Goal: Navigation & Orientation: Find specific page/section

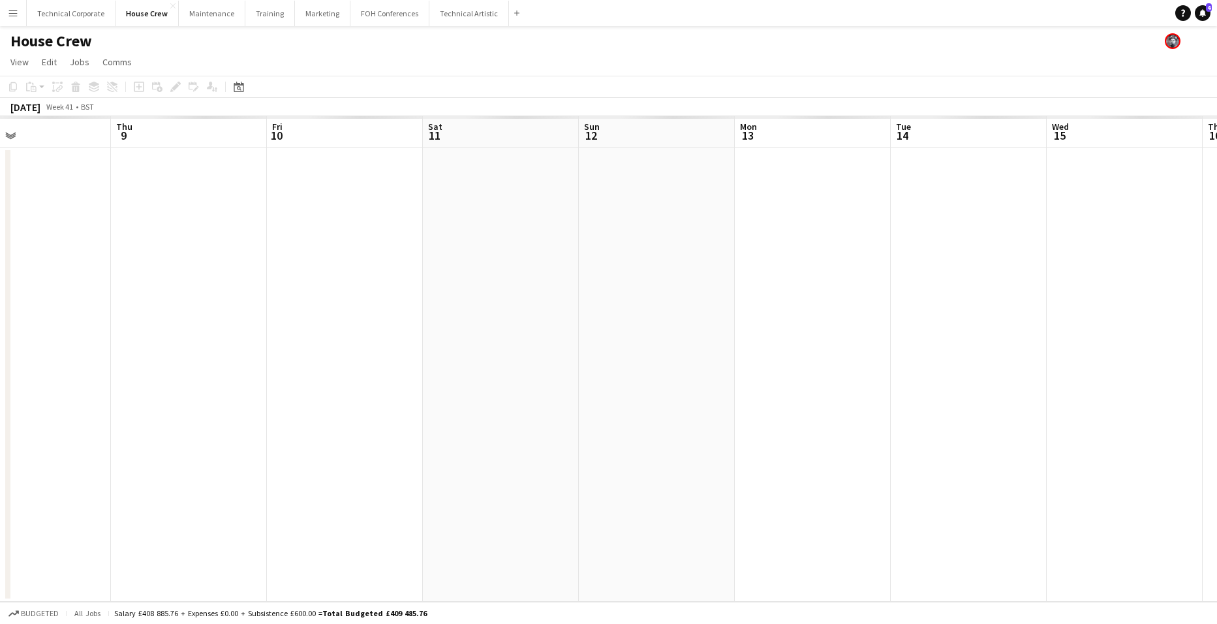
click at [556, 423] on app-calendar-viewport "Sun 5 Mon 6 Tue 7 Wed 8 Thu 9 Fri 10 Sat 11 Sun 12 Mon 13 Tue 14 Wed 15 Thu 16 …" at bounding box center [608, 358] width 1217 height 485
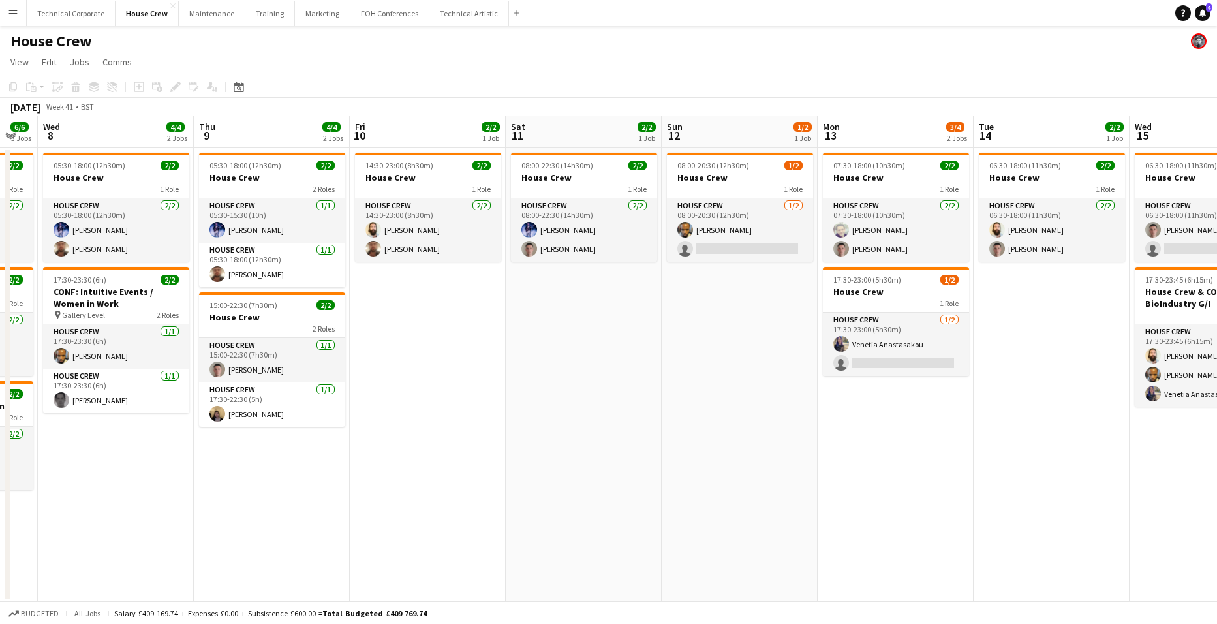
scroll to position [0, 455]
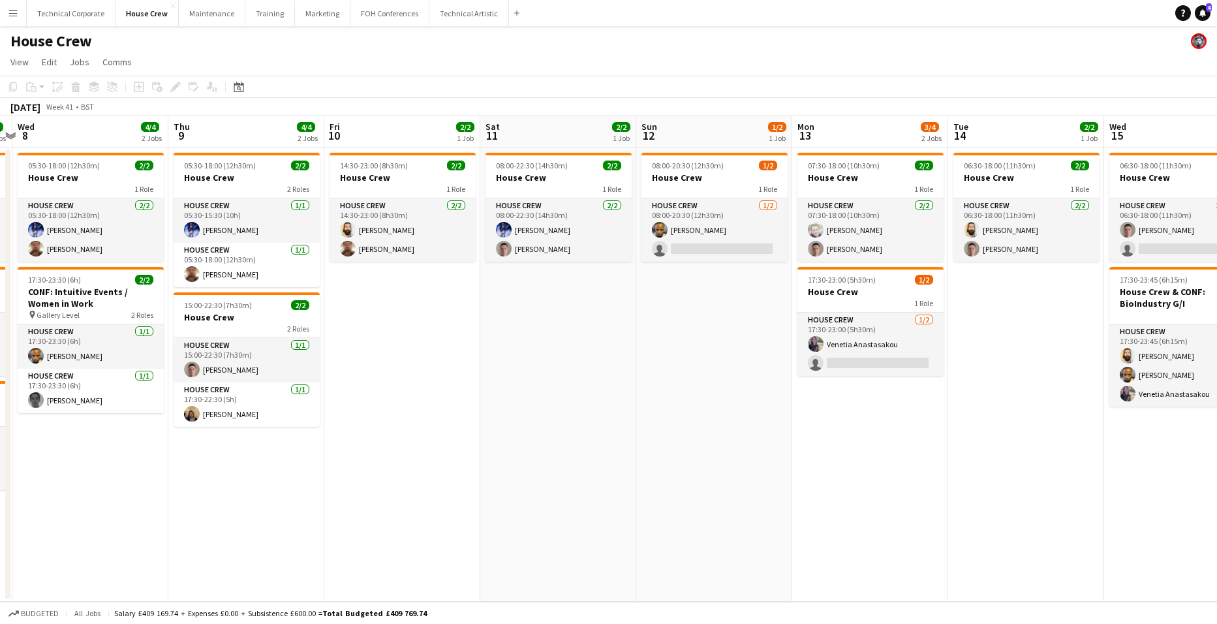
drag, startPoint x: 329, startPoint y: 461, endPoint x: 187, endPoint y: 443, distance: 142.7
click at [187, 443] on app-calendar-viewport "Sun 5 2/2 1 Job Mon 6 4/4 2 Jobs Tue 7 6/6 3 Jobs Wed 8 4/4 2 Jobs Thu 9 4/4 2 …" at bounding box center [608, 358] width 1217 height 485
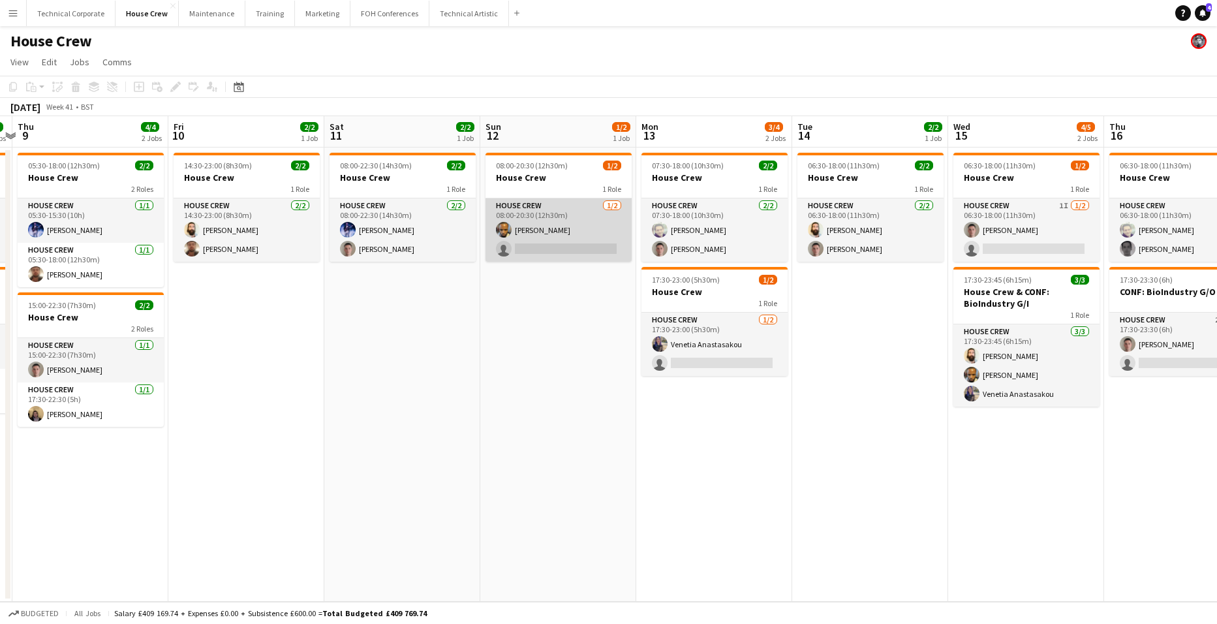
click at [556, 224] on app-card-role "House Crew [DATE] 08:00-20:30 (12h30m) [PERSON_NAME] single-neutral-actions" at bounding box center [558, 229] width 146 height 63
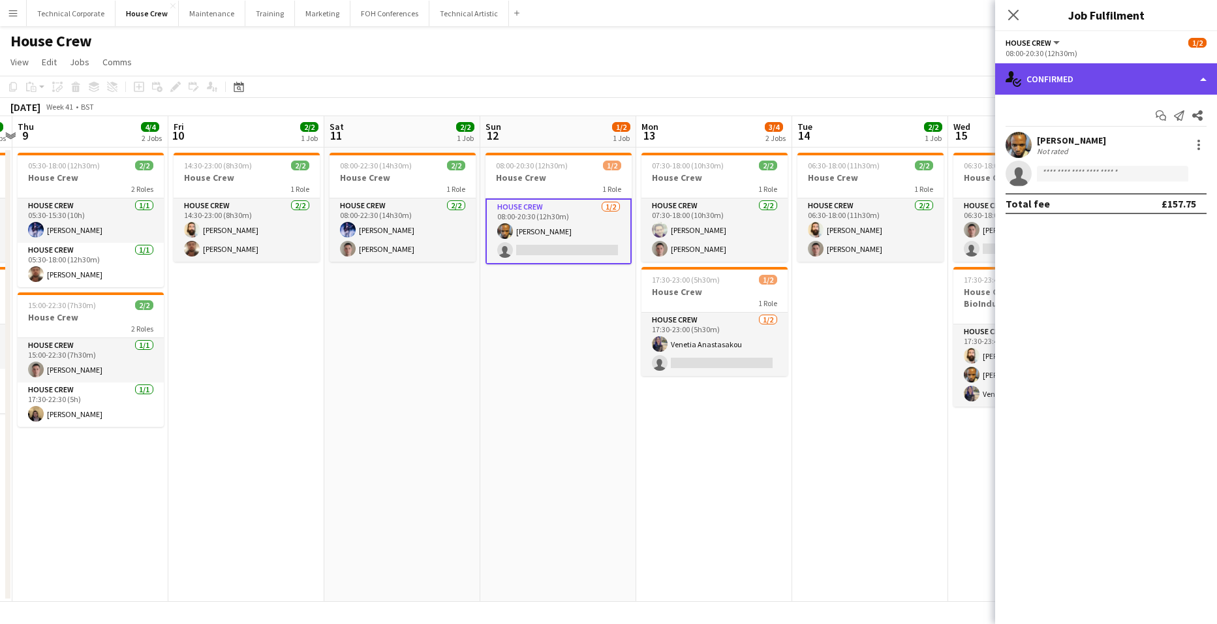
click at [1099, 69] on div "single-neutral-actions-check-2 Confirmed" at bounding box center [1106, 78] width 222 height 31
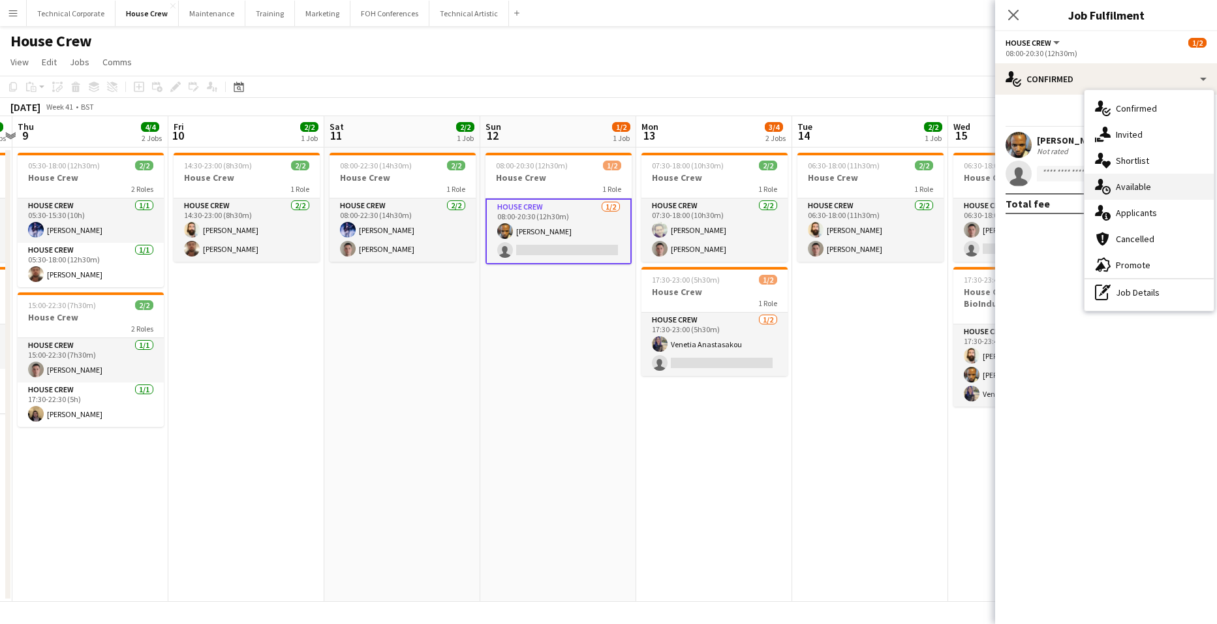
click at [1138, 180] on div "single-neutral-actions-upload Available" at bounding box center [1148, 187] width 129 height 26
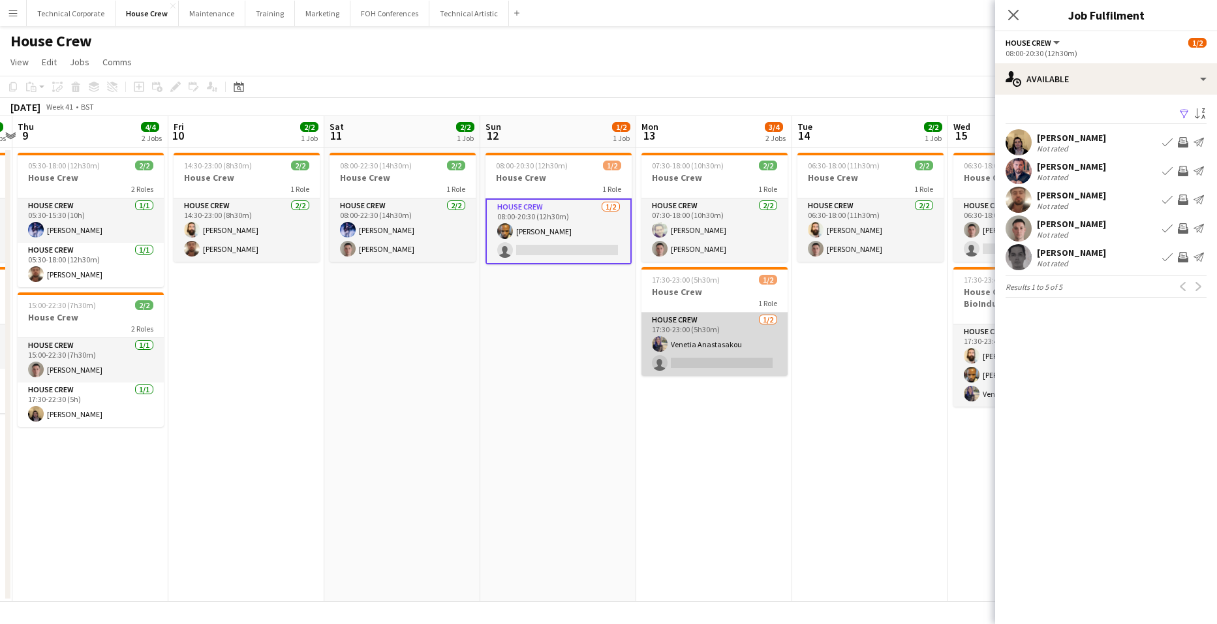
click at [734, 352] on app-card-role "House Crew [DATE] 17:30-23:00 (5h30m) Venetia Anastasakou single-neutral-actions" at bounding box center [714, 343] width 146 height 63
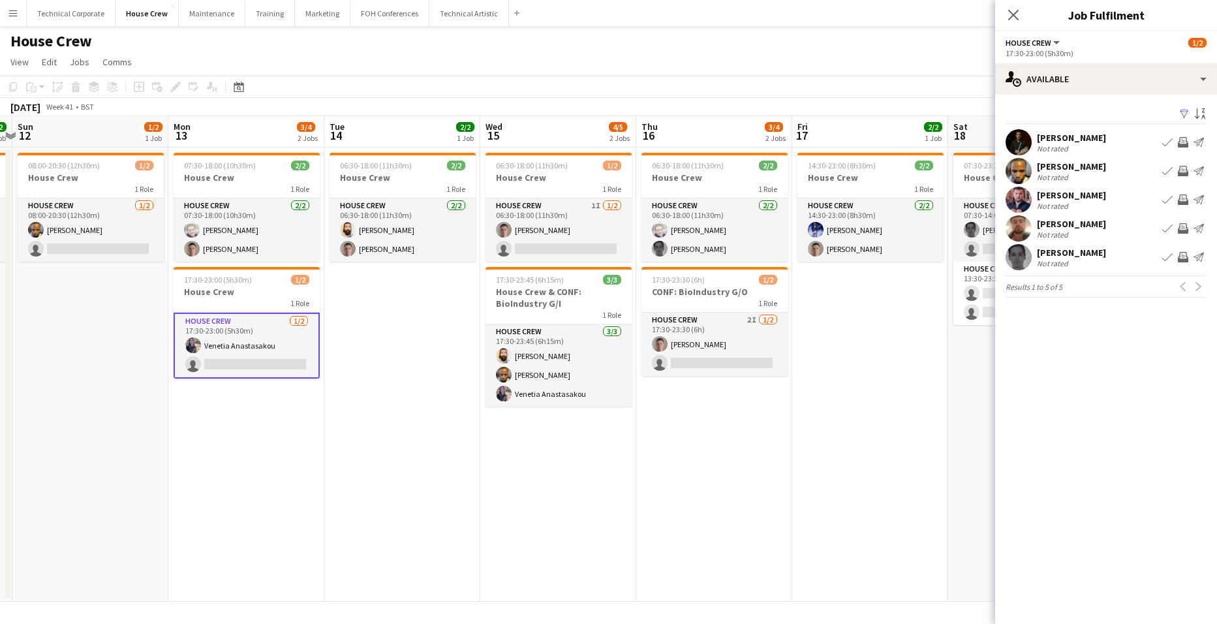
scroll to position [0, 407]
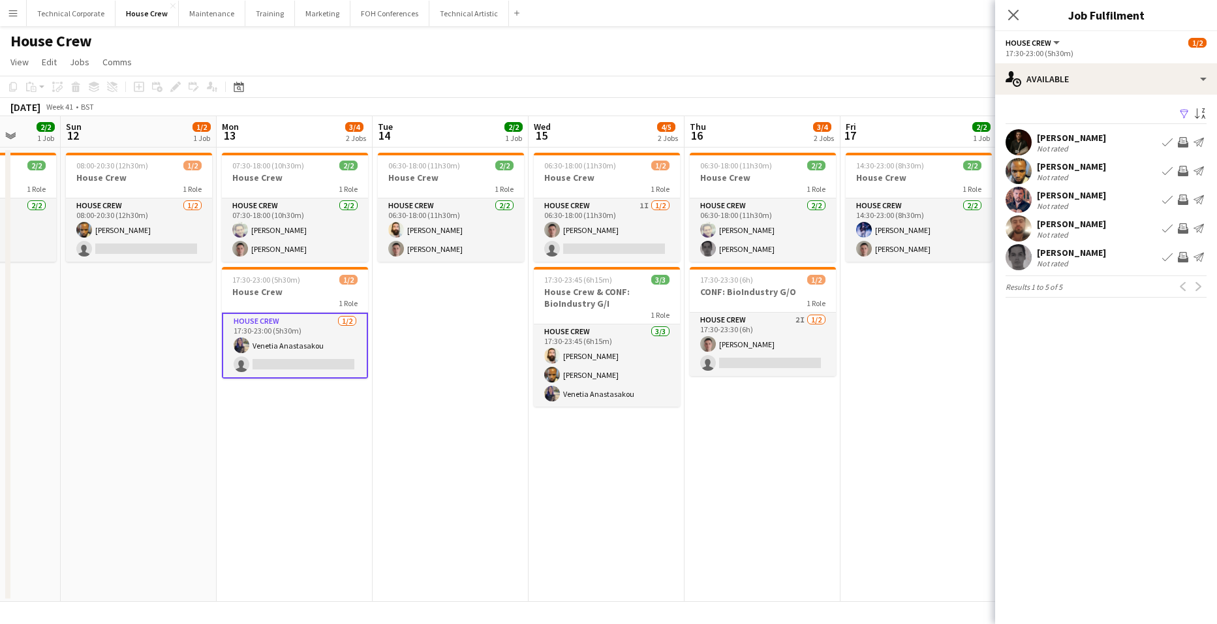
drag, startPoint x: 879, startPoint y: 436, endPoint x: 460, endPoint y: 416, distance: 419.9
click at [460, 416] on app-calendar-viewport "Thu 9 4/4 2 Jobs Fri 10 2/2 1 Job Sat 11 2/2 1 Job Sun 12 1/2 1 Job Mon 13 3/4 …" at bounding box center [608, 358] width 1217 height 485
click at [775, 340] on app-card-role "House Crew 2I [DATE] 17:30-23:30 (6h) [PERSON_NAME] single-neutral-actions" at bounding box center [762, 343] width 146 height 63
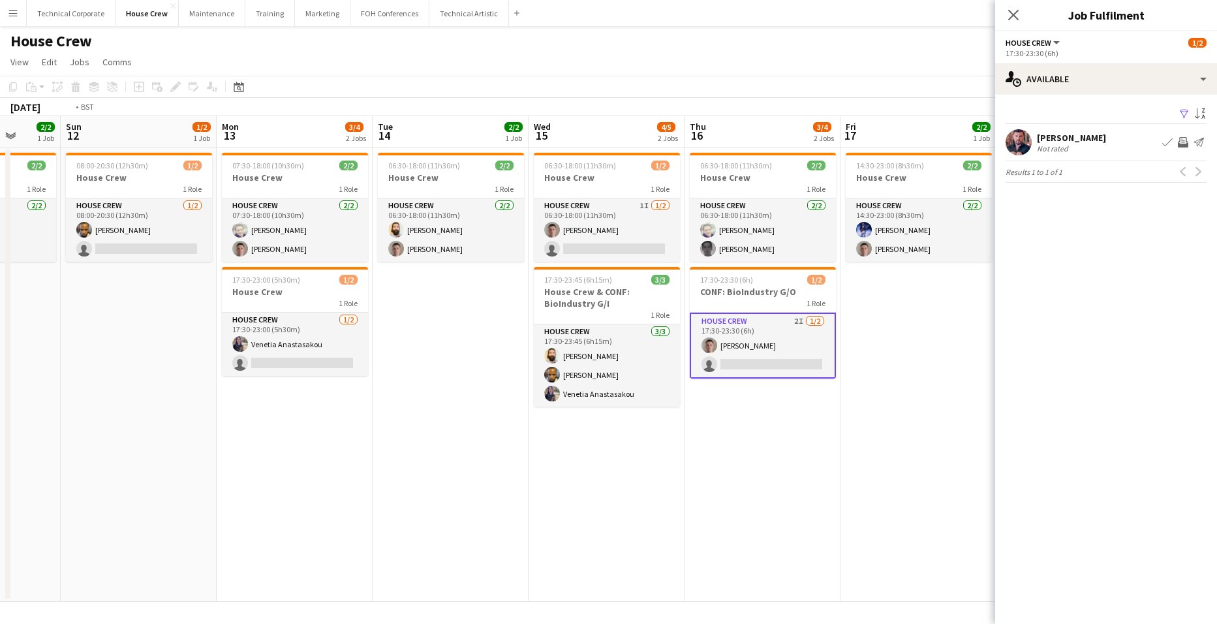
drag, startPoint x: 902, startPoint y: 400, endPoint x: 419, endPoint y: 422, distance: 483.9
click at [422, 422] on app-calendar-viewport "Thu 9 4/4 2 Jobs Fri 10 2/2 1 Job Sat 11 2/2 1 Job Sun 12 1/2 1 Job Mon 13 3/4 …" at bounding box center [608, 358] width 1217 height 485
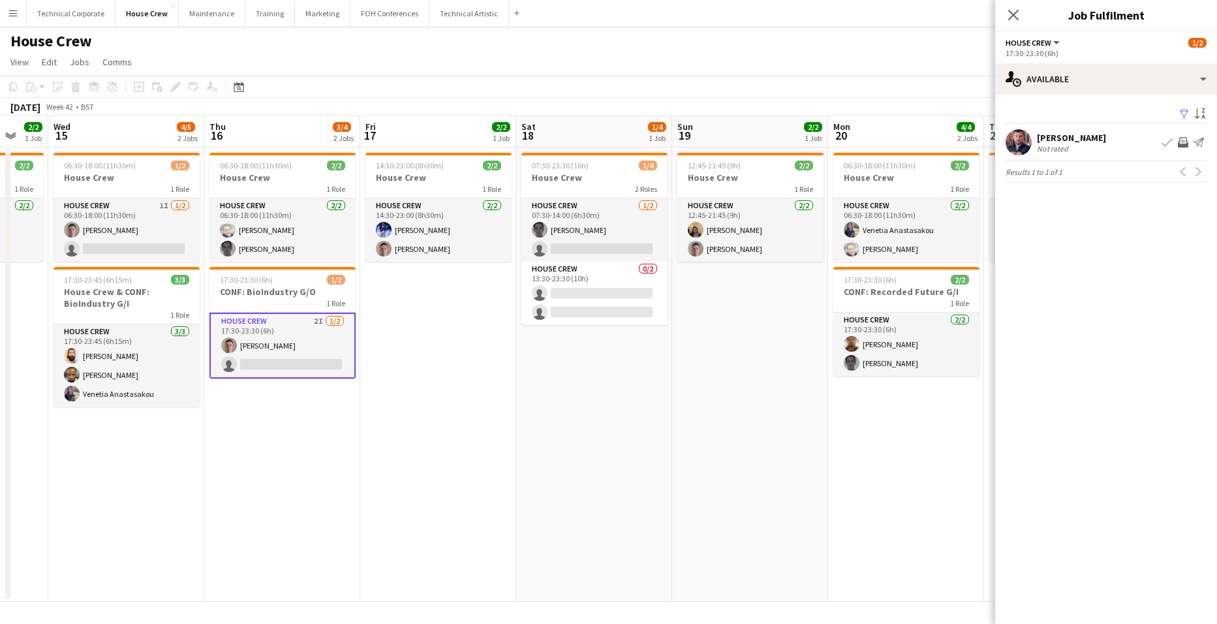
scroll to position [0, 419]
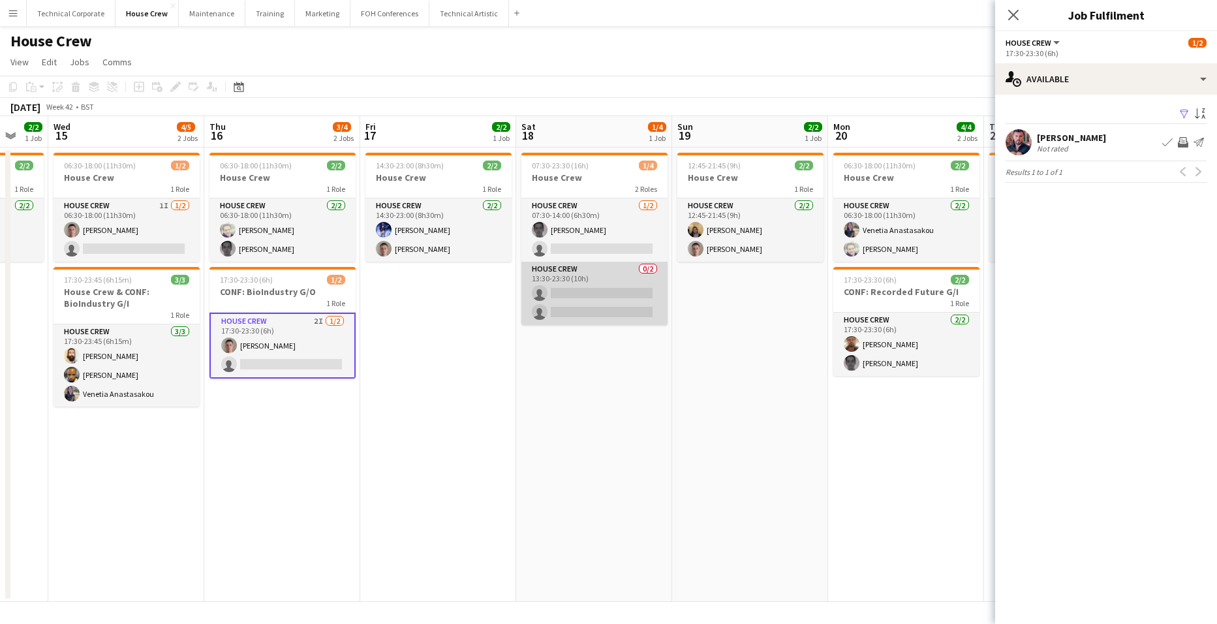
click at [624, 303] on app-card-role "House Crew 0/2 13:30-23:30 (10h) single-neutral-actions single-neutral-actions" at bounding box center [594, 293] width 146 height 63
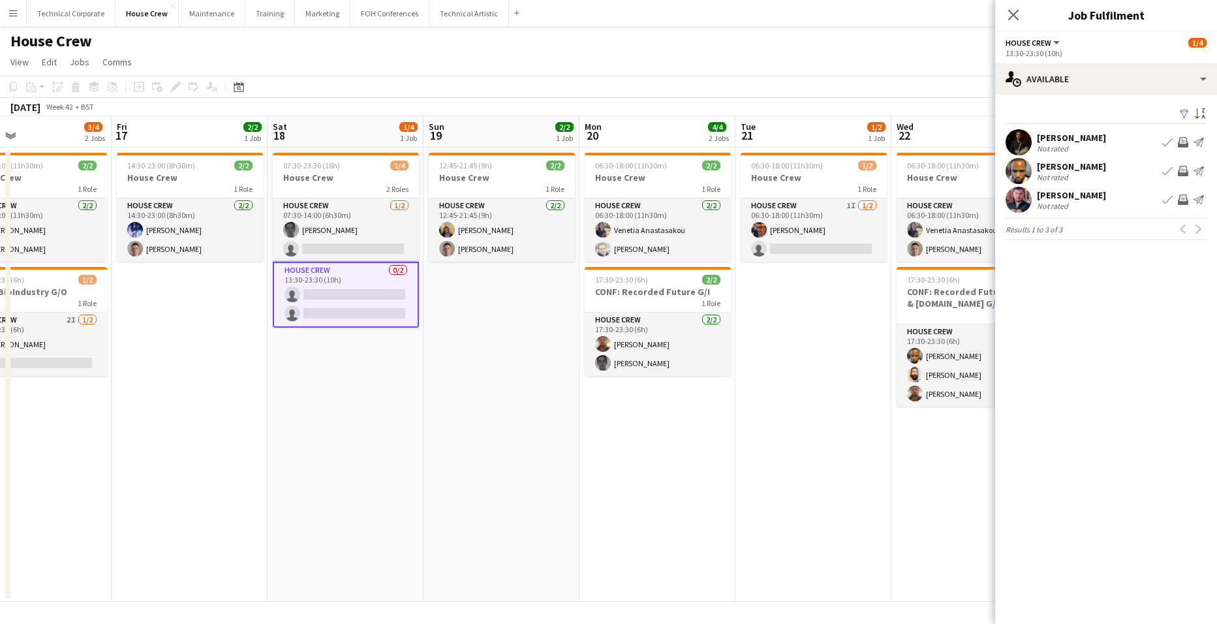
drag, startPoint x: 839, startPoint y: 412, endPoint x: 560, endPoint y: 422, distance: 279.4
click at [479, 421] on app-calendar-viewport "Mon 13 3/4 2 Jobs Tue 14 2/2 1 Job Wed 15 4/5 2 Jobs Thu 16 3/4 2 Jobs Fri 17 2…" at bounding box center [608, 358] width 1217 height 485
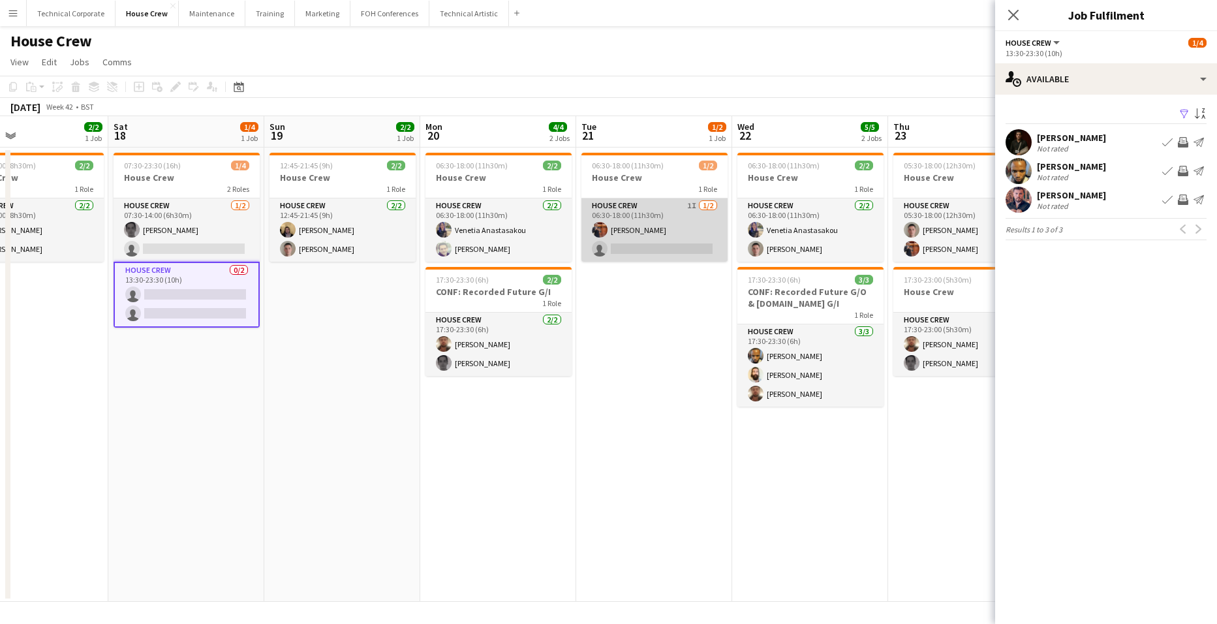
click at [687, 221] on app-card-role "House Crew 1I [DATE] 06:30-18:00 (11h30m) [PERSON_NAME] single-neutral-actions" at bounding box center [654, 229] width 146 height 63
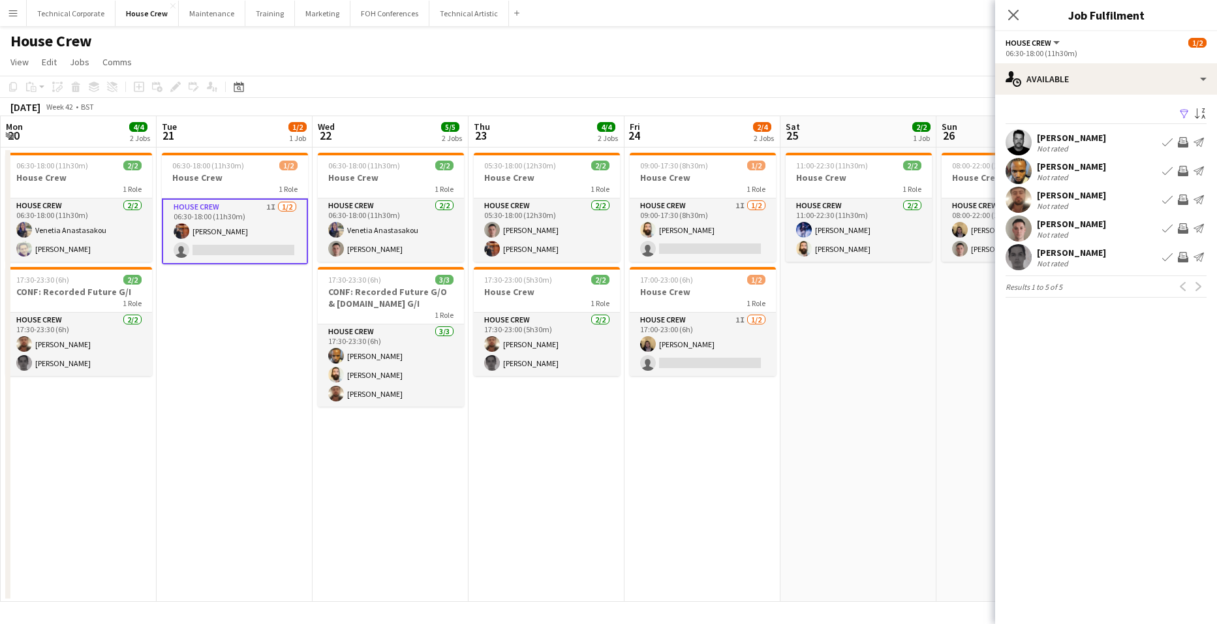
drag, startPoint x: 717, startPoint y: 459, endPoint x: 432, endPoint y: 427, distance: 286.8
click at [474, 443] on app-calendar-viewport "Fri 17 2/2 1 Job Sat 18 1/4 1 Job Sun 19 2/2 1 Job Mon 20 4/4 2 Jobs Tue 21 1/2…" at bounding box center [608, 358] width 1217 height 485
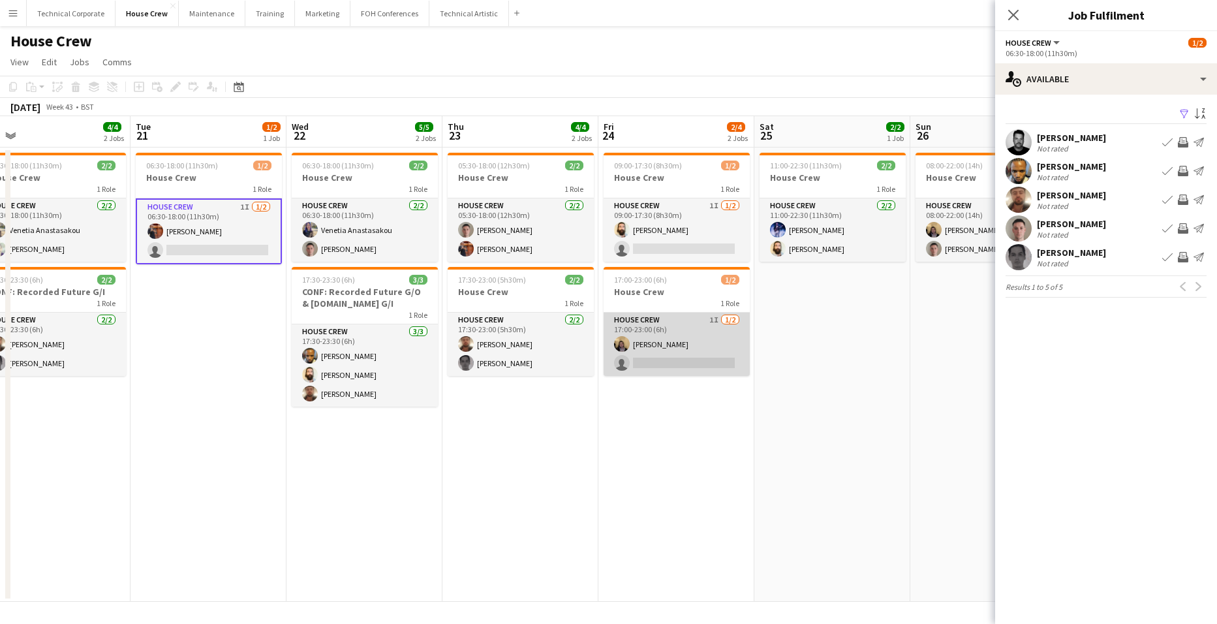
click at [667, 339] on app-card-role "House Crew 1I [DATE] 17:00-23:00 (6h) [PERSON_NAME] single-neutral-actions" at bounding box center [676, 343] width 146 height 63
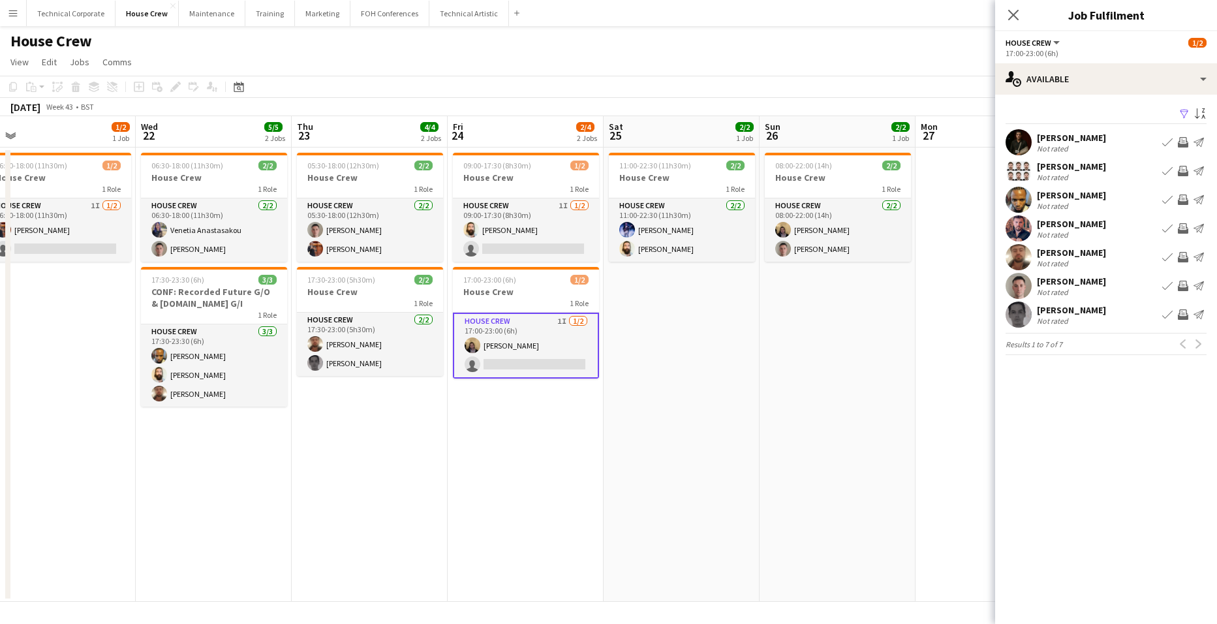
drag, startPoint x: 813, startPoint y: 440, endPoint x: 481, endPoint y: 466, distance: 333.0
click at [481, 466] on app-calendar-viewport "Fri 17 2/2 1 Job Sat 18 1/4 1 Job Sun 19 2/2 1 Job Mon 20 4/4 2 Jobs Tue 21 1/2…" at bounding box center [608, 358] width 1217 height 485
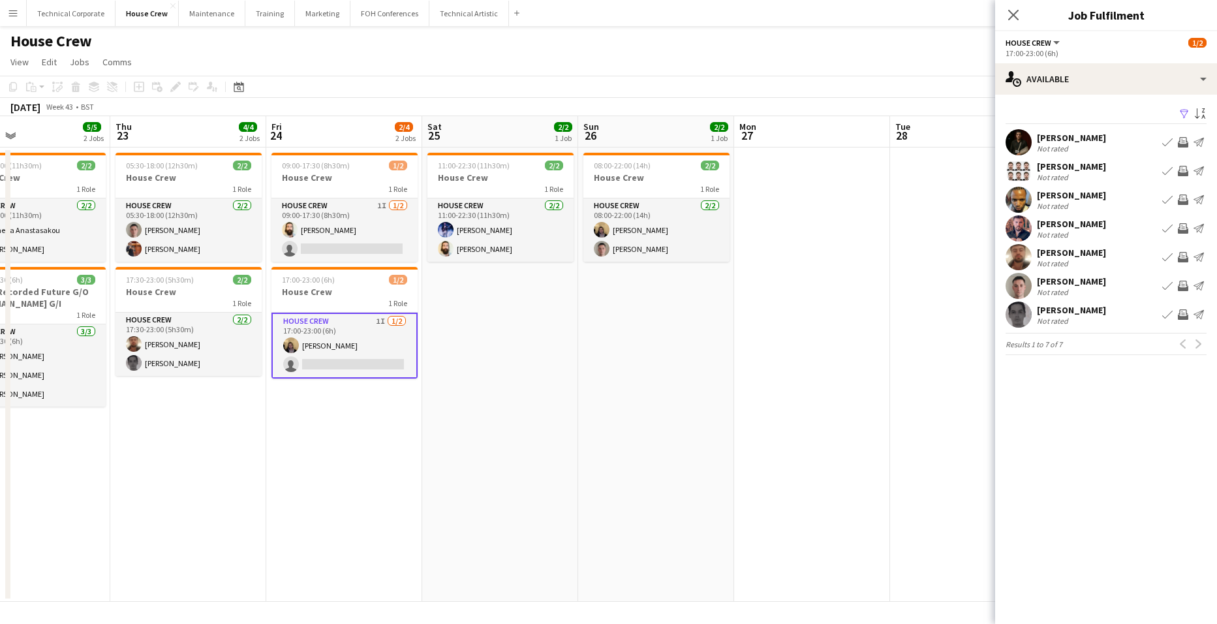
scroll to position [0, 515]
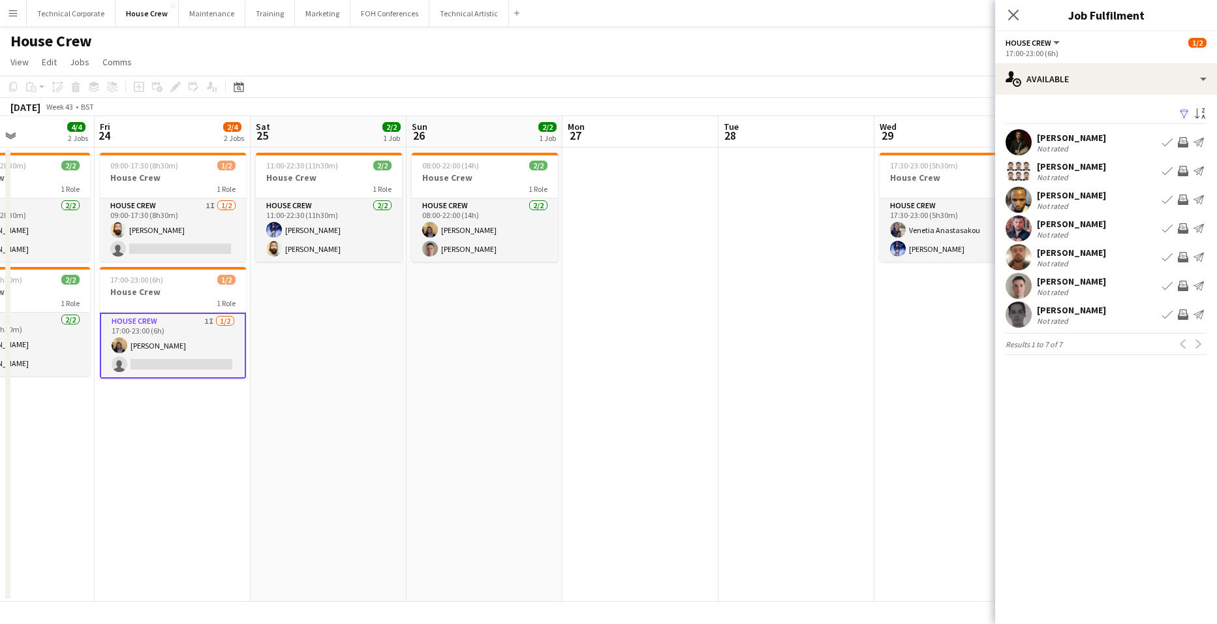
drag, startPoint x: 781, startPoint y: 383, endPoint x: 211, endPoint y: 351, distance: 571.0
click at [312, 383] on app-calendar-viewport "Mon 20 4/4 2 Jobs Tue 21 1/2 1 Job Wed 22 5/5 2 Jobs Thu 23 4/4 2 Jobs Fri 24 2…" at bounding box center [608, 358] width 1217 height 485
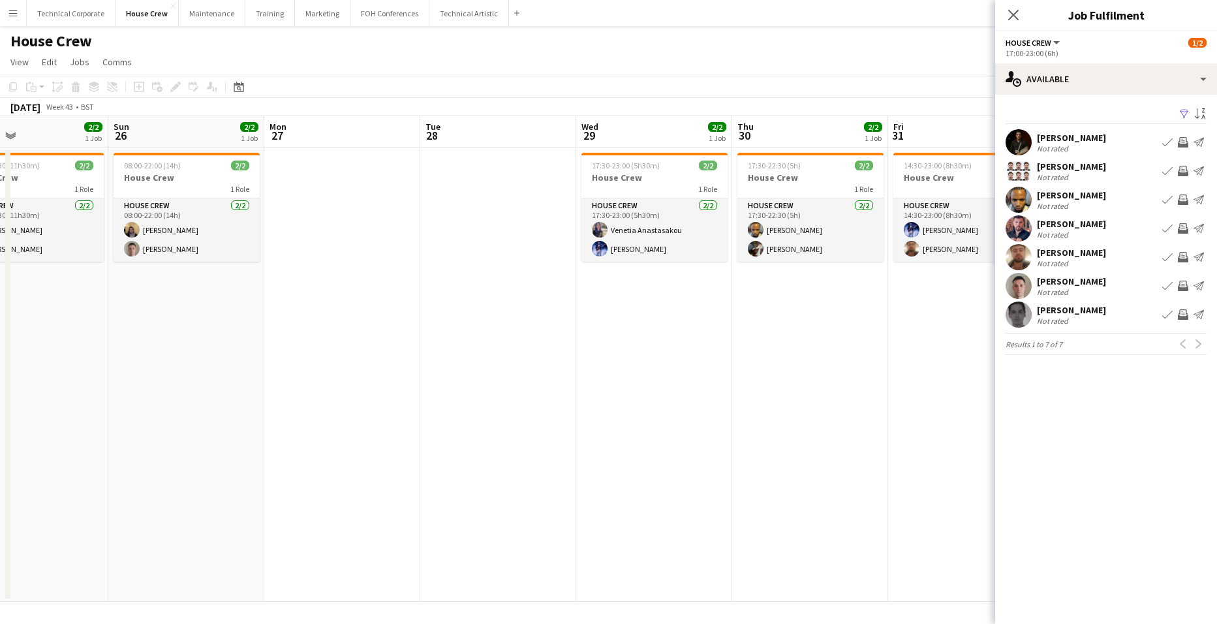
drag, startPoint x: 888, startPoint y: 358, endPoint x: 659, endPoint y: 382, distance: 230.9
click at [558, 382] on app-calendar-viewport "Wed 22 5/5 2 Jobs Thu 23 4/4 2 Jobs Fri 24 2/4 2 Jobs Sat 25 2/2 1 Job Sun 26 2…" at bounding box center [608, 358] width 1217 height 485
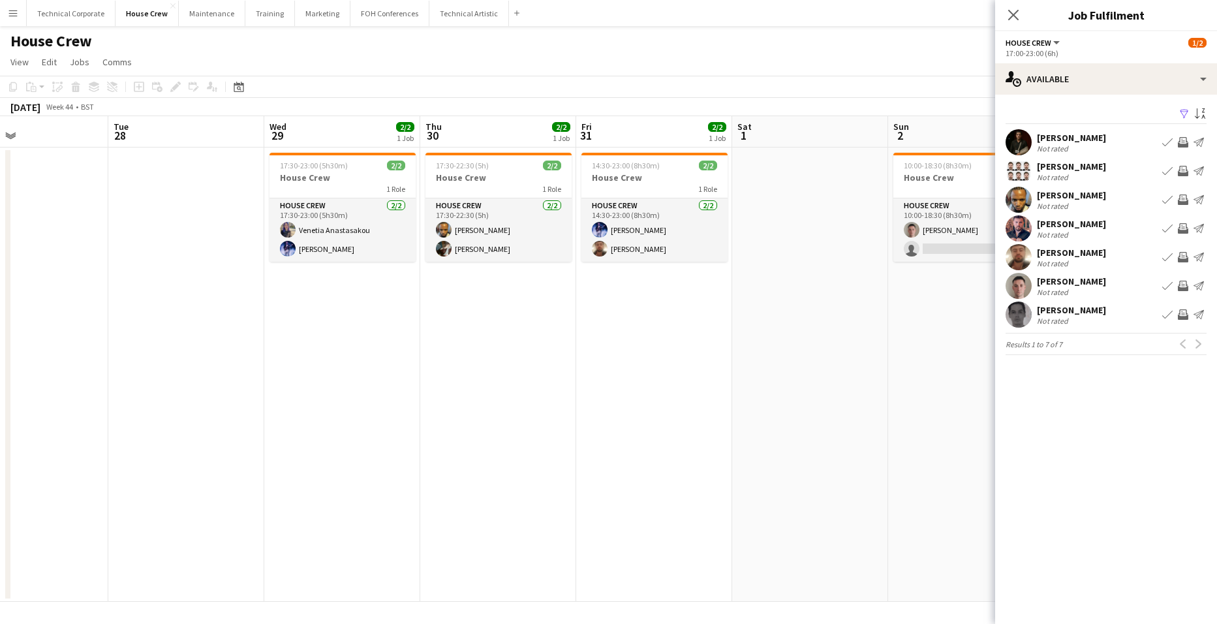
scroll to position [0, 534]
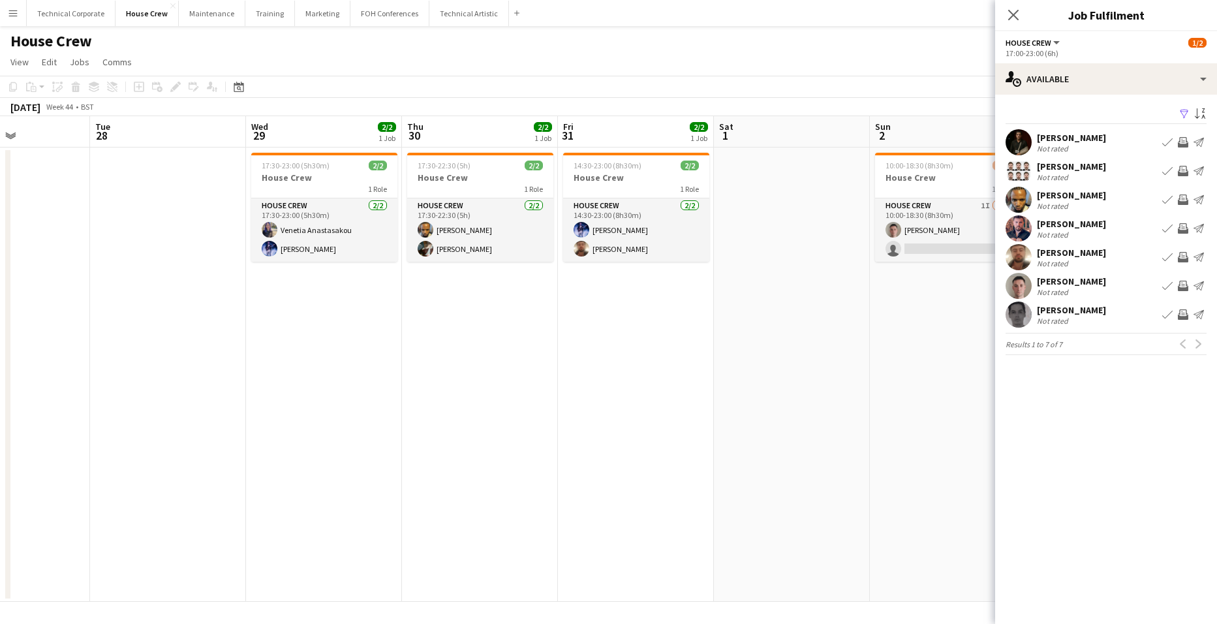
drag, startPoint x: 907, startPoint y: 384, endPoint x: 553, endPoint y: 374, distance: 353.7
click at [528, 377] on app-calendar-viewport "Fri 24 2/4 2 Jobs Sat 25 2/2 1 Job Sun 26 2/2 1 Job Mon 27 Tue 28 Wed 29 2/2 1 …" at bounding box center [608, 358] width 1217 height 485
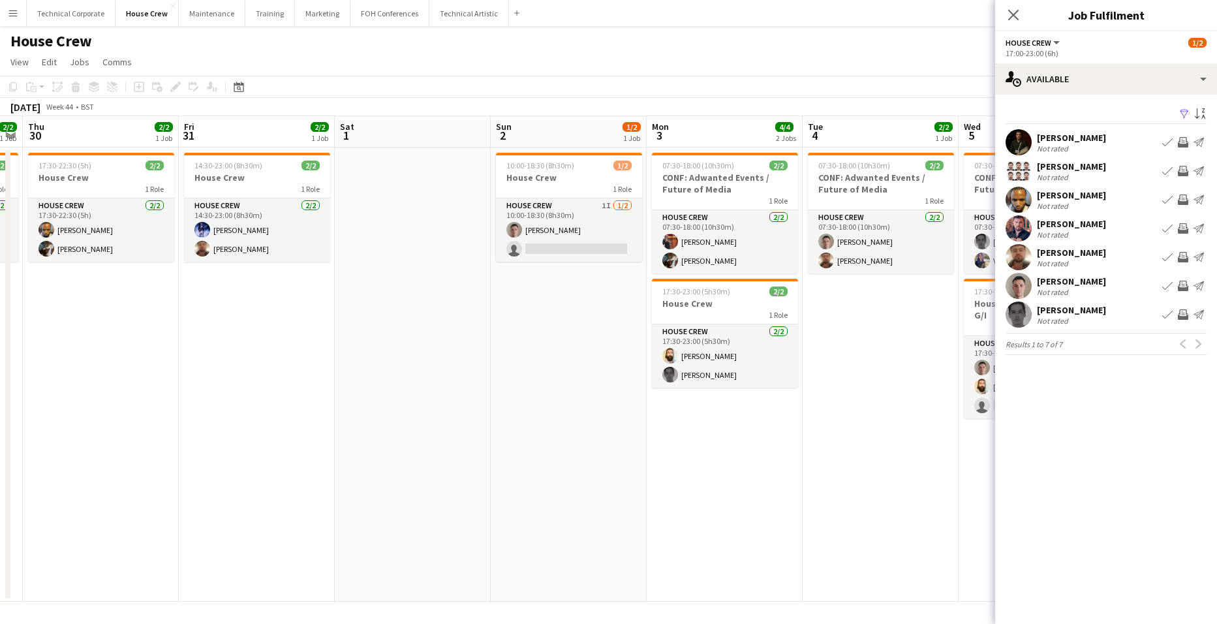
drag, startPoint x: 846, startPoint y: 472, endPoint x: 474, endPoint y: 490, distance: 372.3
click at [477, 489] on app-calendar-viewport "Mon 27 Tue 28 Wed 29 2/2 1 Job Thu 30 2/2 1 Job Fri 31 2/2 1 Job Sat 1 Sun 2 1/…" at bounding box center [608, 358] width 1217 height 485
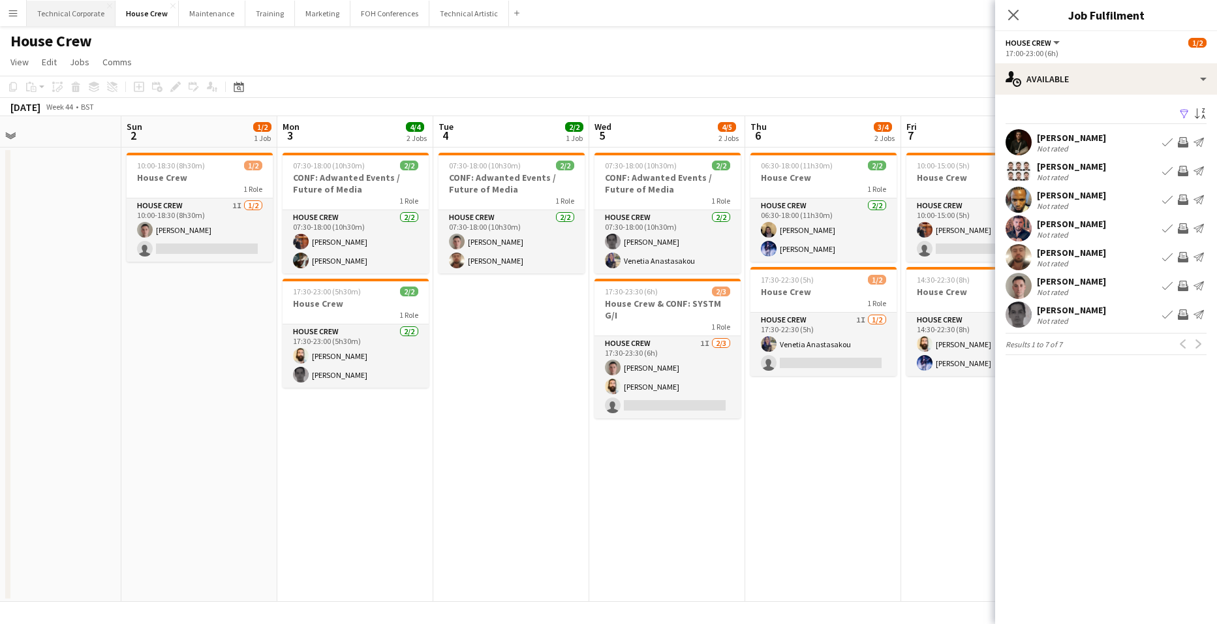
click at [67, 16] on button "Technical Corporate Close" at bounding box center [71, 13] width 89 height 25
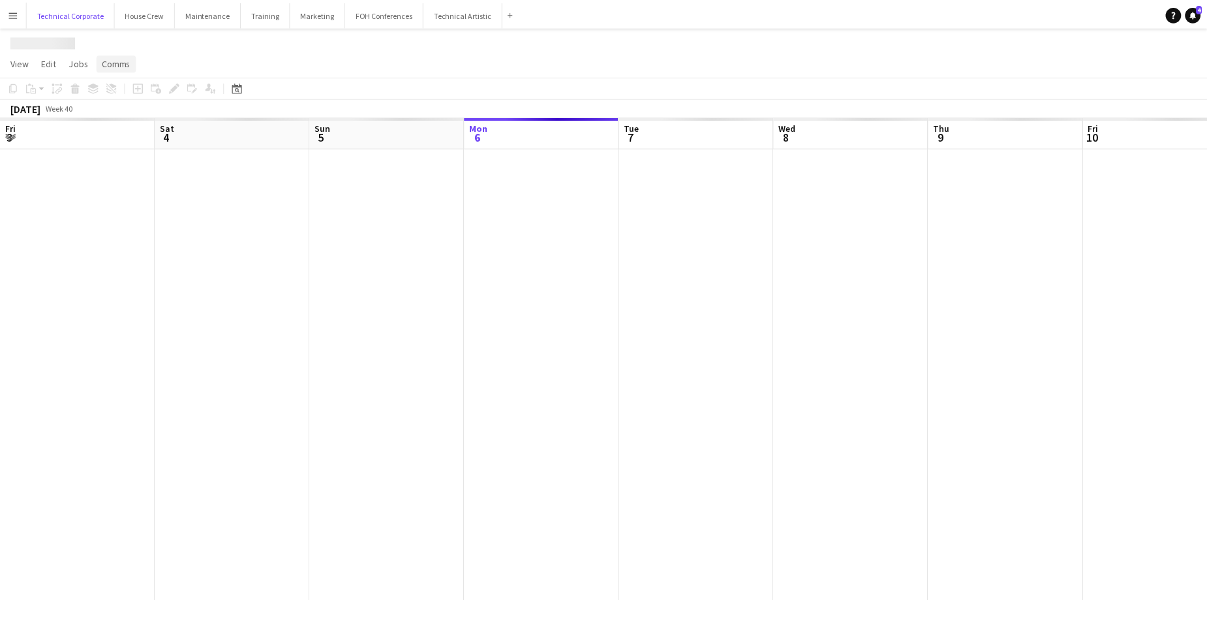
scroll to position [0, 312]
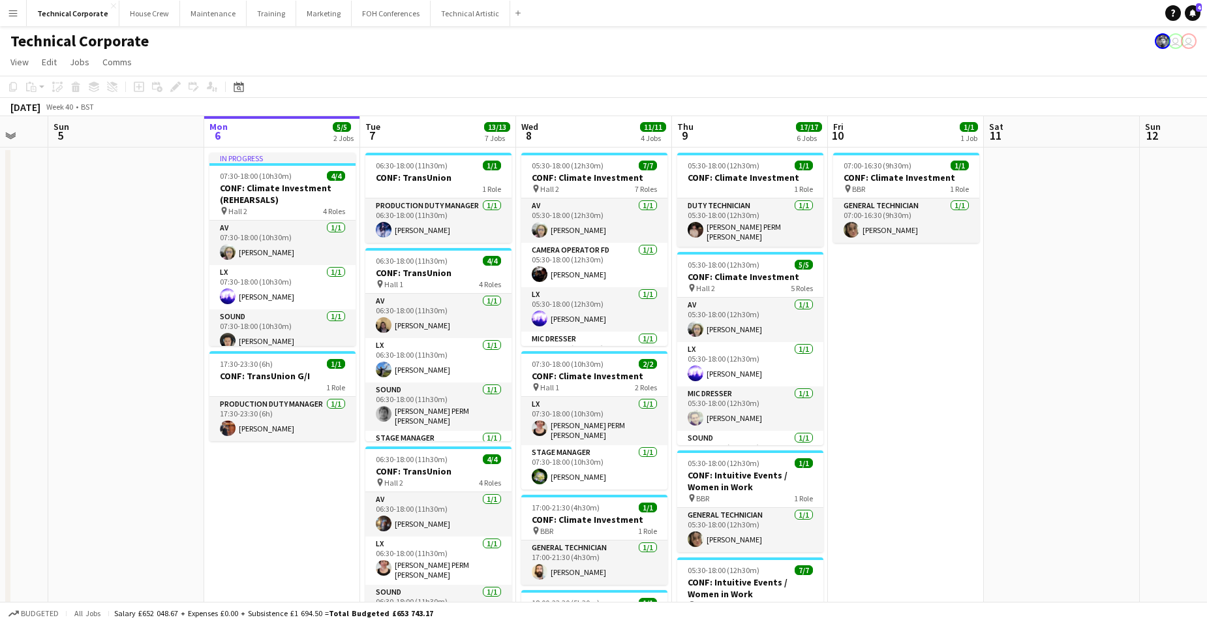
drag, startPoint x: 221, startPoint y: 520, endPoint x: 650, endPoint y: 465, distance: 432.7
click at [629, 469] on app-calendar-viewport "Fri 3 10/10 3 Jobs Sat 4 Sun 5 Mon 6 5/5 2 Jobs Tue 7 13/13 7 Jobs Wed 8 11/11 …" at bounding box center [603, 589] width 1207 height 947
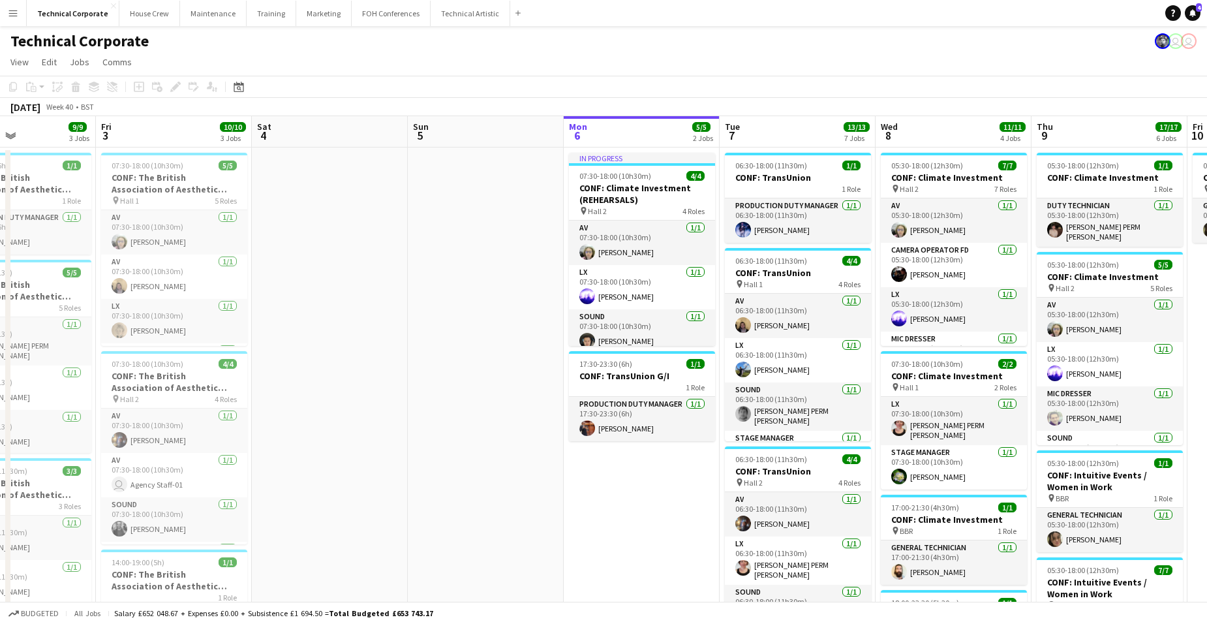
scroll to position [0, 391]
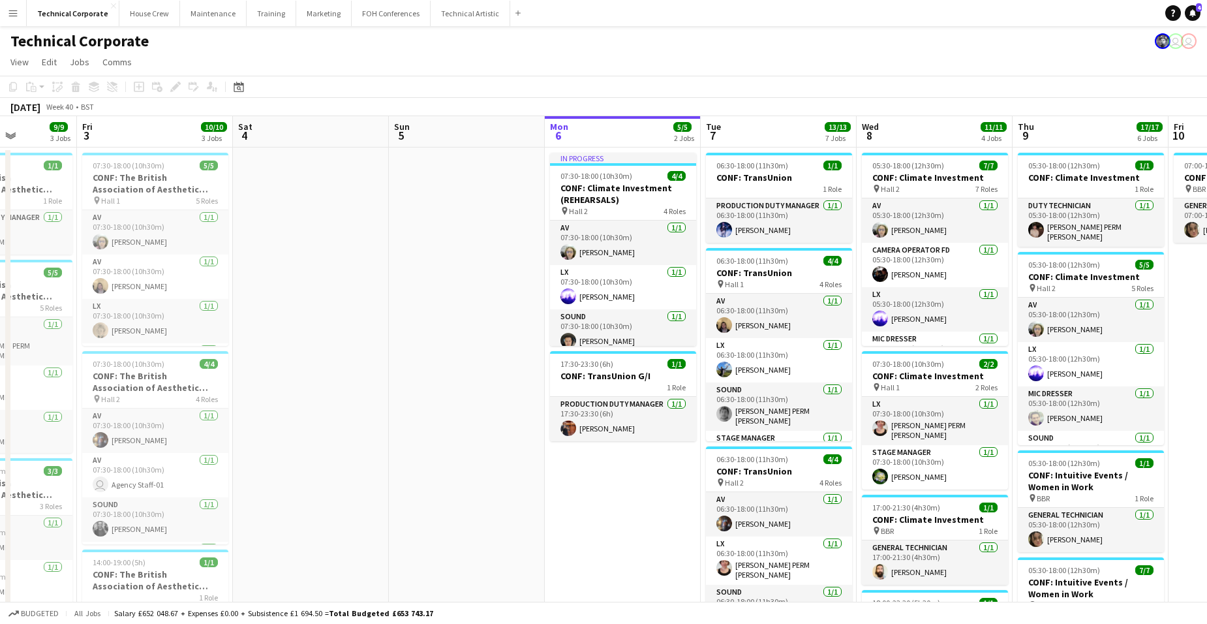
drag, startPoint x: 468, startPoint y: 464, endPoint x: 605, endPoint y: 443, distance: 138.7
click at [605, 443] on app-calendar-viewport "Tue 30 9/9 3 Jobs Wed 1 9/9 4 Jobs Thu 2 9/9 3 Jobs Fri 3 10/10 3 Jobs Sat 4 Su…" at bounding box center [603, 589] width 1207 height 947
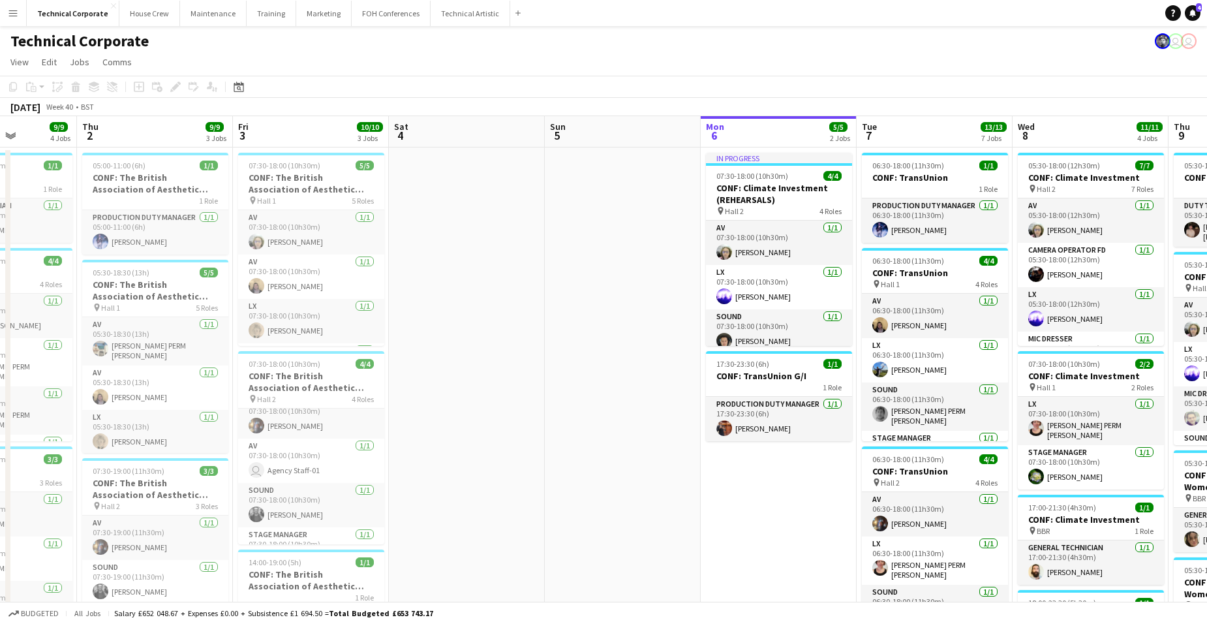
scroll to position [0, 0]
drag, startPoint x: 805, startPoint y: 487, endPoint x: 250, endPoint y: 453, distance: 555.5
click at [256, 453] on app-calendar-viewport "Mon 29 1/1 1 Job Tue 30 9/9 3 Jobs Wed 1 9/9 4 Jobs Thu 2 9/9 3 Jobs Fri 3 10/1…" at bounding box center [603, 589] width 1207 height 947
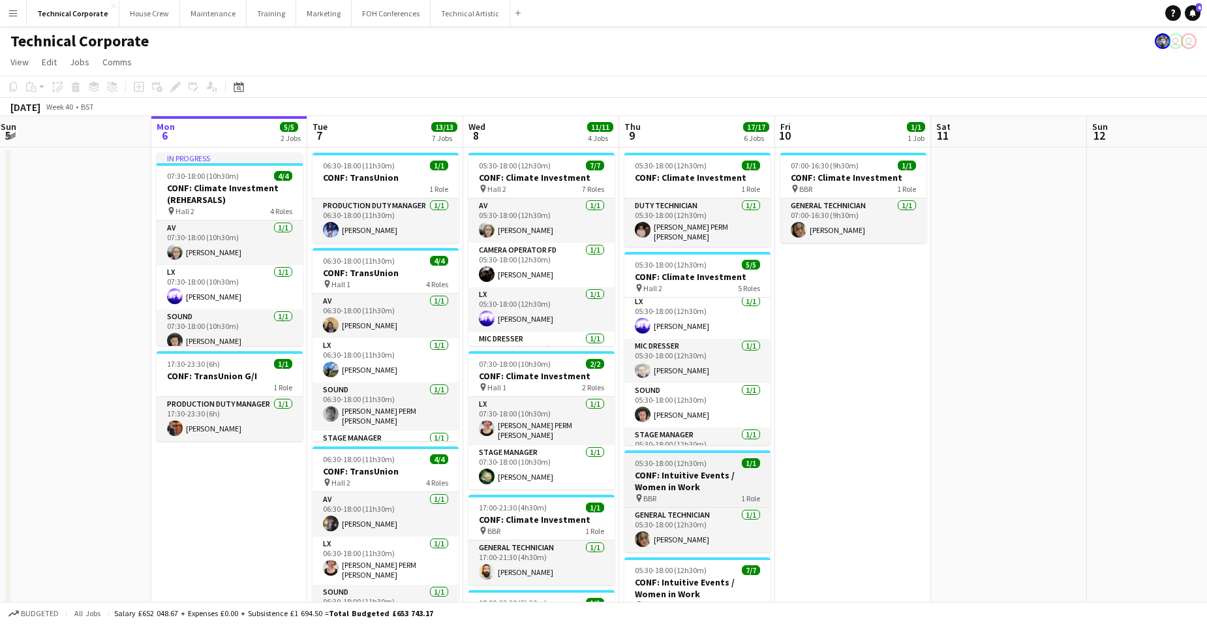
scroll to position [74, 0]
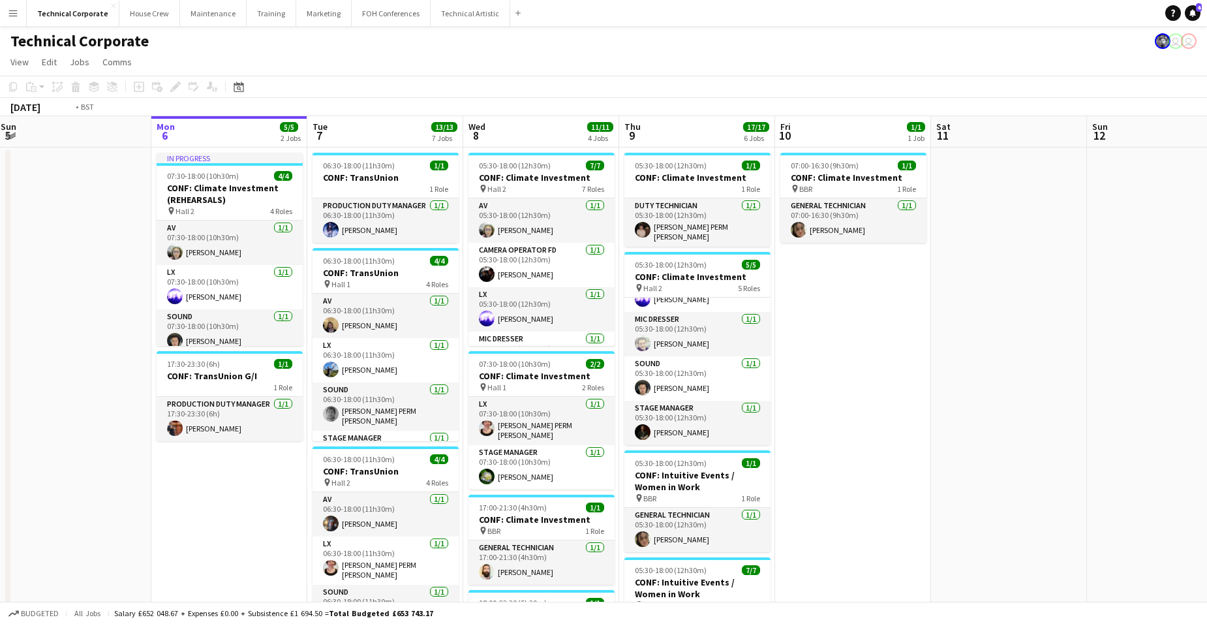
drag, startPoint x: 896, startPoint y: 371, endPoint x: 423, endPoint y: 383, distance: 473.7
click at [333, 386] on app-calendar-viewport "Thu 2 9/9 3 Jobs Fri 3 10/10 3 Jobs Sat 4 Sun 5 Mon 6 5/5 2 Jobs Tue 7 13/13 7 …" at bounding box center [603, 589] width 1207 height 947
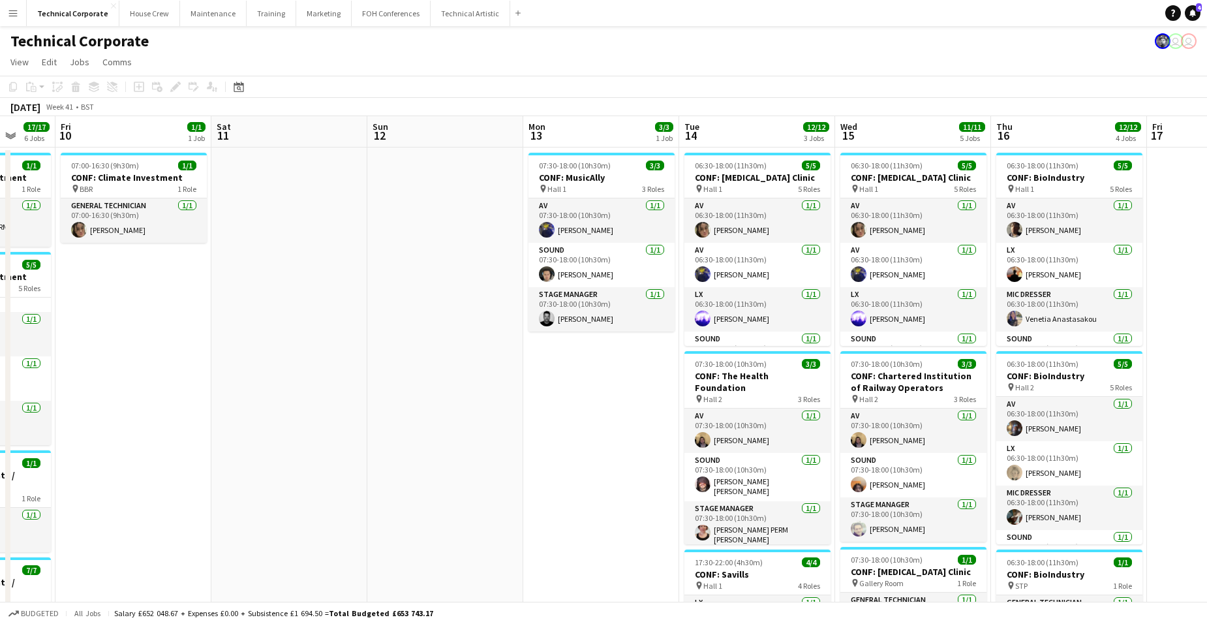
scroll to position [0, 412]
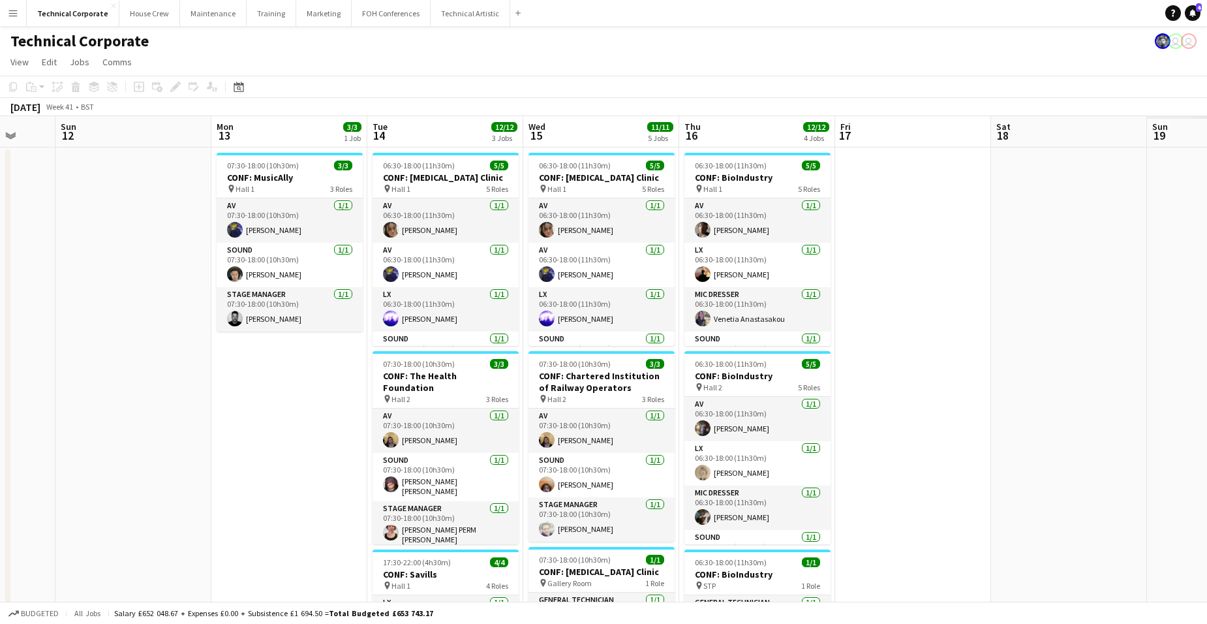
drag, startPoint x: 766, startPoint y: 423, endPoint x: 243, endPoint y: 391, distance: 524.1
click at [266, 396] on app-calendar-viewport "Thu 9 17/17 6 Jobs Fri 10 1/1 1 Job Sat 11 Sun 12 Mon 13 3/3 1 Job Tue 14 12/12…" at bounding box center [603, 589] width 1207 height 947
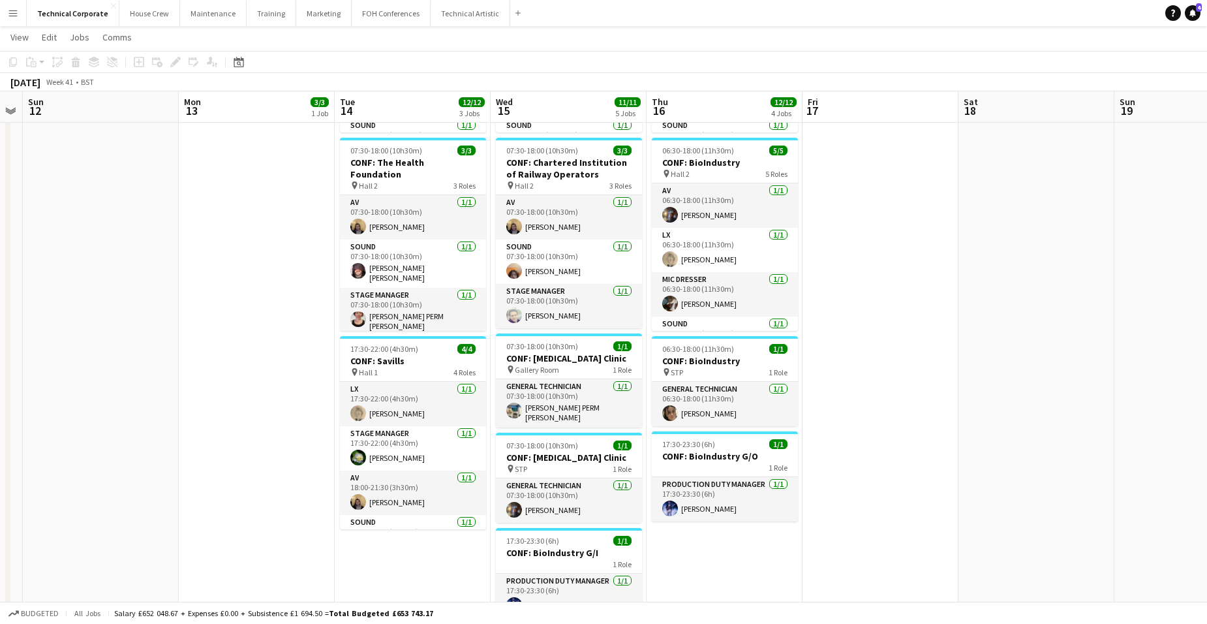
scroll to position [0, 0]
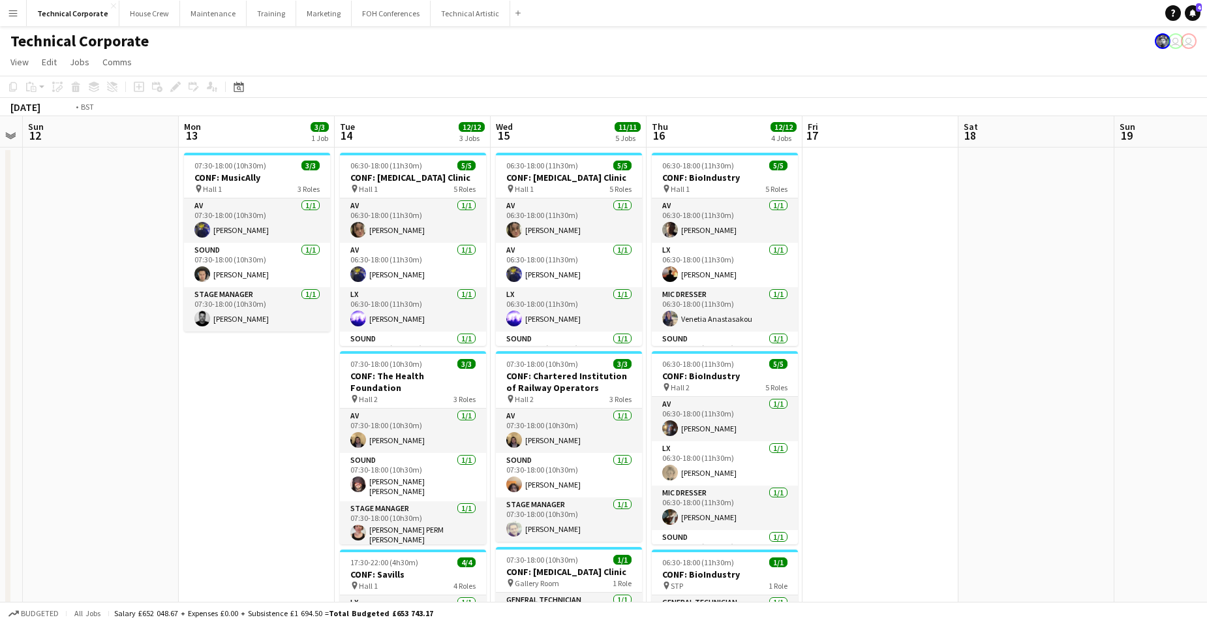
drag, startPoint x: 1044, startPoint y: 315, endPoint x: 570, endPoint y: 292, distance: 474.8
click at [463, 283] on app-calendar-viewport "Thu 9 17/17 6 Jobs Fri 10 1/1 1 Job Sat 11 Sun 12 Mon 13 3/3 1 Job Tue 14 12/12…" at bounding box center [603, 589] width 1207 height 947
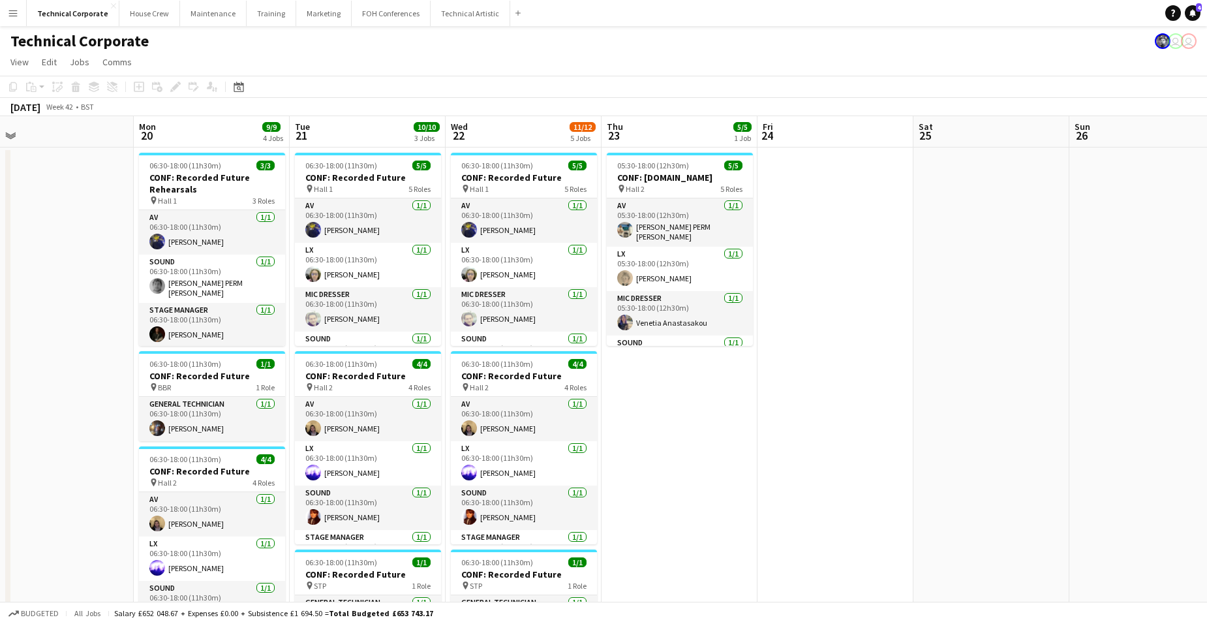
scroll to position [0, 489]
drag, startPoint x: 1066, startPoint y: 301, endPoint x: 512, endPoint y: 286, distance: 554.0
click at [512, 286] on app-calendar-viewport "Thu 16 12/12 4 Jobs Fri 17 Sat 18 Sun 19 Mon 20 9/9 4 Jobs Tue 21 10/10 3 Jobs …" at bounding box center [603, 589] width 1207 height 947
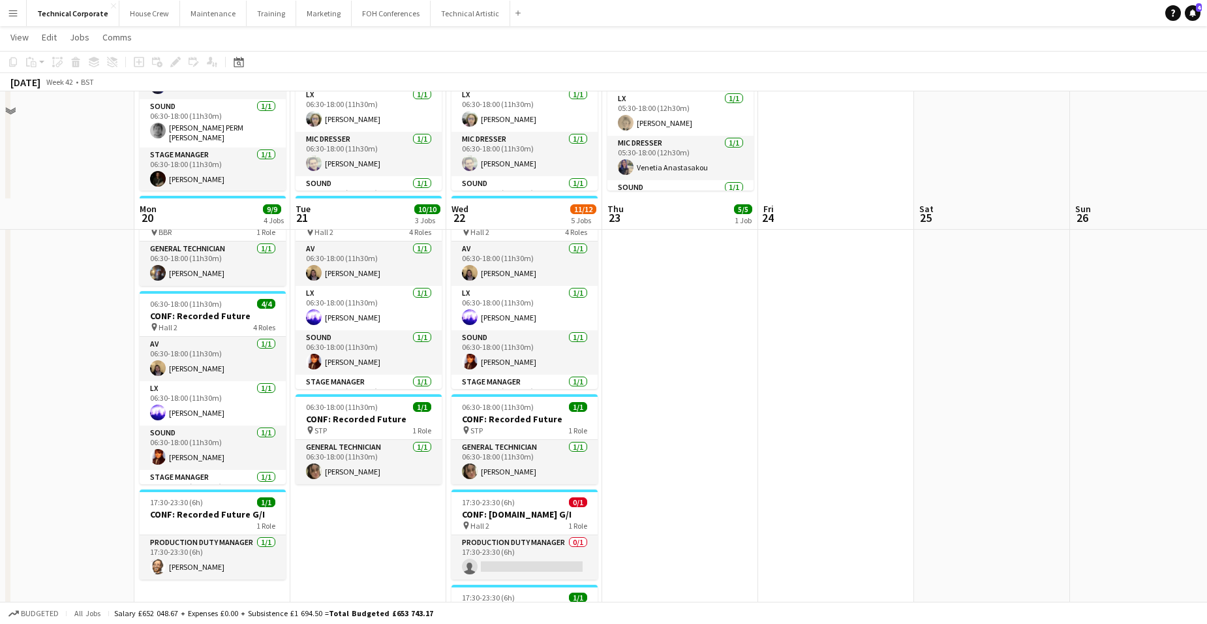
scroll to position [261, 0]
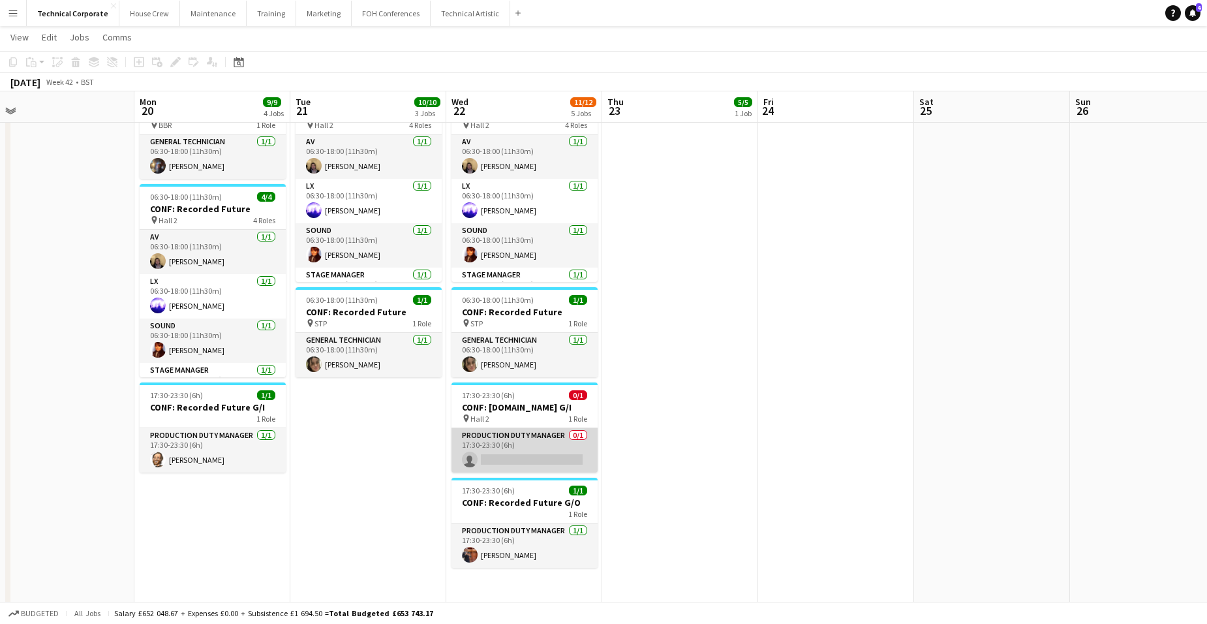
click at [555, 455] on app-card-role "Production Duty Manager 0/1 17:30-23:30 (6h) single-neutral-actions" at bounding box center [524, 450] width 146 height 44
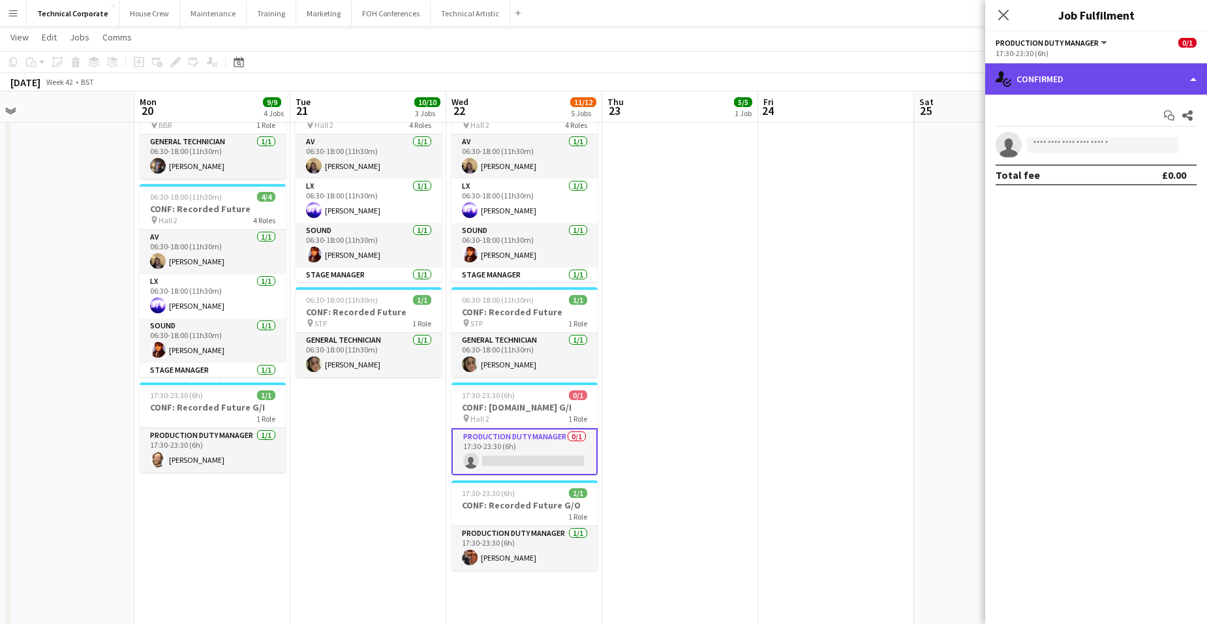
click at [1080, 84] on div "single-neutral-actions-check-2 Confirmed" at bounding box center [1096, 78] width 222 height 31
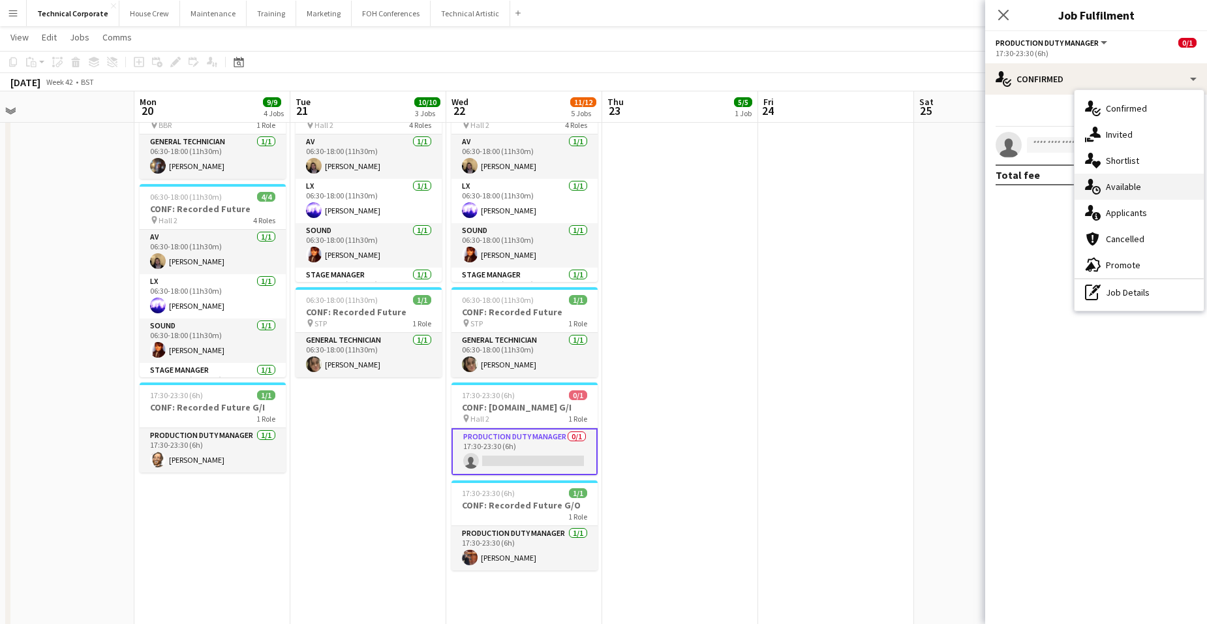
click at [1119, 181] on span "Available" at bounding box center [1123, 187] width 35 height 12
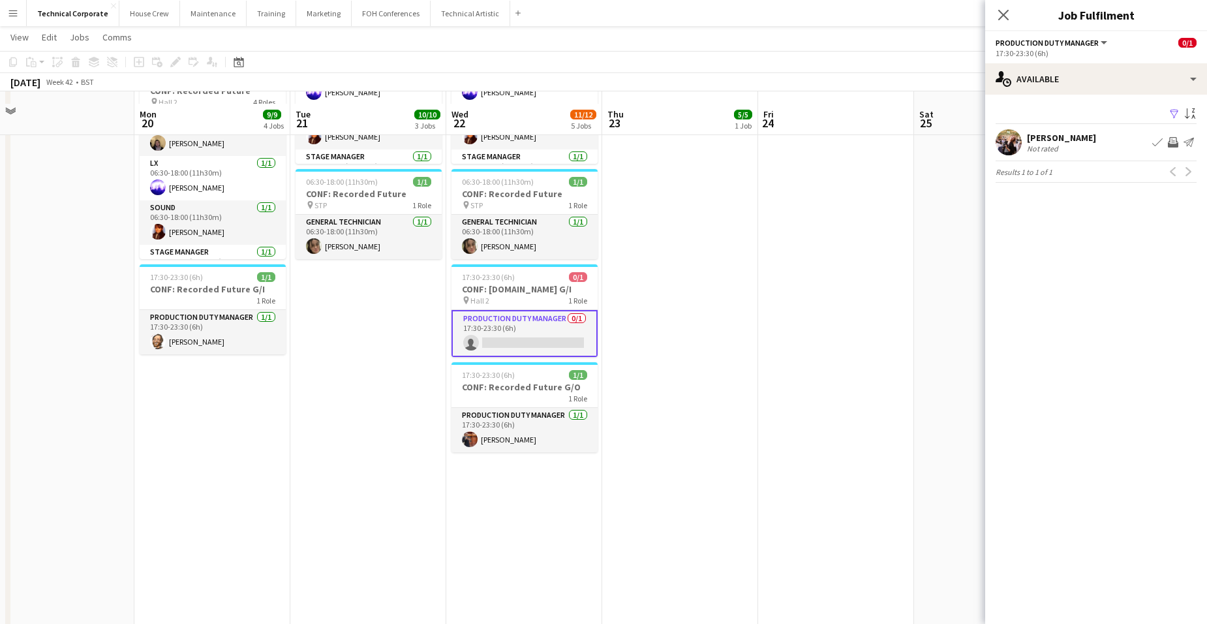
scroll to position [0, 0]
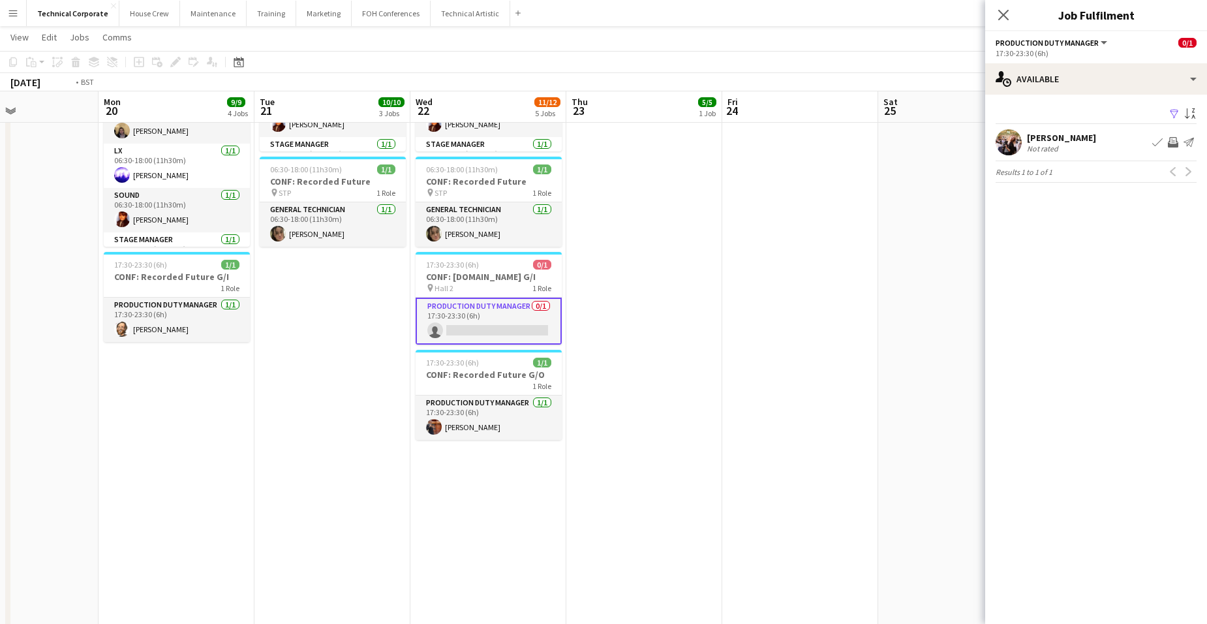
drag, startPoint x: 913, startPoint y: 356, endPoint x: 408, endPoint y: 357, distance: 504.2
click at [408, 357] on app-calendar-viewport "Thu 16 12/12 4 Jobs Fri 17 Sat 18 Sun 19 Mon 20 9/9 4 Jobs Tue 21 10/10 3 Jobs …" at bounding box center [603, 164] width 1207 height 1011
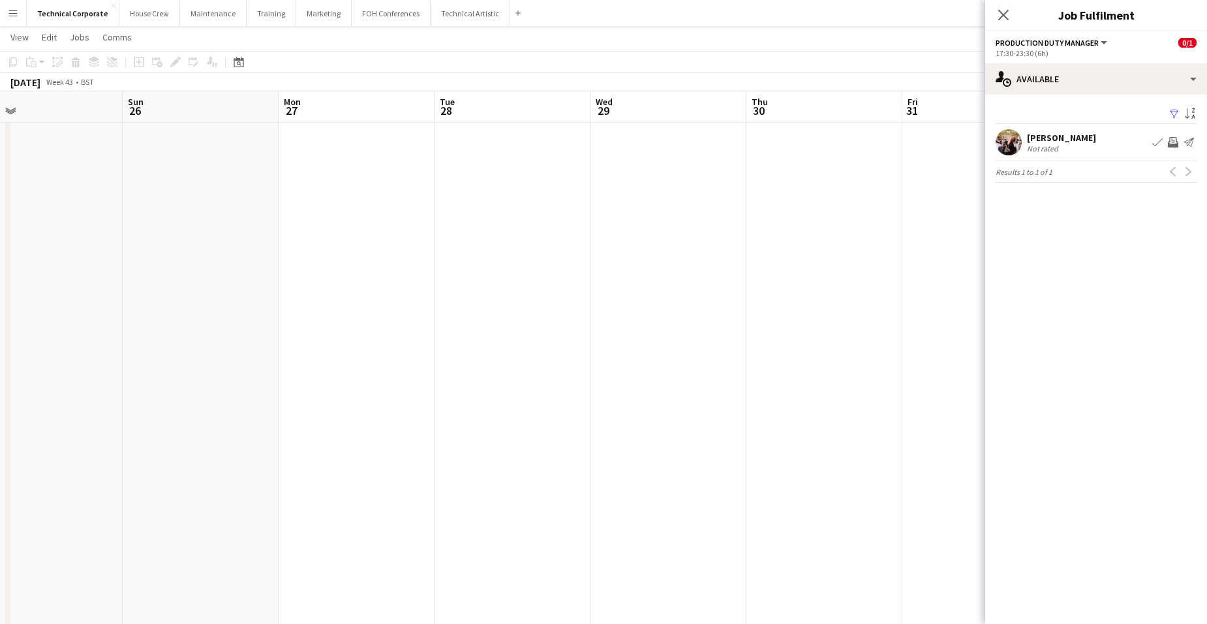
drag, startPoint x: 774, startPoint y: 373, endPoint x: 331, endPoint y: 363, distance: 443.0
click at [331, 363] on app-calendar-viewport "Wed 22 11/12 5 Jobs Thu 23 5/5 1 Job Fri 24 Sat 25 Sun 26 Mon 27 Tue 28 Wed 29 …" at bounding box center [603, 164] width 1207 height 1011
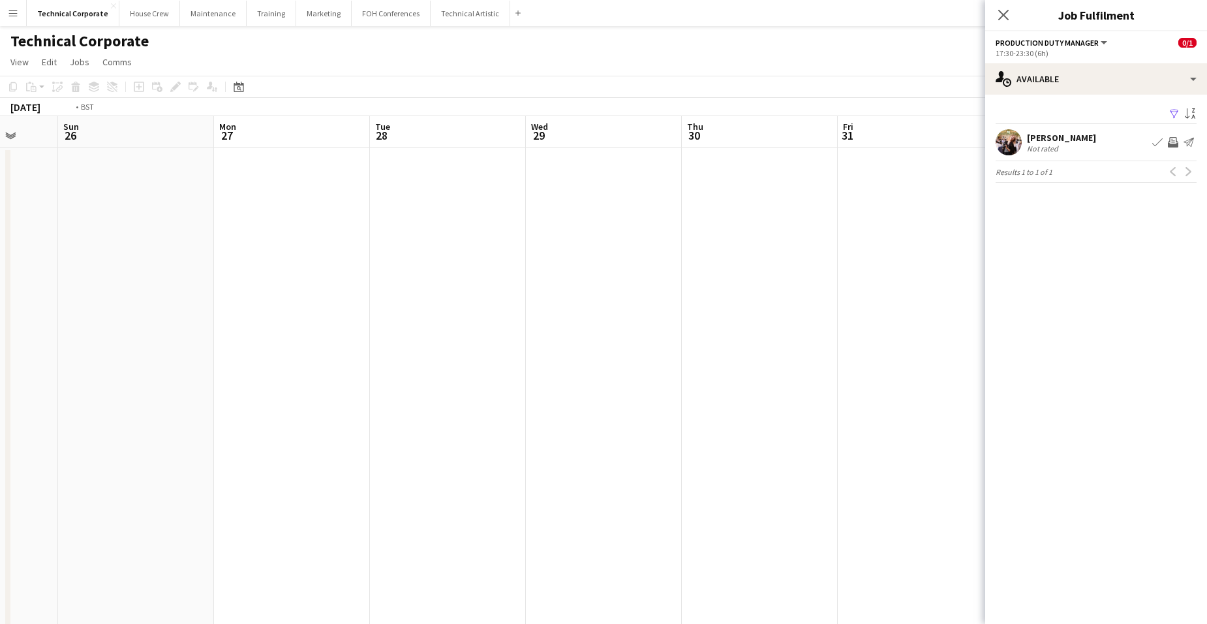
drag, startPoint x: 750, startPoint y: 401, endPoint x: 374, endPoint y: 423, distance: 377.1
click at [374, 423] on app-calendar-viewport "Wed 22 11/12 5 Jobs Thu 23 5/5 1 Job Fri 24 Sat 25 Sun 26 Mon 27 Tue 28 Wed 29 …" at bounding box center [603, 589] width 1207 height 947
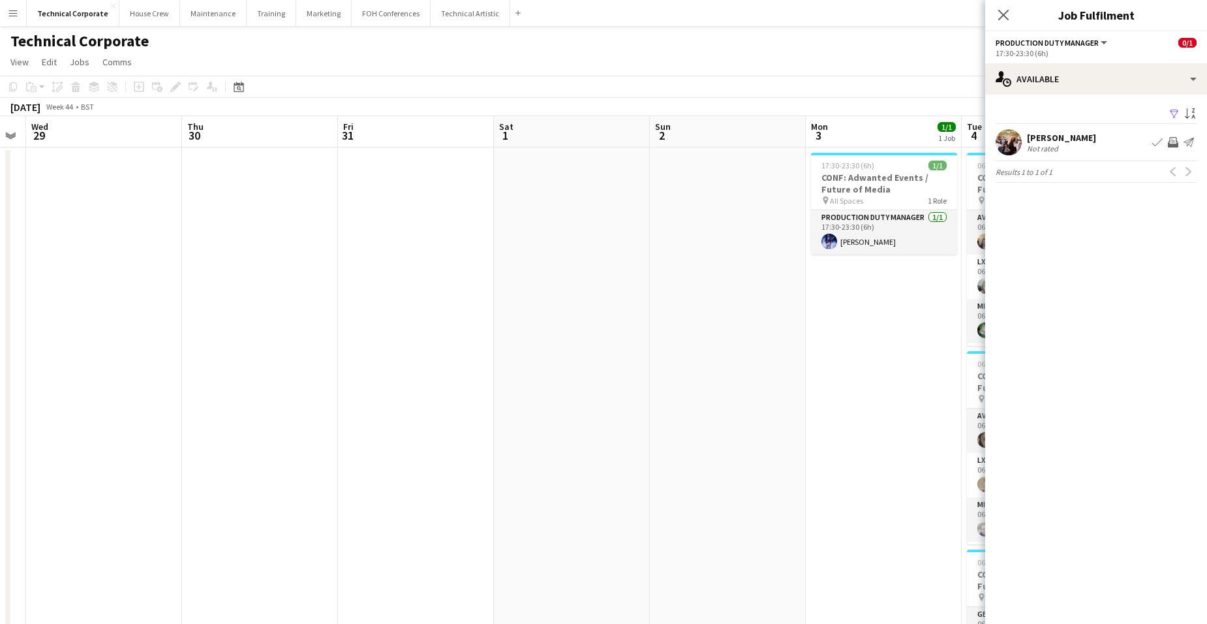
drag, startPoint x: 641, startPoint y: 418, endPoint x: 140, endPoint y: 419, distance: 500.3
click at [140, 419] on app-calendar-viewport "Sun 26 Mon 27 Tue 28 Wed 29 Thu 30 Fri 31 Sat 1 Sun 2 Mon 3 1/1 1 Job Tue 4 10/…" at bounding box center [603, 589] width 1207 height 947
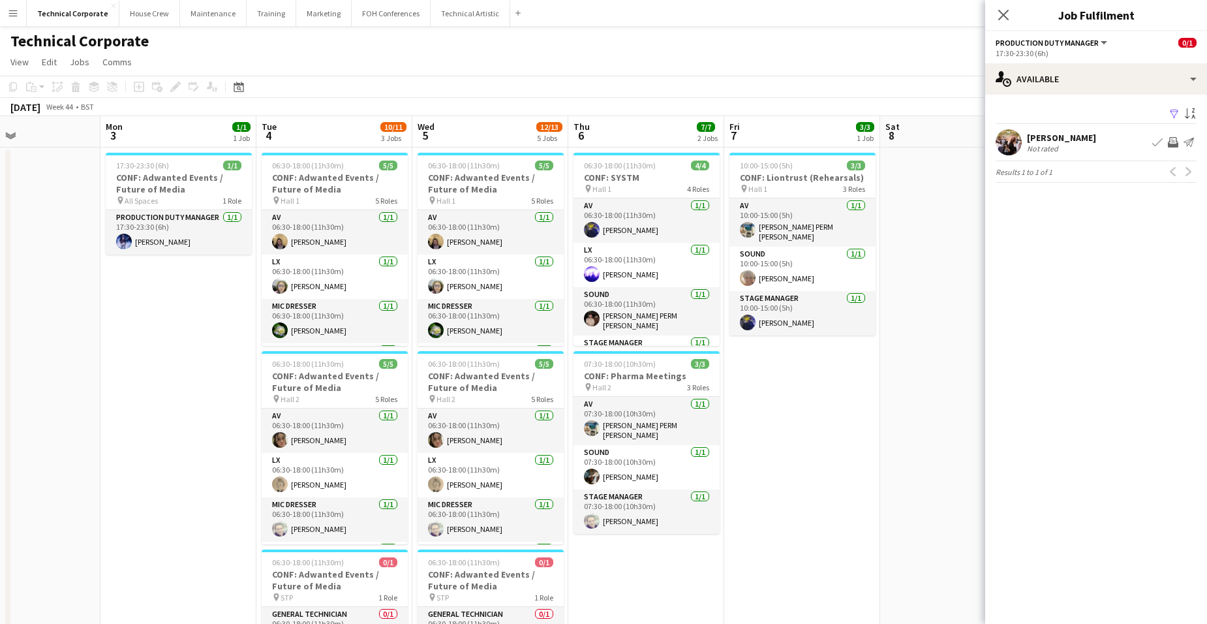
drag, startPoint x: 571, startPoint y: 365, endPoint x: 179, endPoint y: 340, distance: 393.5
click at [179, 340] on app-calendar-viewport "Thu 30 Fri 31 Sat 1 Sun 2 Mon 3 1/1 1 Job Tue 4 10/11 3 Jobs Wed 5 12/13 5 Jobs…" at bounding box center [603, 589] width 1207 height 947
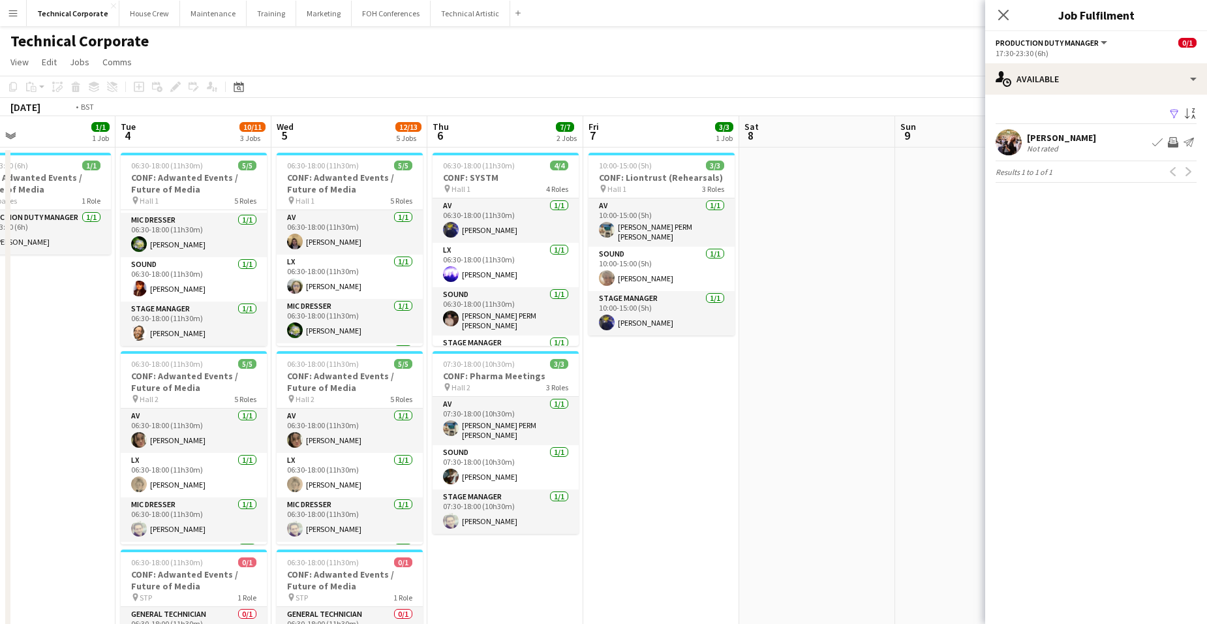
drag, startPoint x: 891, startPoint y: 416, endPoint x: 194, endPoint y: 367, distance: 699.0
click at [0, 367] on html "Menu Boards Boards Boards All jobs Status Workforce Workforce My Workforce Recr…" at bounding box center [603, 542] width 1207 height 1085
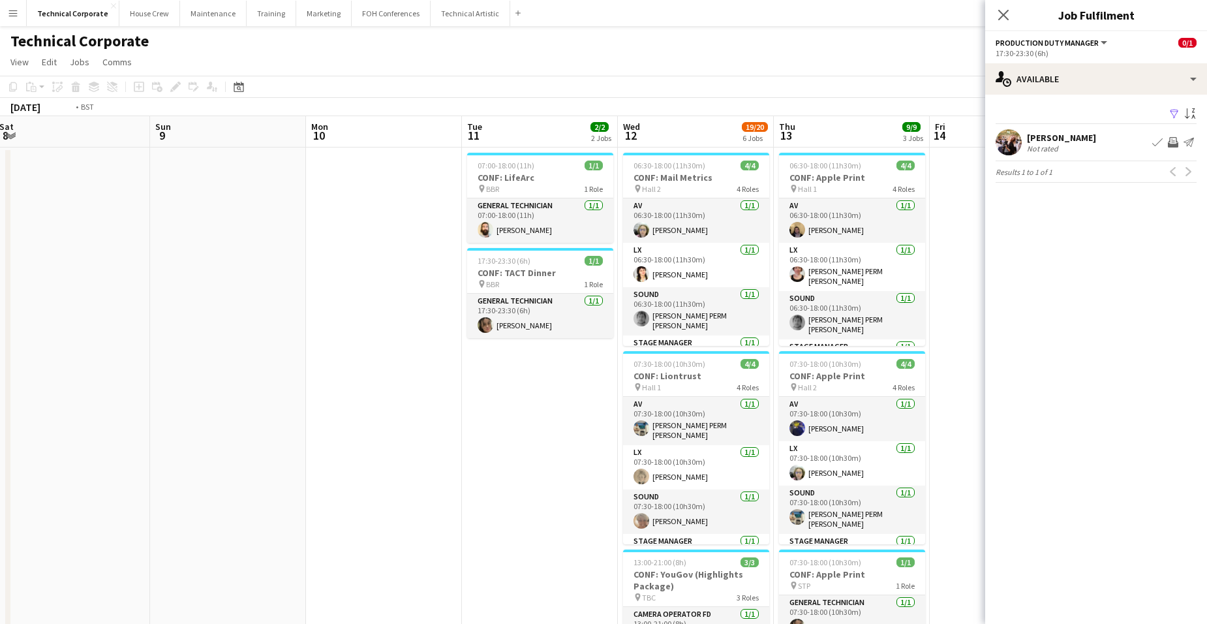
drag, startPoint x: 483, startPoint y: 382, endPoint x: -25, endPoint y: 378, distance: 508.2
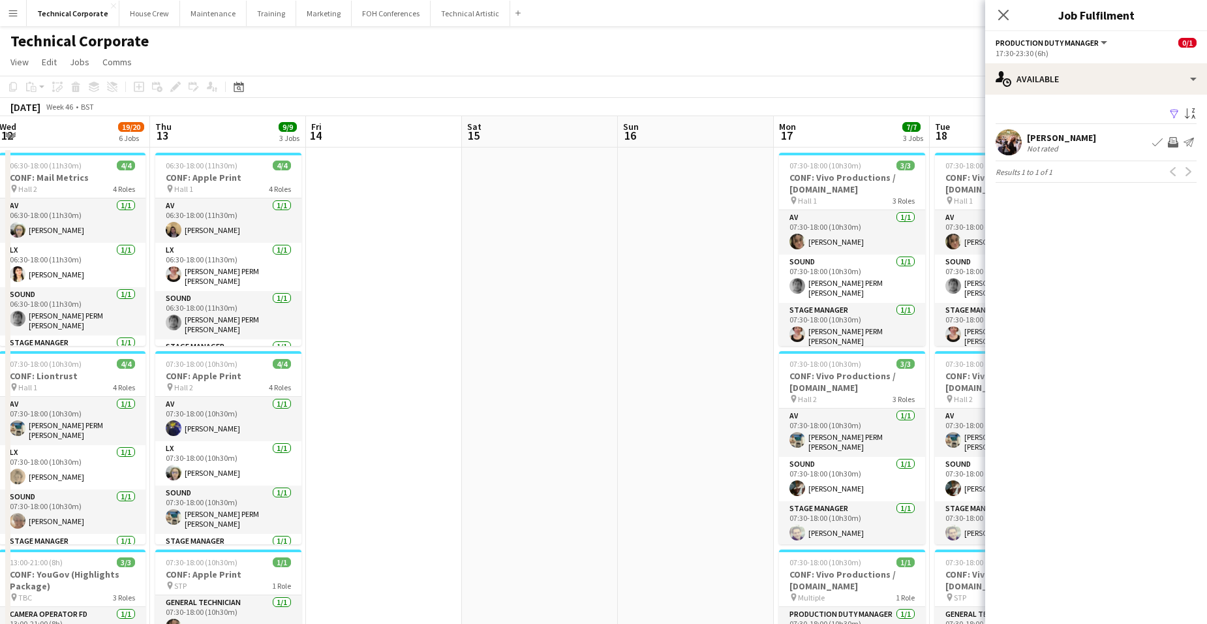
drag, startPoint x: 745, startPoint y: 412, endPoint x: 356, endPoint y: 432, distance: 390.0
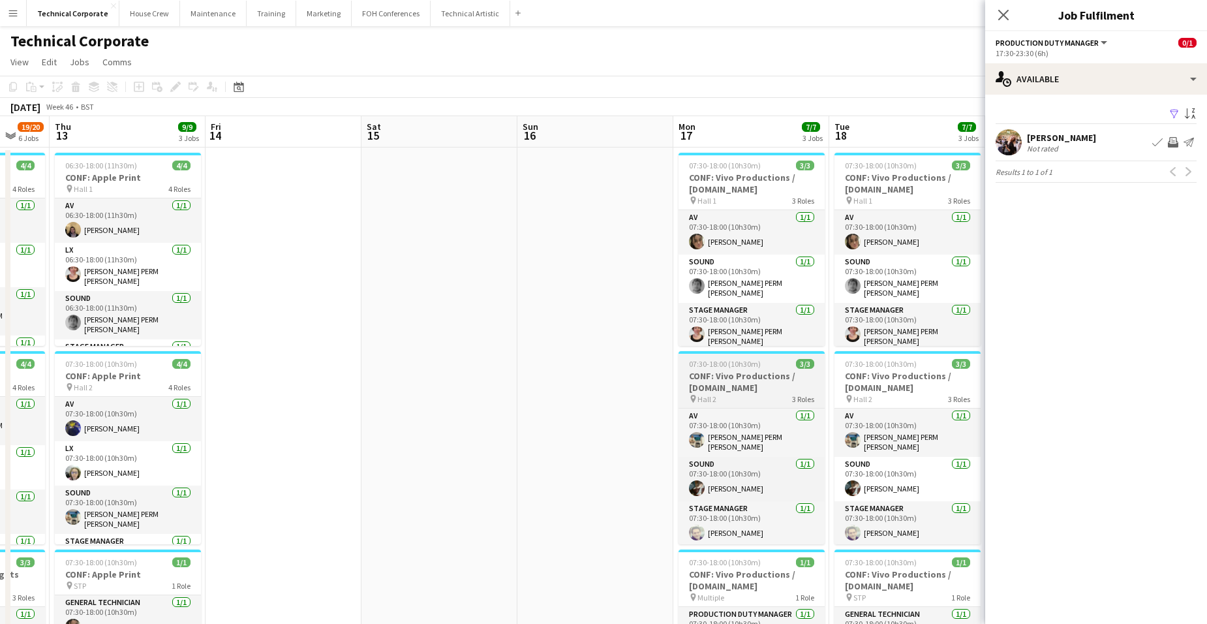
drag, startPoint x: 681, startPoint y: 454, endPoint x: 50, endPoint y: 368, distance: 637.3
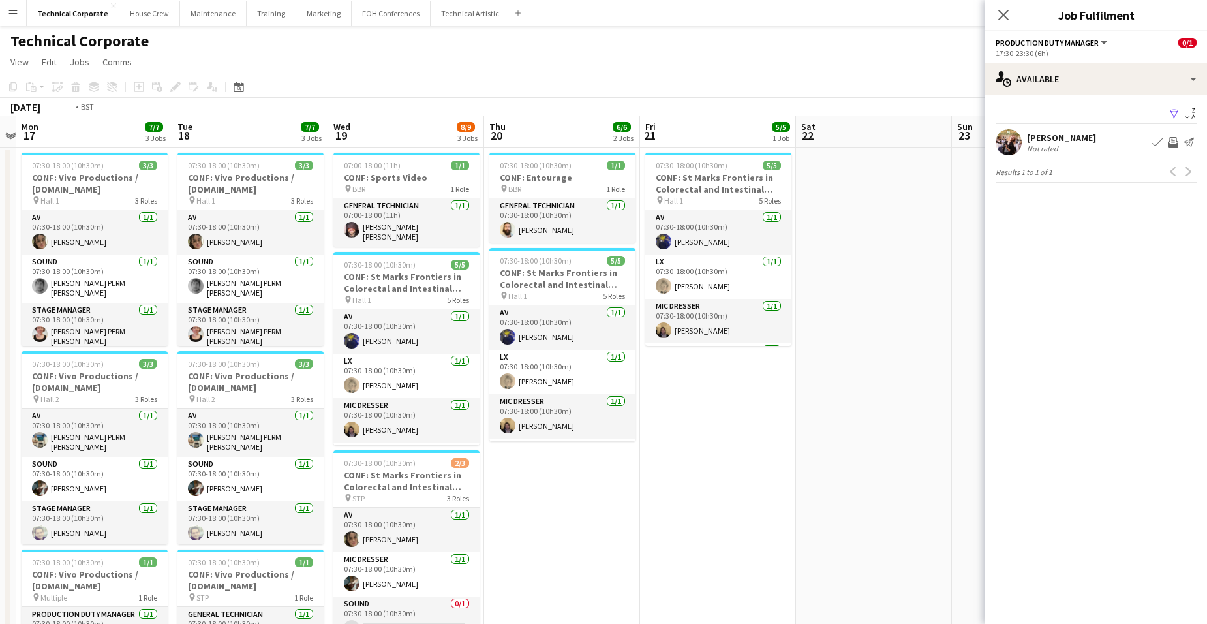
drag, startPoint x: 878, startPoint y: 353, endPoint x: 333, endPoint y: 354, distance: 544.7
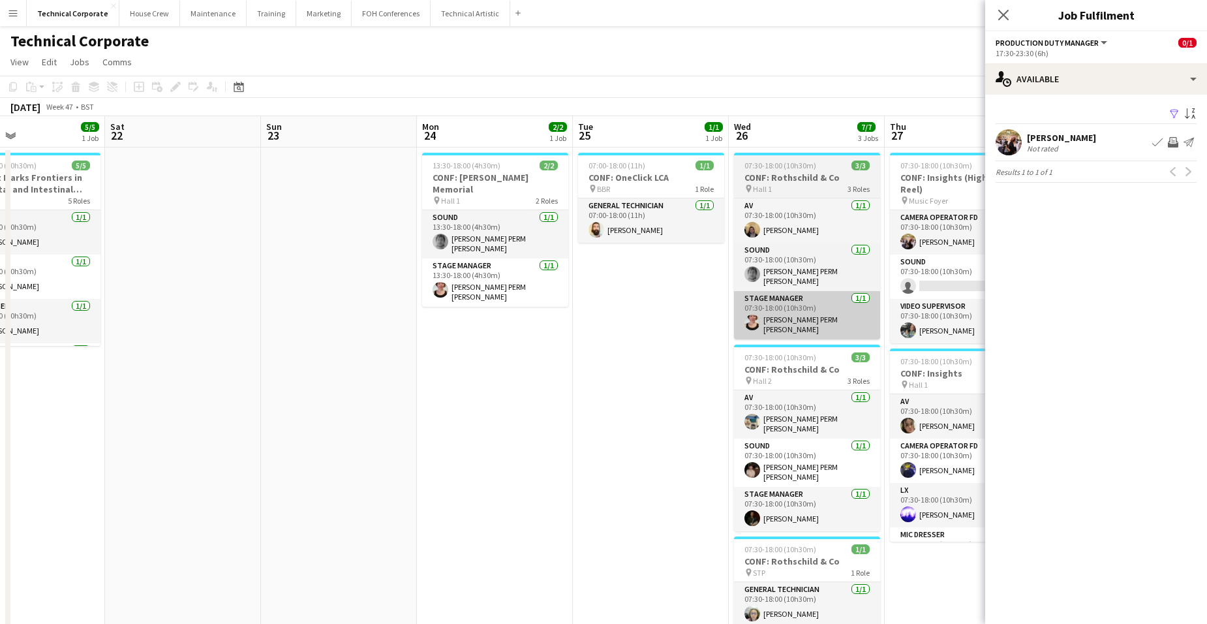
drag, startPoint x: 419, startPoint y: 335, endPoint x: 299, endPoint y: 323, distance: 119.9
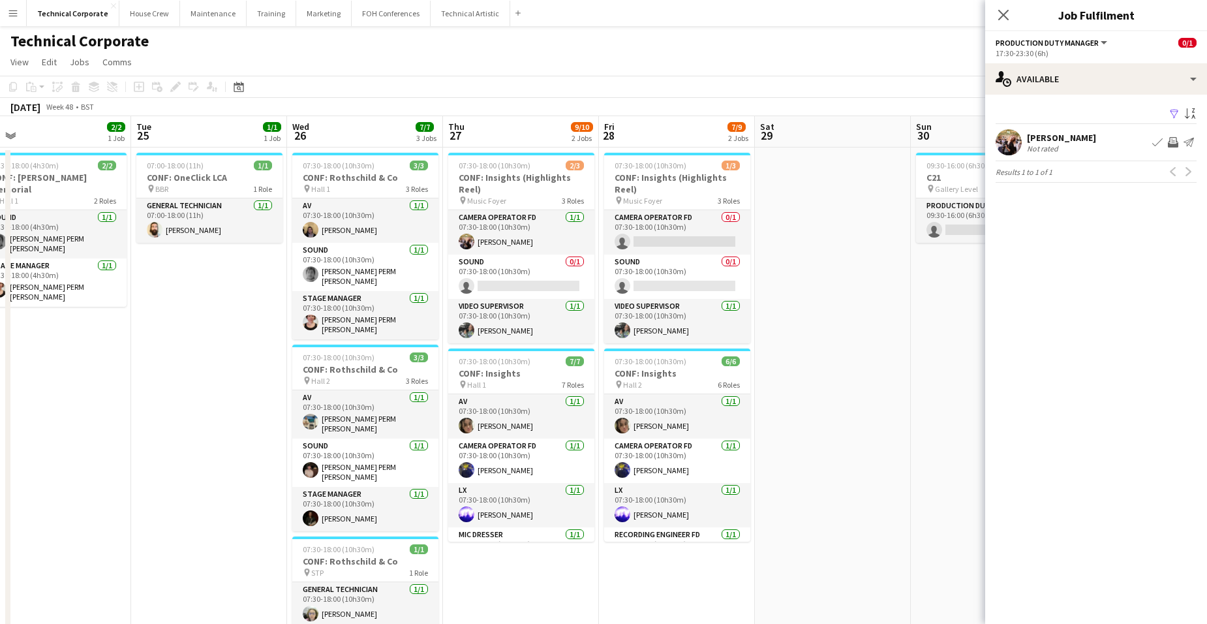
drag, startPoint x: 758, startPoint y: 320, endPoint x: 350, endPoint y: 294, distance: 408.5
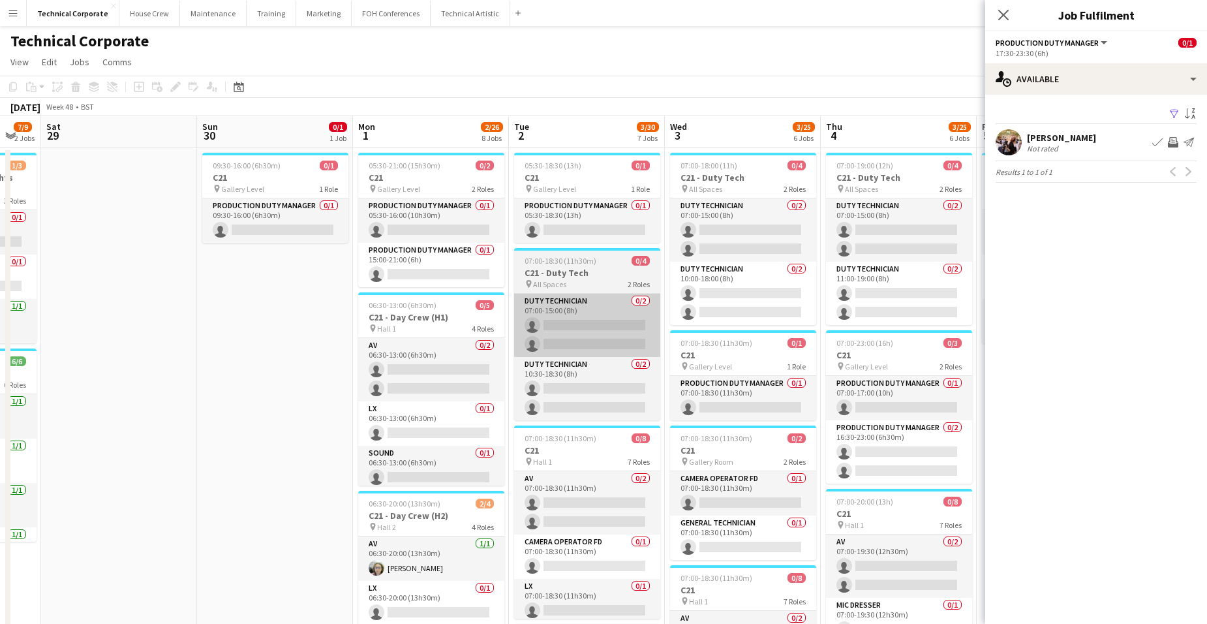
drag, startPoint x: 586, startPoint y: 309, endPoint x: 205, endPoint y: 303, distance: 381.0
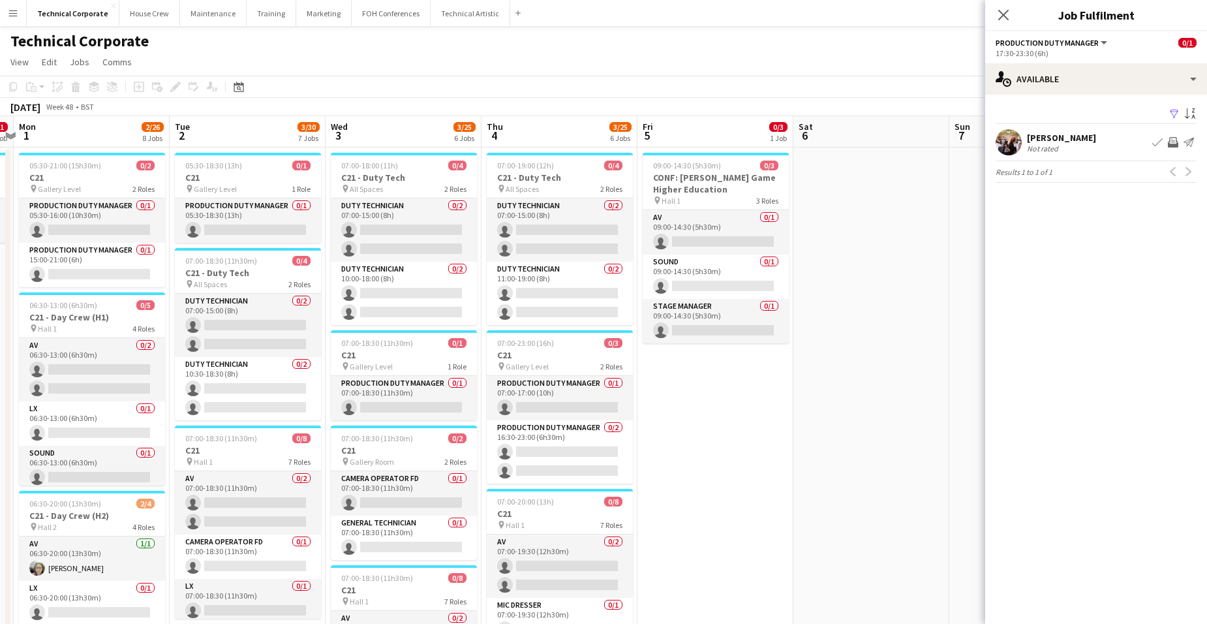
drag, startPoint x: 648, startPoint y: 355, endPoint x: 676, endPoint y: 348, distance: 28.2
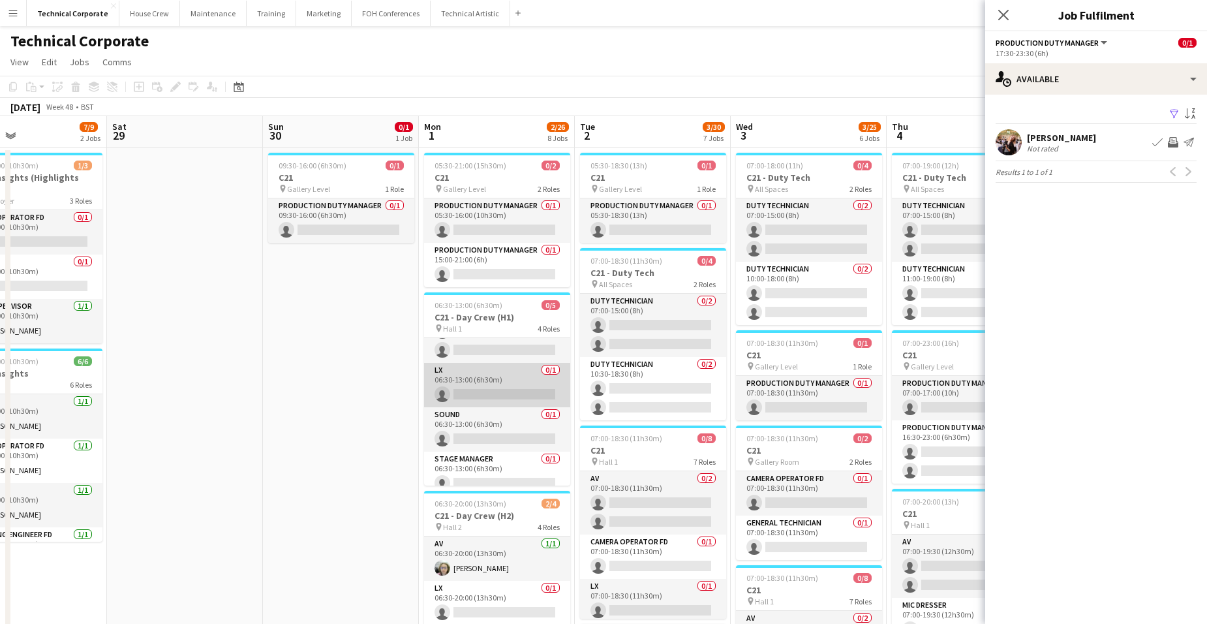
scroll to position [49, 0]
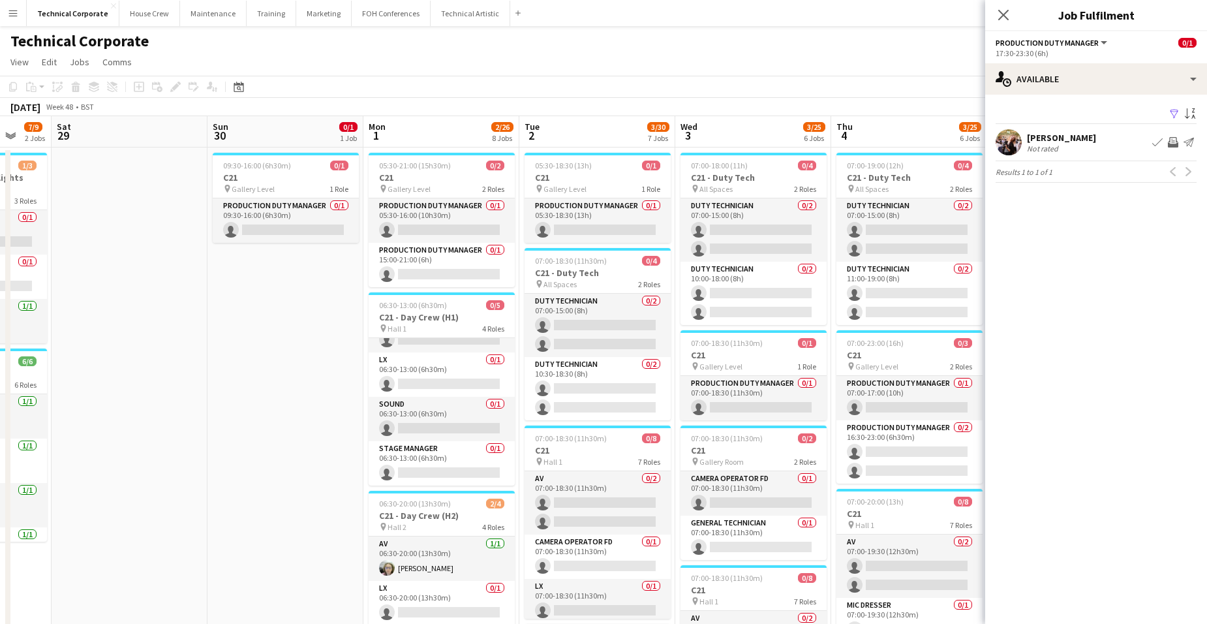
drag, startPoint x: 880, startPoint y: 409, endPoint x: 587, endPoint y: 429, distance: 293.6
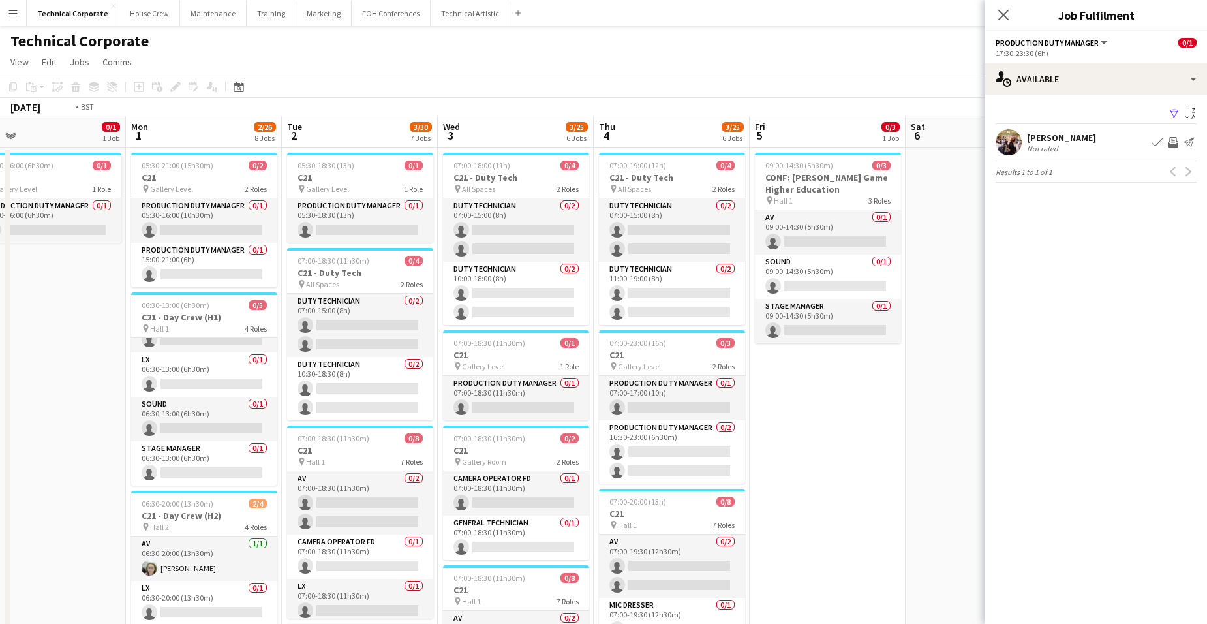
drag, startPoint x: 940, startPoint y: 414, endPoint x: 590, endPoint y: 406, distance: 349.7
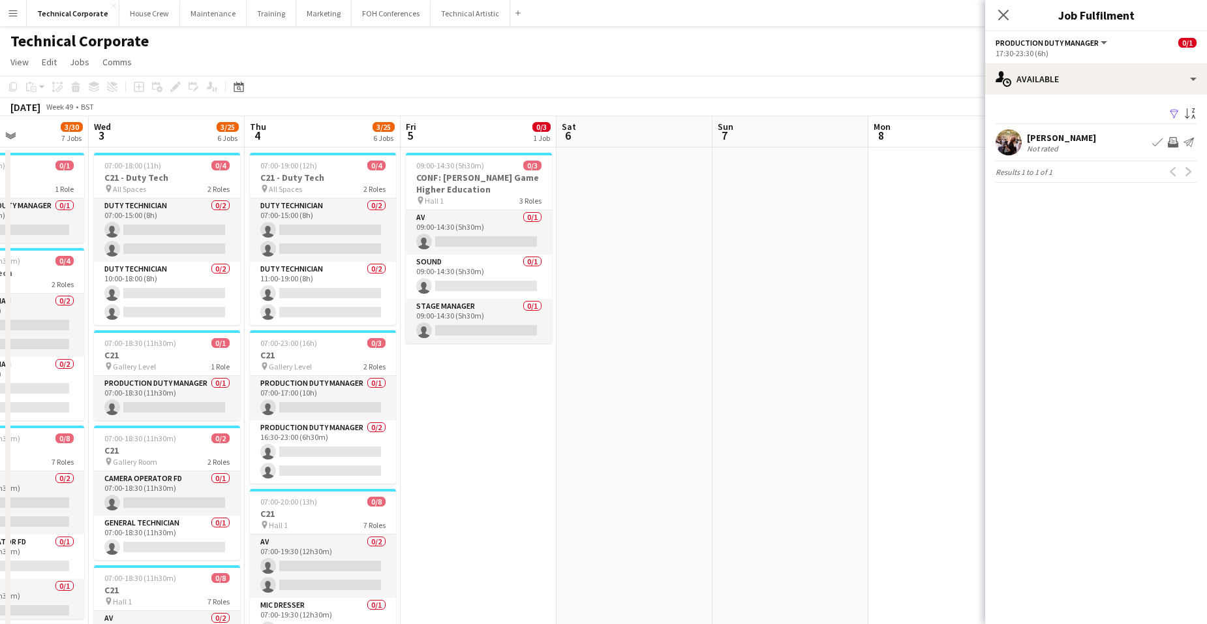
drag, startPoint x: 897, startPoint y: 393, endPoint x: 468, endPoint y: 376, distance: 429.5
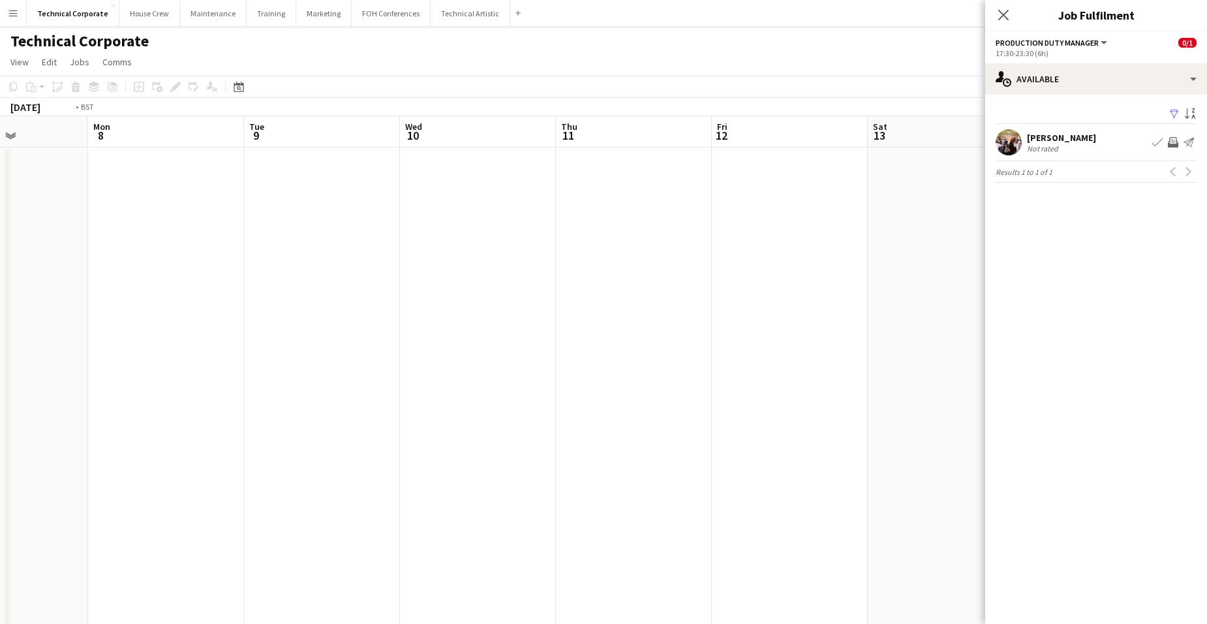
drag, startPoint x: 736, startPoint y: 335, endPoint x: 195, endPoint y: 322, distance: 540.9
drag, startPoint x: 625, startPoint y: 286, endPoint x: 86, endPoint y: 306, distance: 539.2
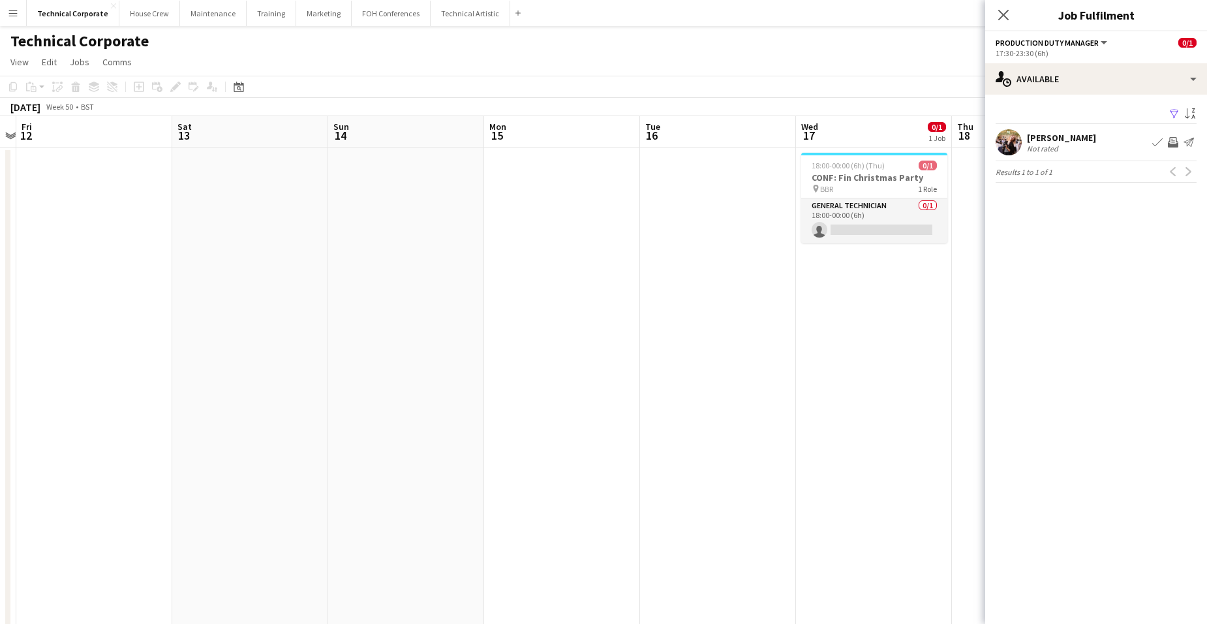
scroll to position [0, 415]
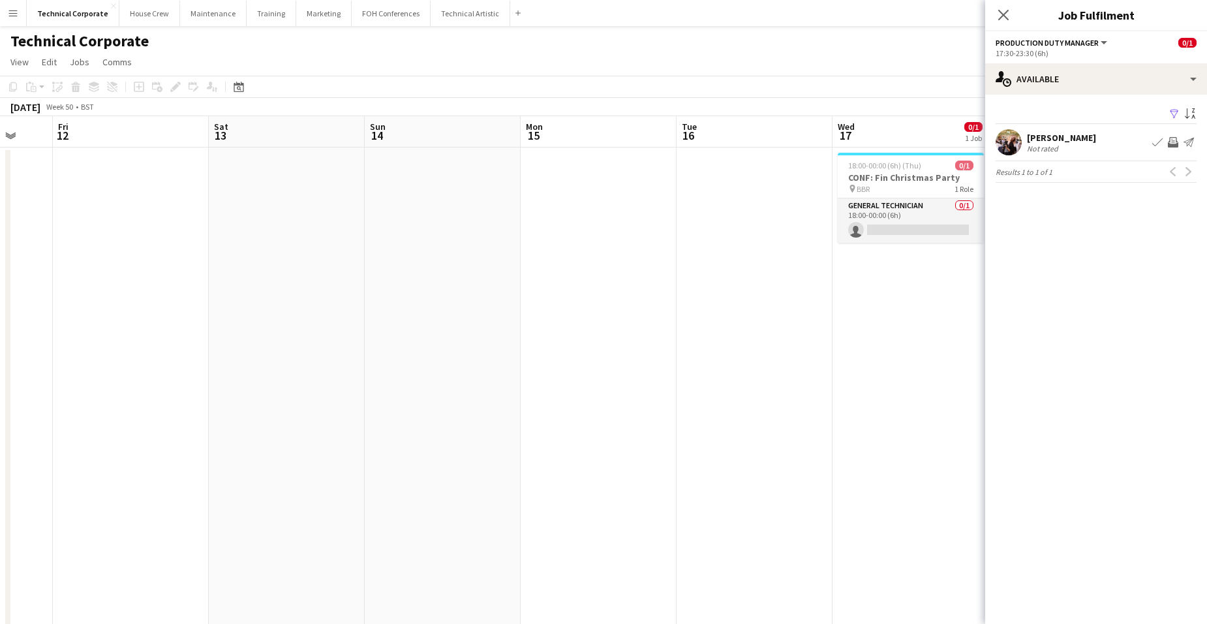
drag, startPoint x: 532, startPoint y: 318, endPoint x: -33, endPoint y: 303, distance: 565.8
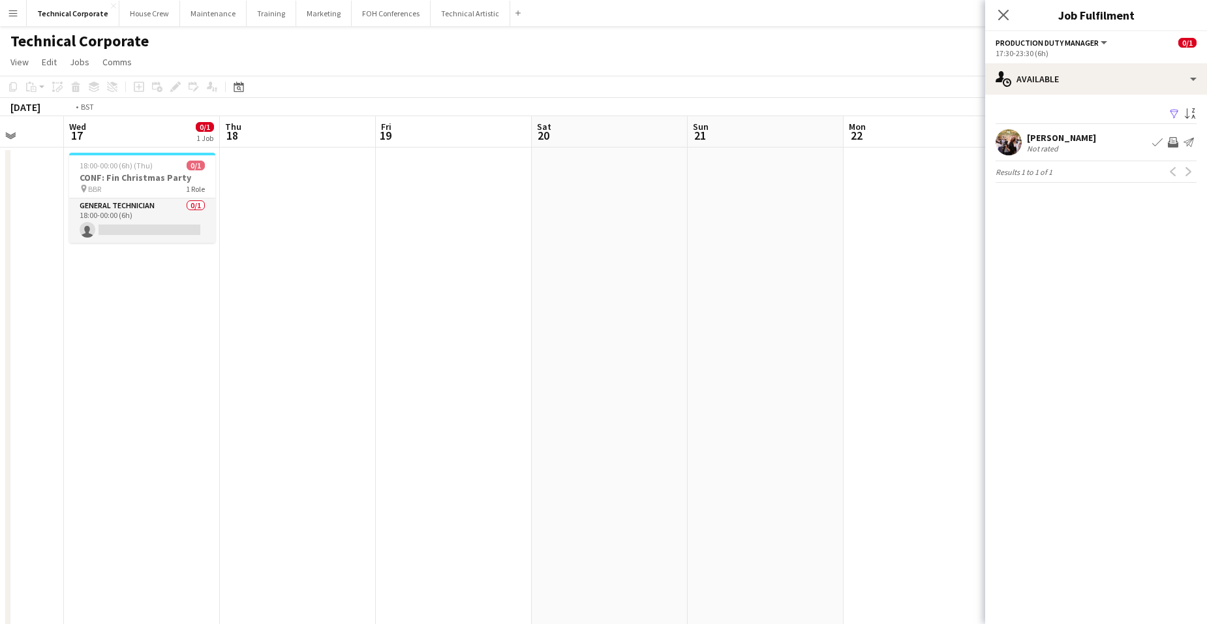
drag, startPoint x: 104, startPoint y: 320, endPoint x: 596, endPoint y: 356, distance: 493.2
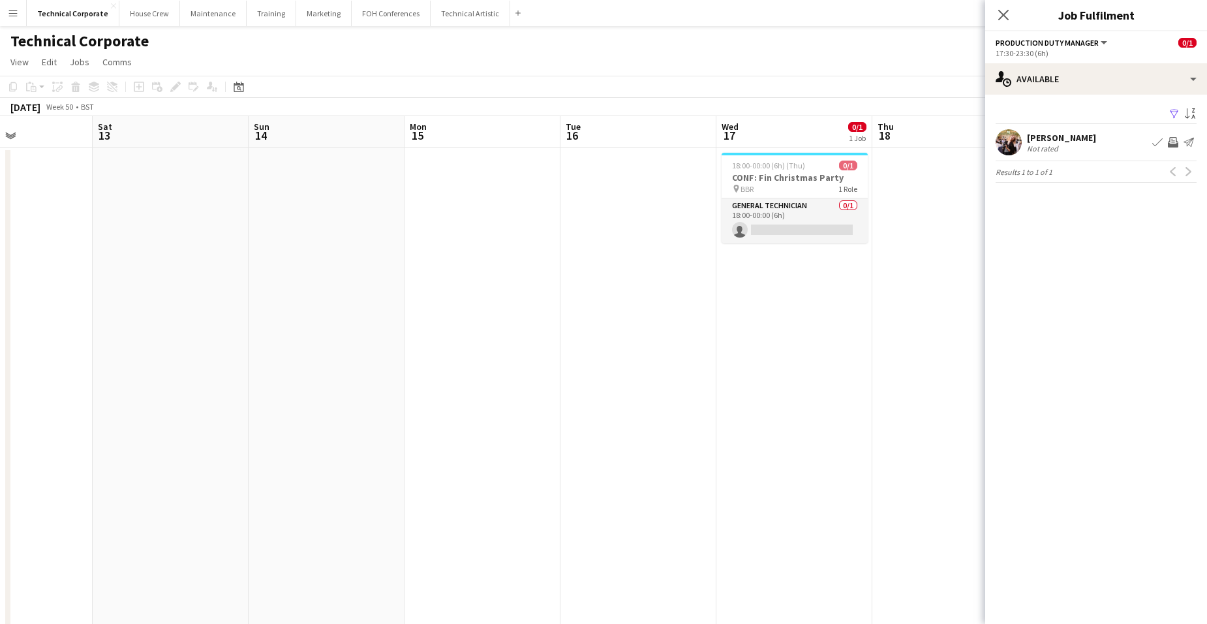
drag, startPoint x: 234, startPoint y: 333, endPoint x: 706, endPoint y: 374, distance: 474.7
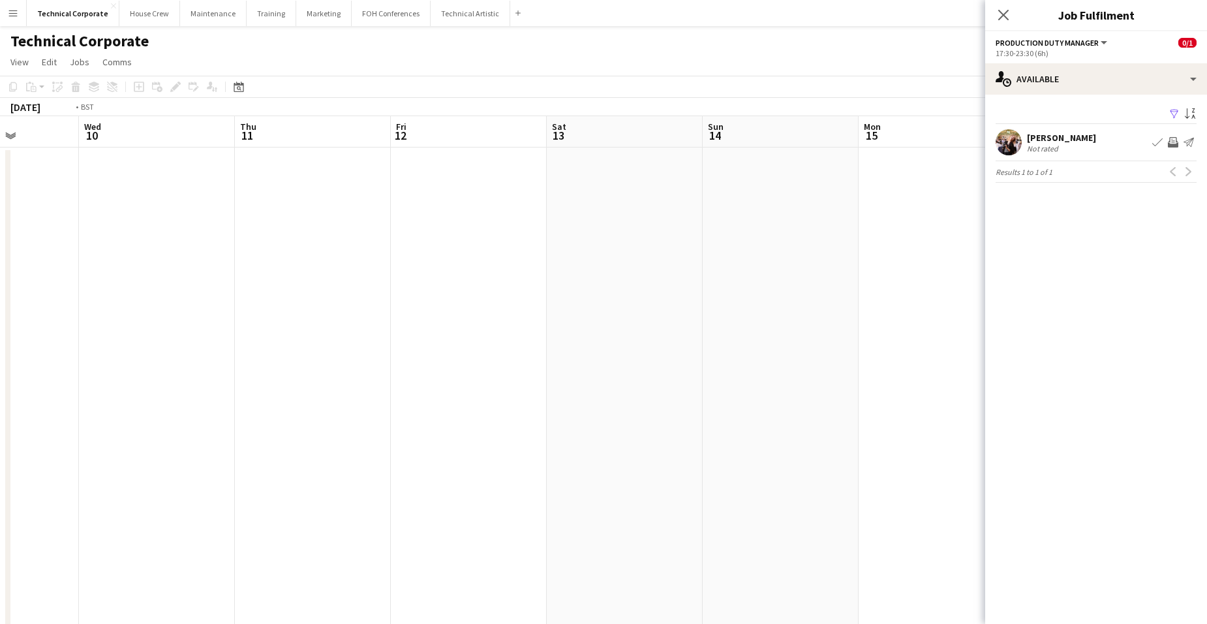
drag, startPoint x: 580, startPoint y: 373, endPoint x: 919, endPoint y: 396, distance: 340.0
drag, startPoint x: 343, startPoint y: 348, endPoint x: 802, endPoint y: 401, distance: 461.5
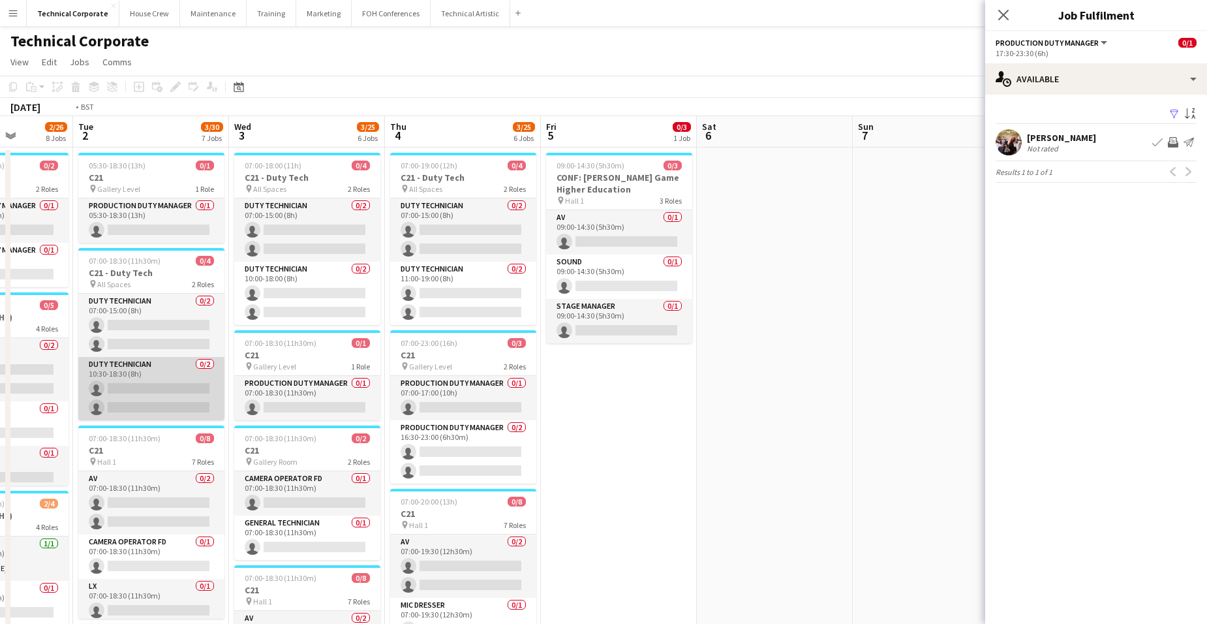
drag, startPoint x: 294, startPoint y: 355, endPoint x: 663, endPoint y: 376, distance: 369.8
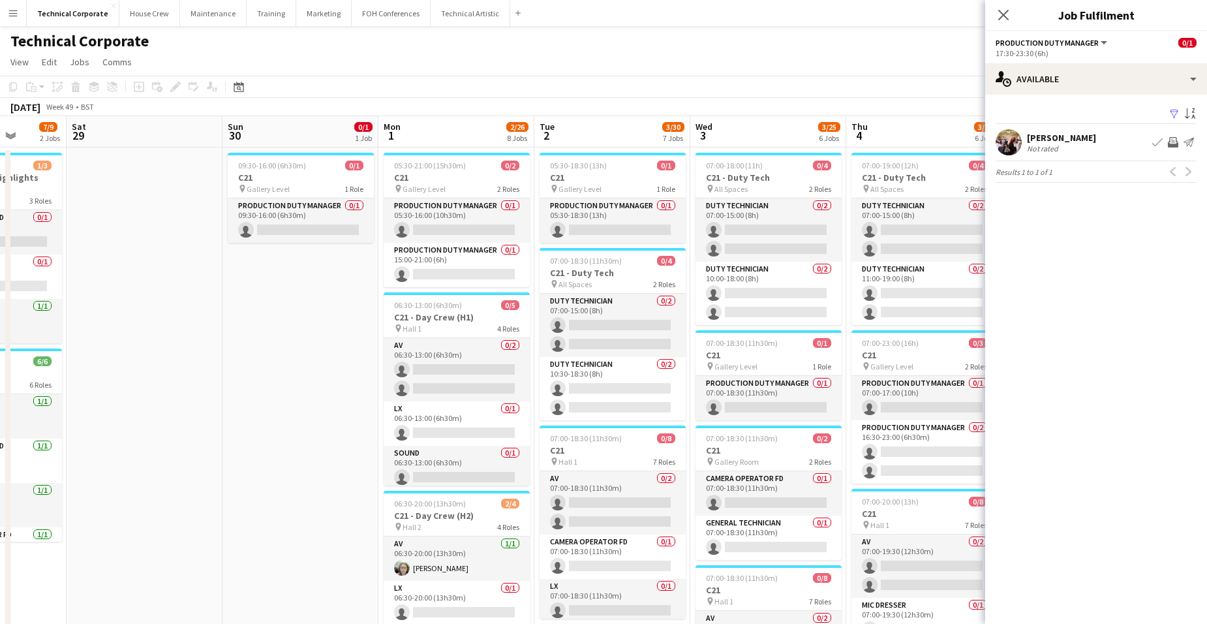
drag, startPoint x: 404, startPoint y: 357, endPoint x: 737, endPoint y: 397, distance: 335.7
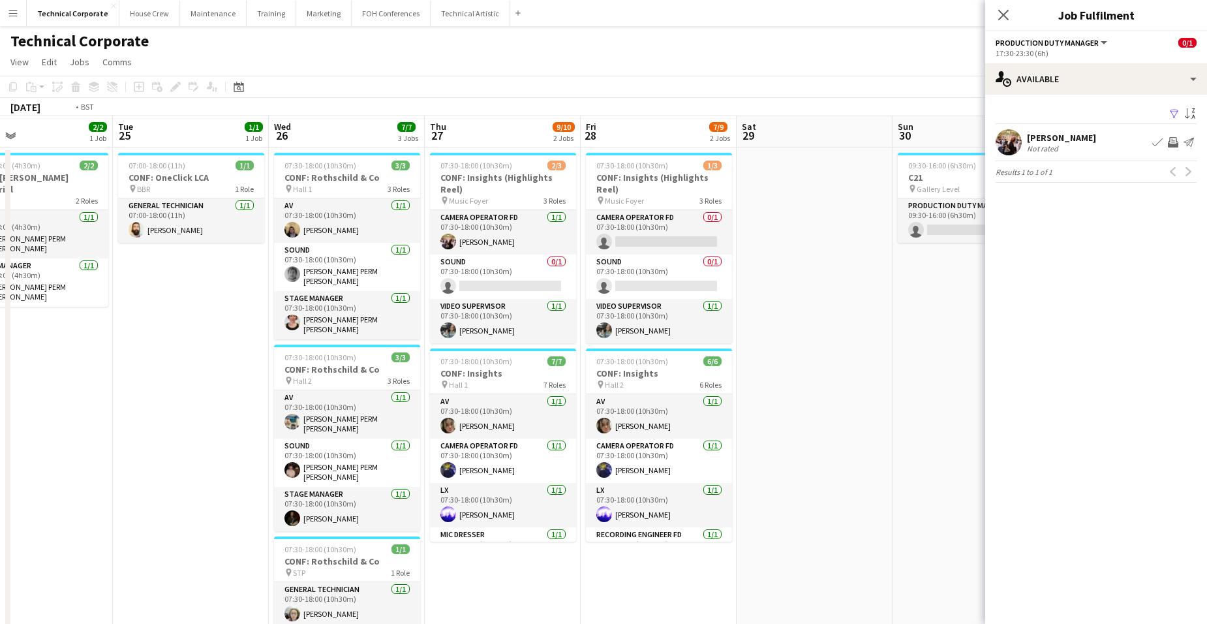
drag, startPoint x: 616, startPoint y: 365, endPoint x: 633, endPoint y: 389, distance: 29.1
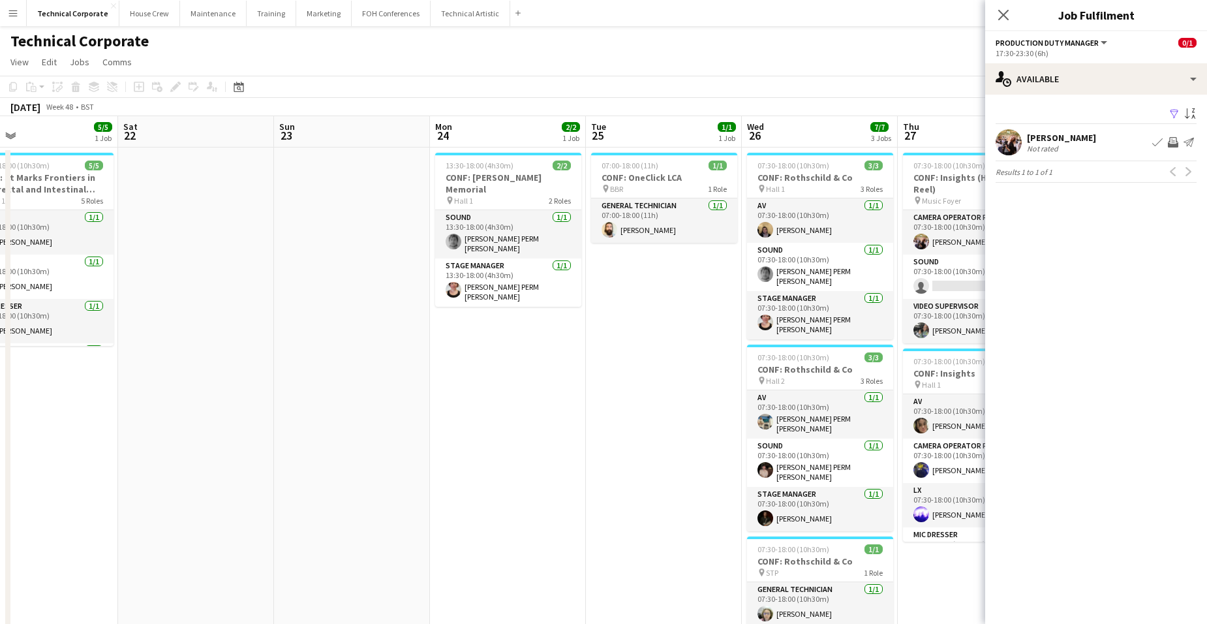
drag, startPoint x: 423, startPoint y: 356, endPoint x: 853, endPoint y: 374, distance: 430.9
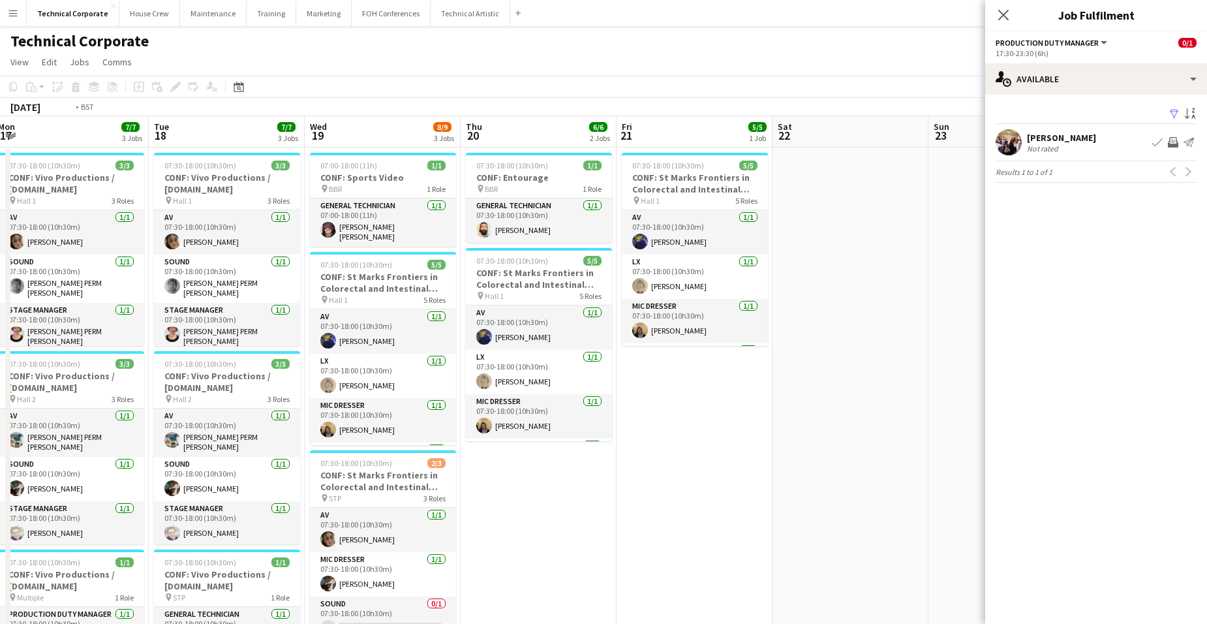
drag, startPoint x: 317, startPoint y: 333, endPoint x: 952, endPoint y: 357, distance: 635.8
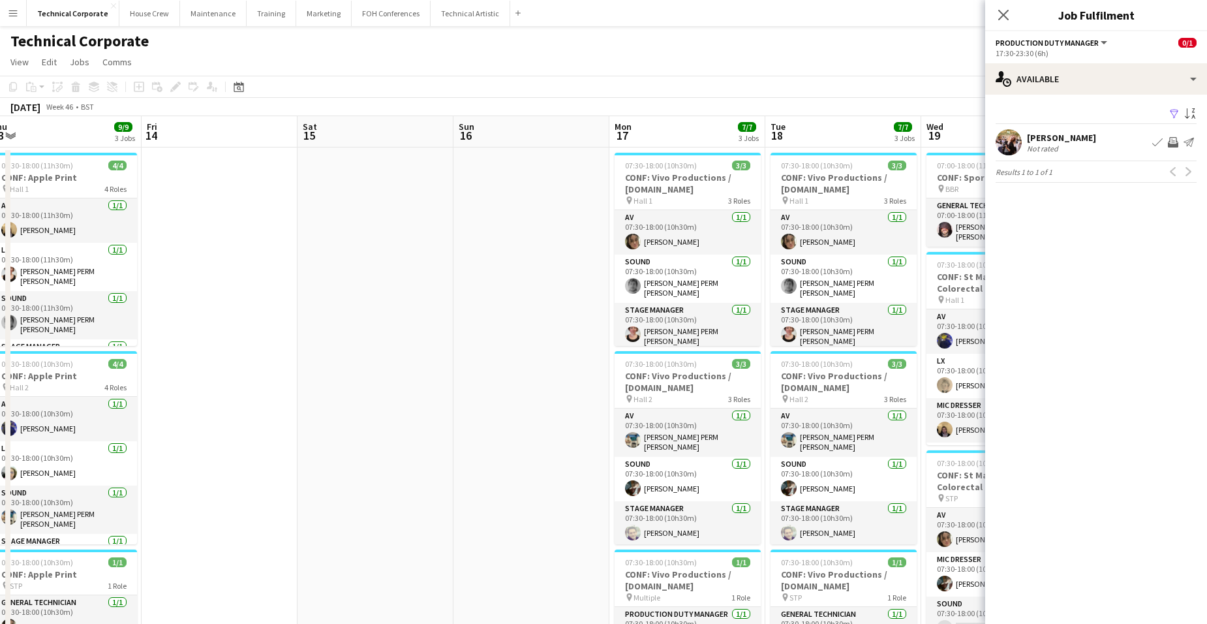
drag, startPoint x: 410, startPoint y: 314, endPoint x: 922, endPoint y: 320, distance: 512.1
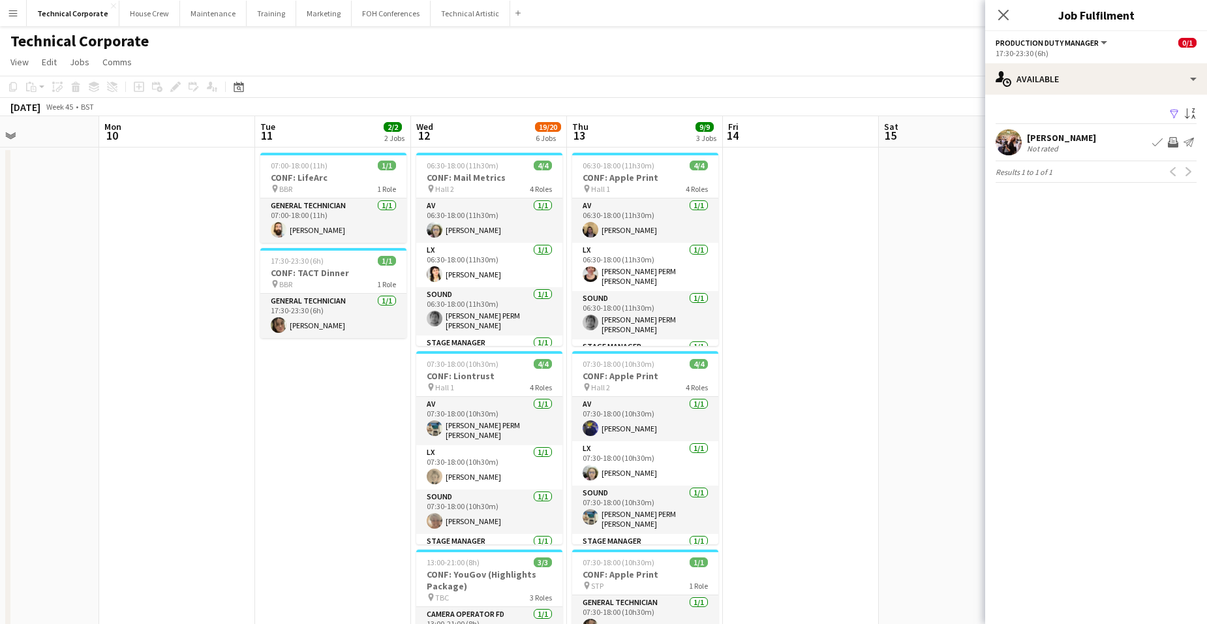
drag, startPoint x: 800, startPoint y: 322, endPoint x: 766, endPoint y: 335, distance: 37.2
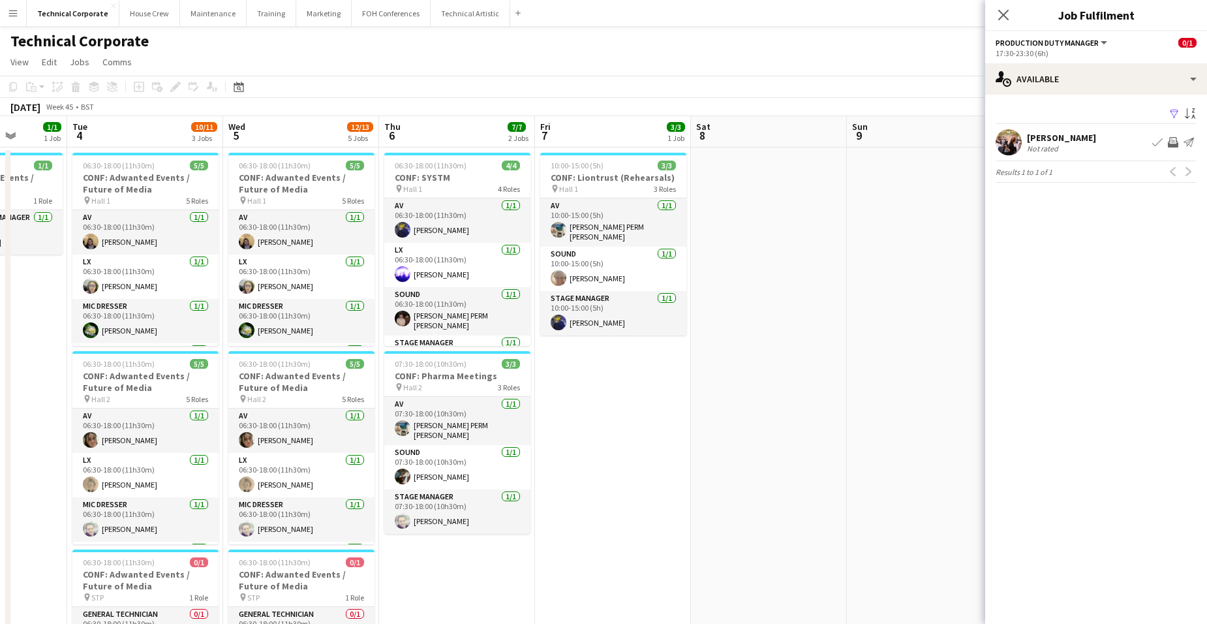
drag, startPoint x: 508, startPoint y: 328, endPoint x: 689, endPoint y: 344, distance: 182.7
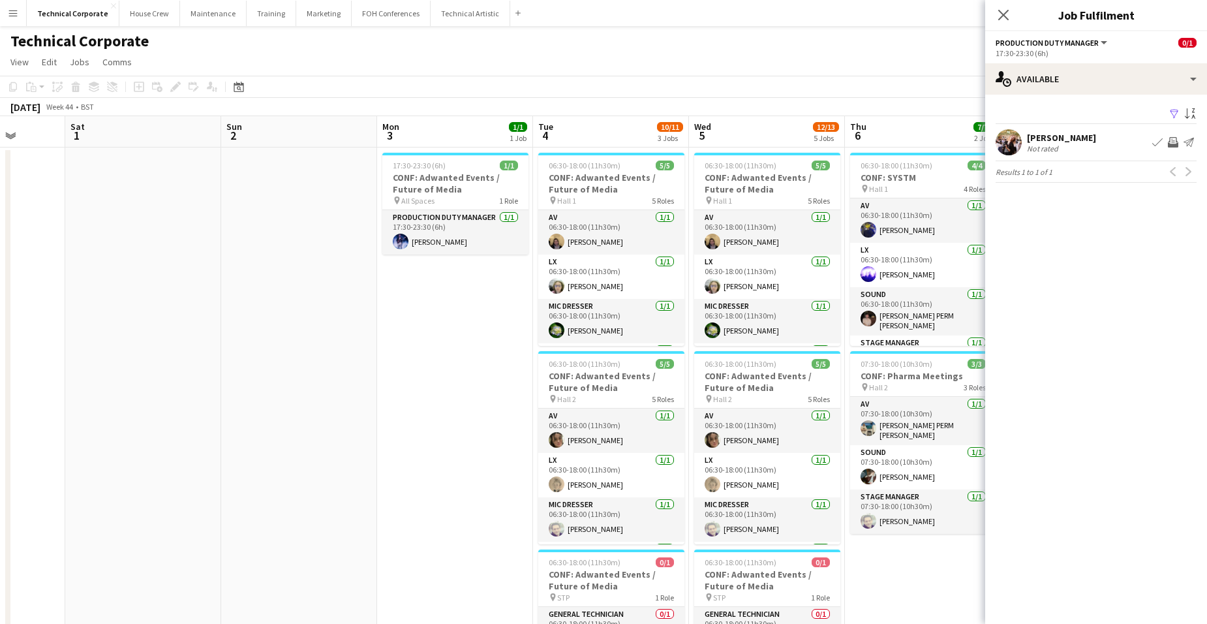
drag, startPoint x: 271, startPoint y: 335, endPoint x: 633, endPoint y: 344, distance: 362.2
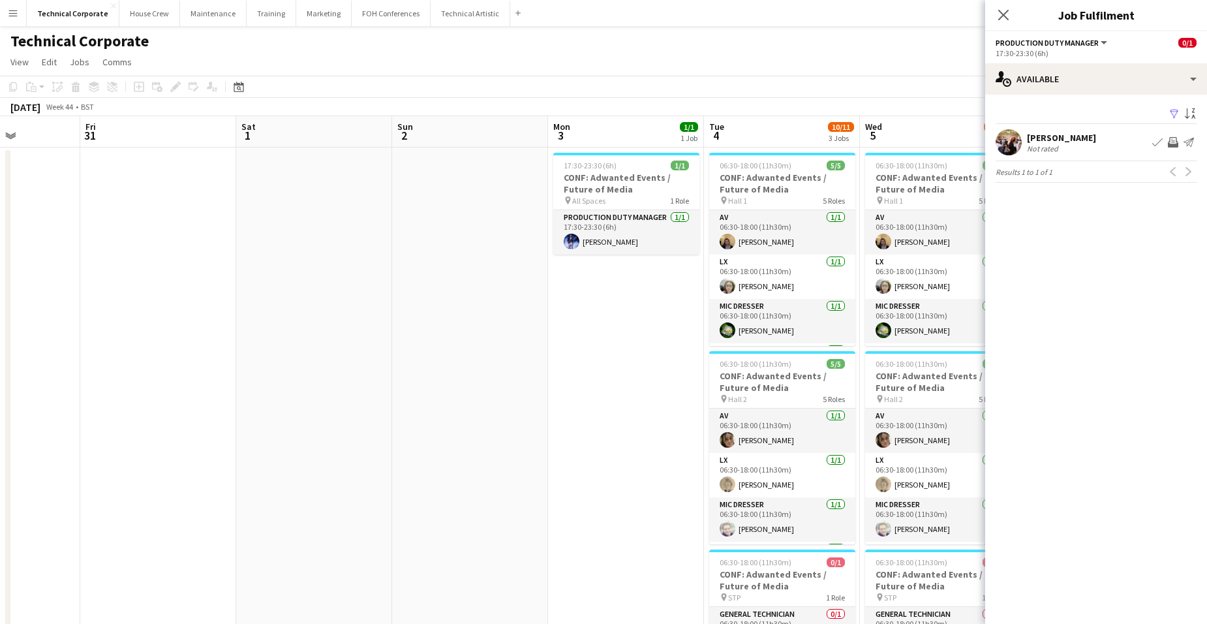
drag, startPoint x: 186, startPoint y: 363, endPoint x: 785, endPoint y: 358, distance: 598.8
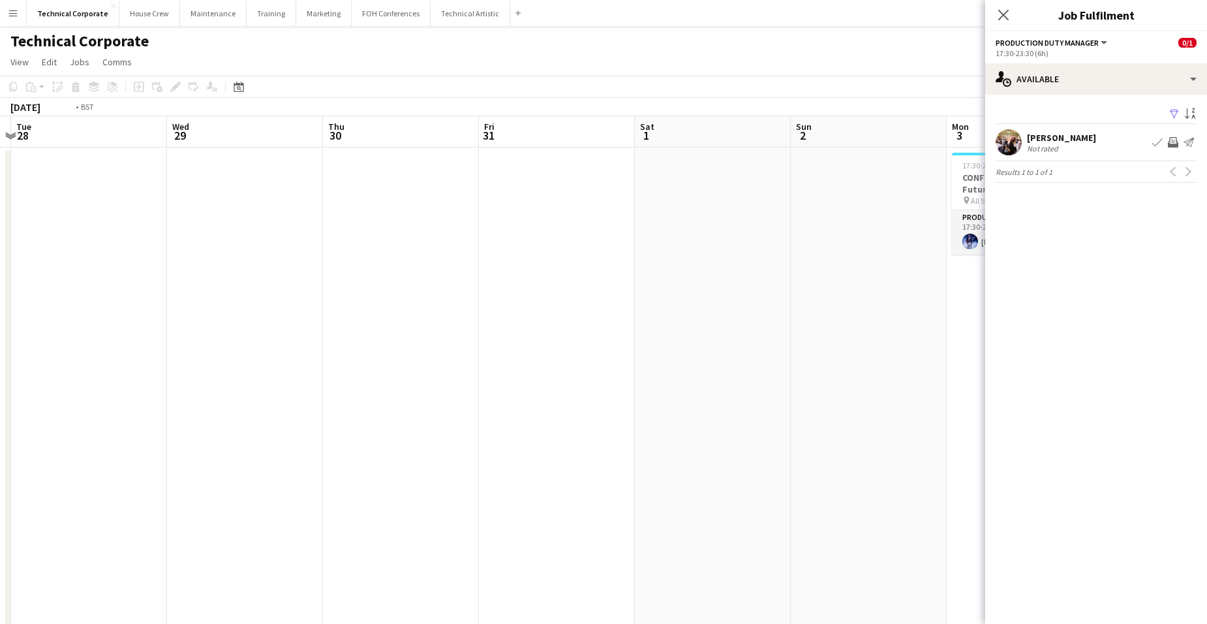
drag, startPoint x: 609, startPoint y: 354, endPoint x: 822, endPoint y: 372, distance: 213.4
drag, startPoint x: 511, startPoint y: 368, endPoint x: 787, endPoint y: 380, distance: 276.9
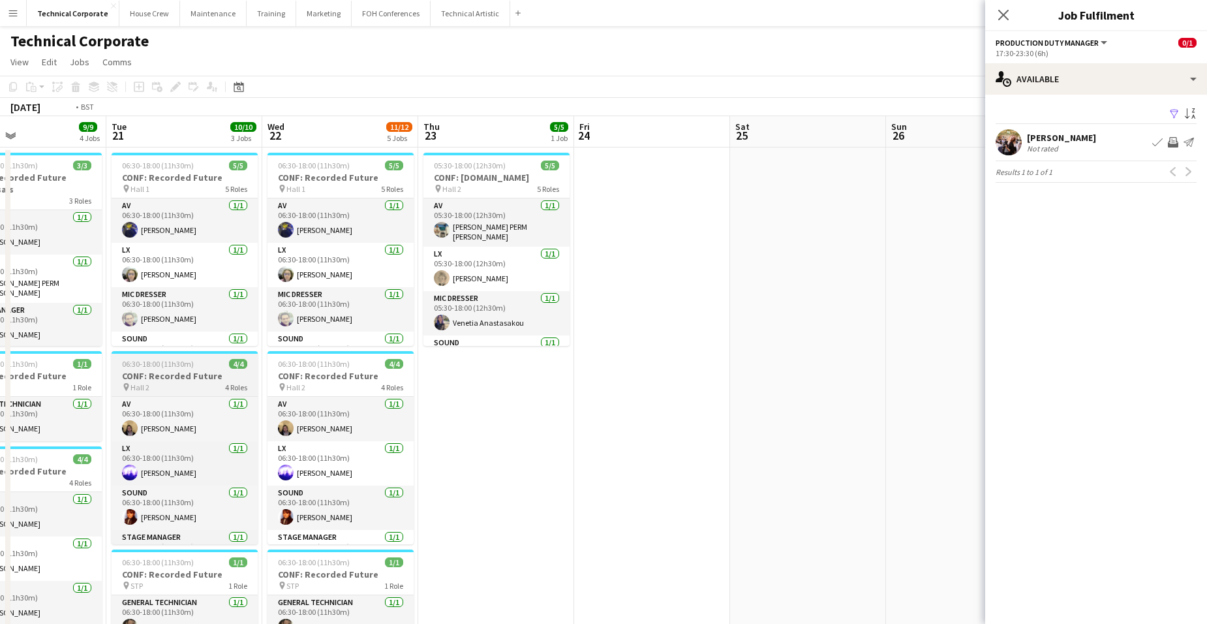
drag, startPoint x: 310, startPoint y: 371, endPoint x: 676, endPoint y: 380, distance: 366.7
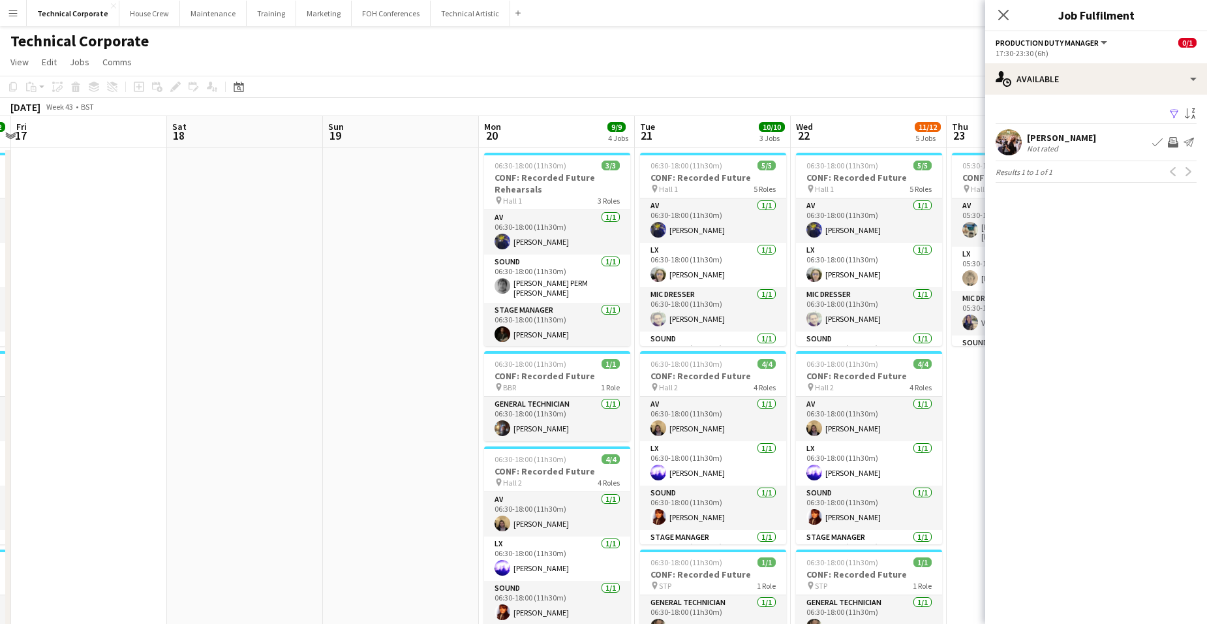
drag, startPoint x: 328, startPoint y: 350, endPoint x: 839, endPoint y: 379, distance: 511.6
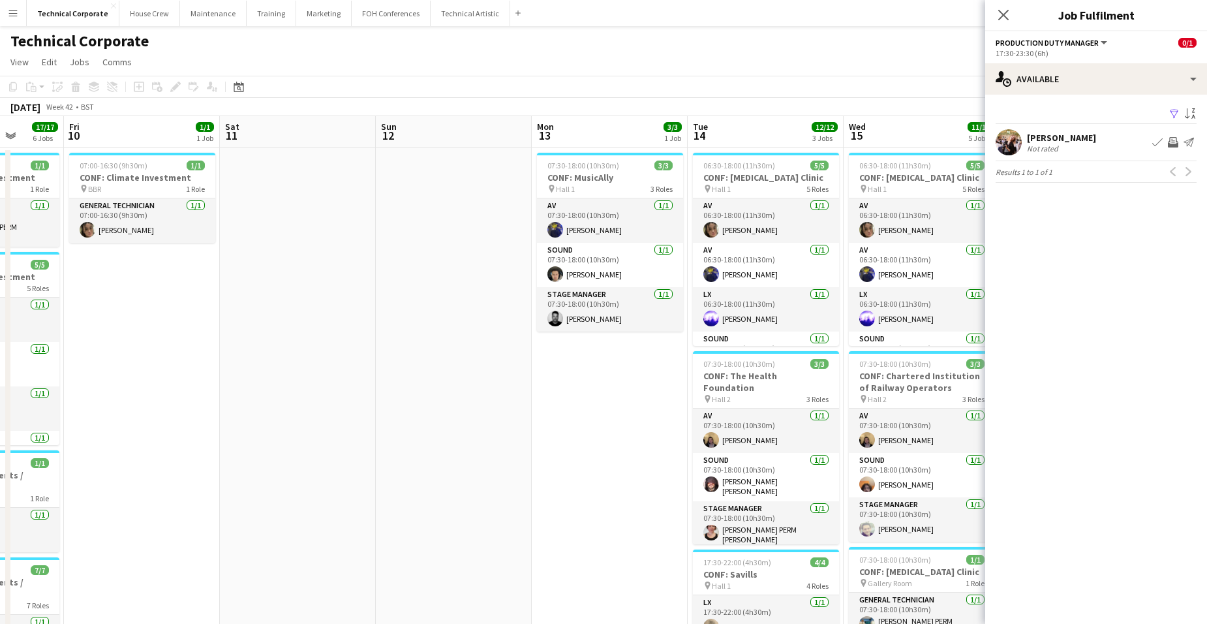
drag, startPoint x: 244, startPoint y: 363, endPoint x: 841, endPoint y: 383, distance: 597.2
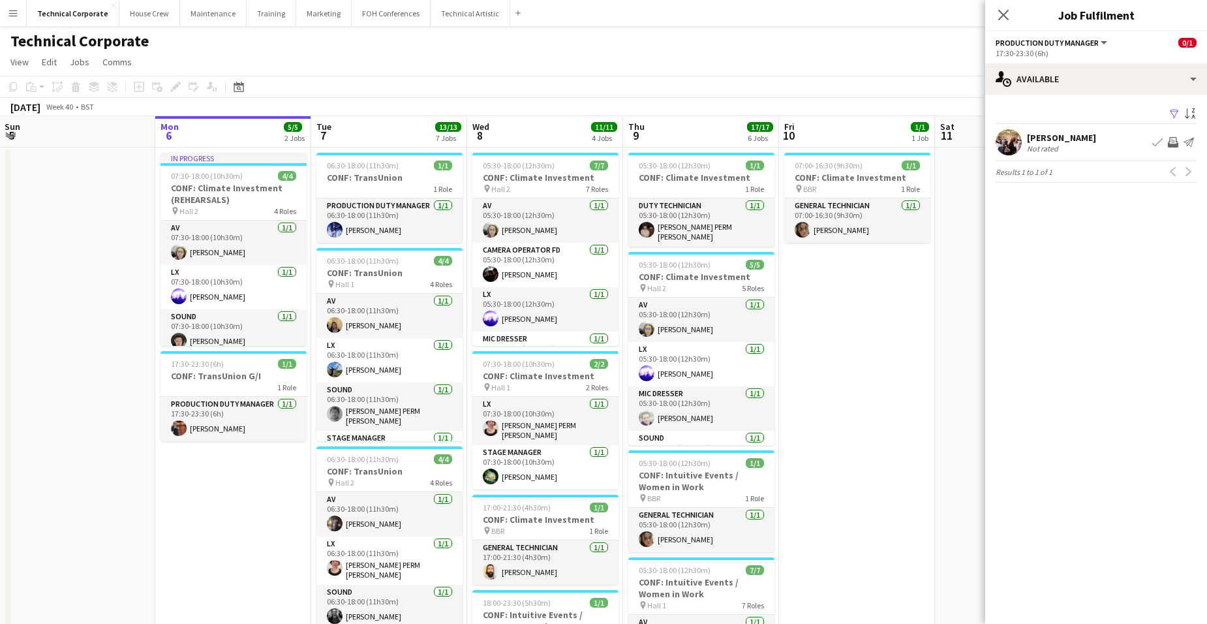
scroll to position [0, 530]
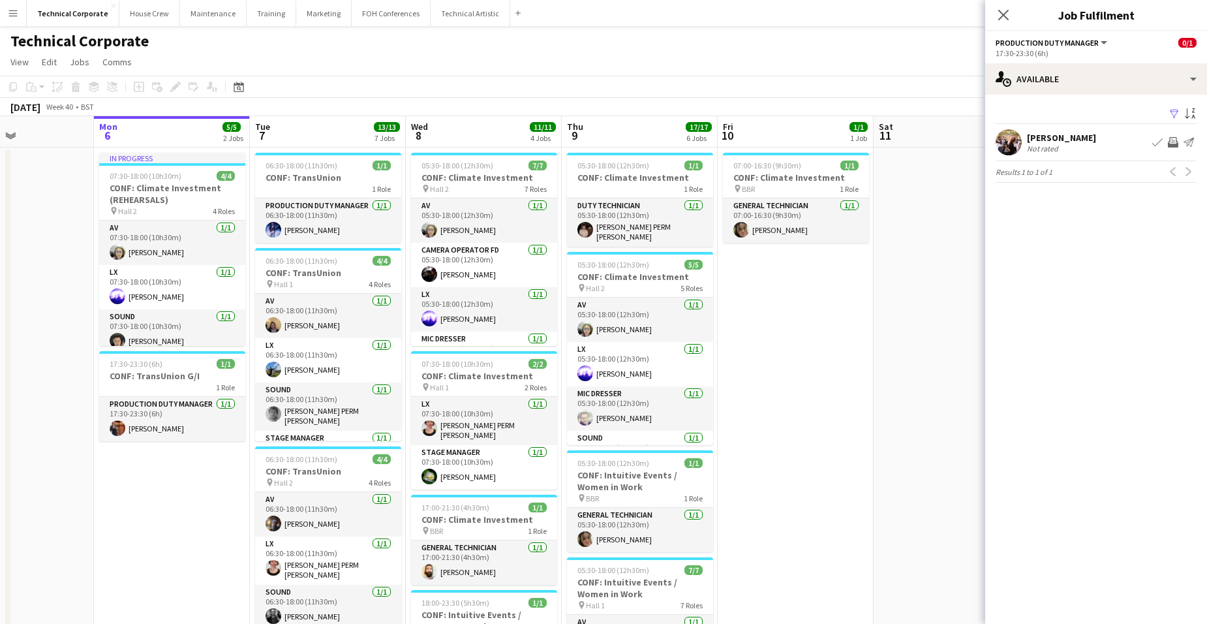
drag, startPoint x: 654, startPoint y: 469, endPoint x: 226, endPoint y: 442, distance: 428.8
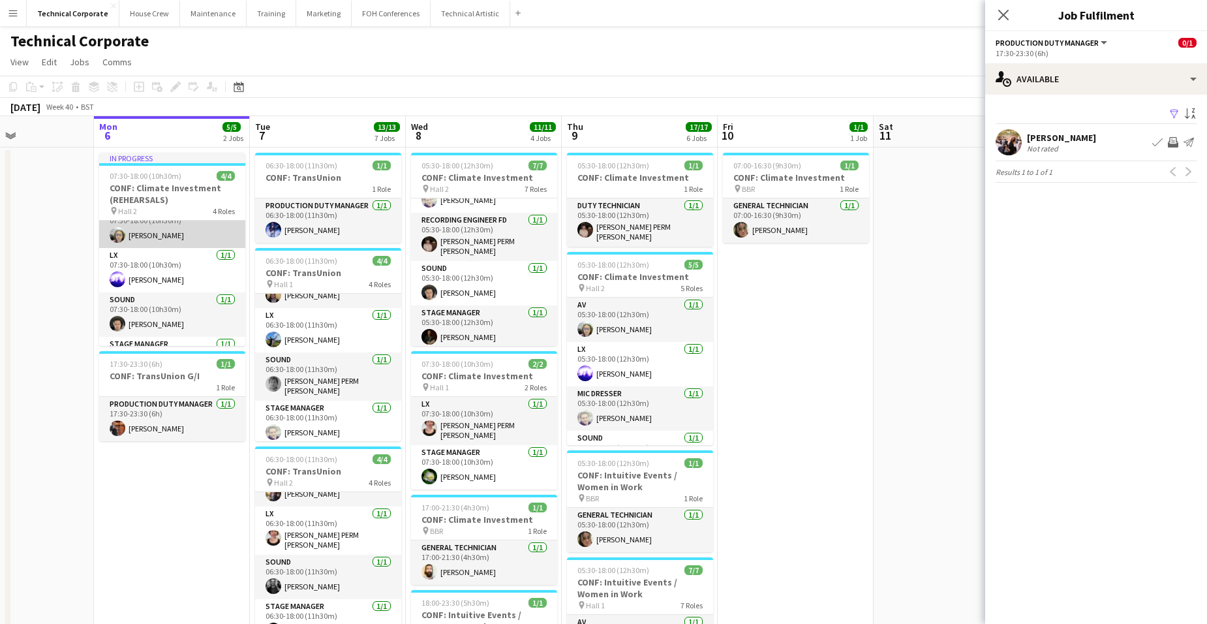
scroll to position [0, 0]
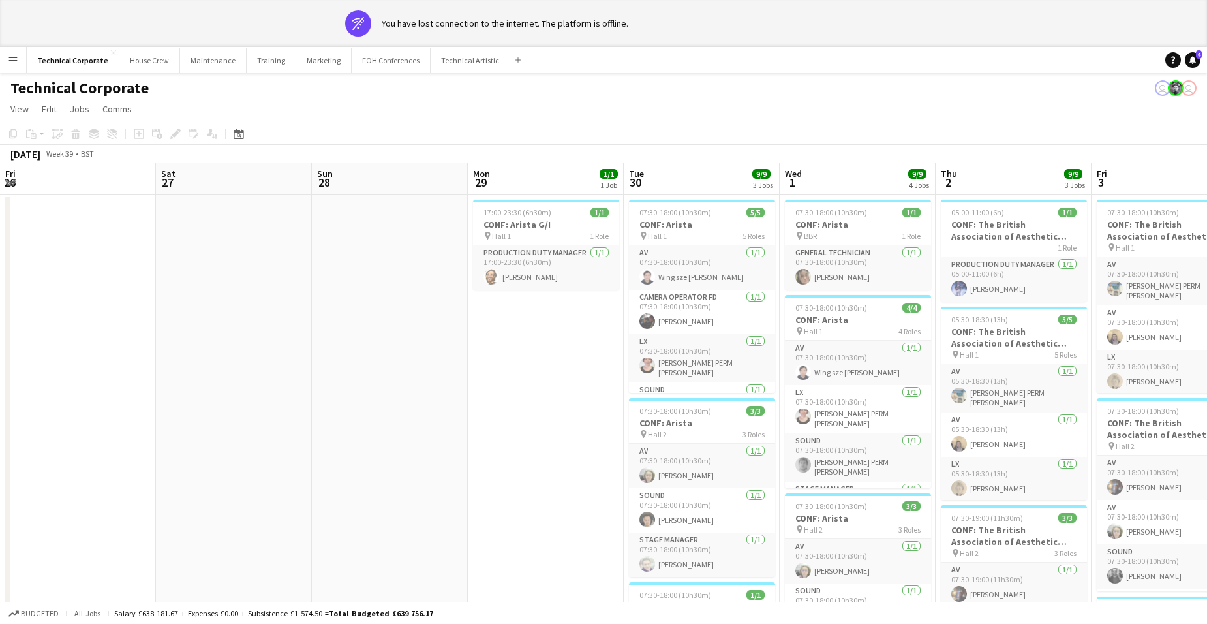
scroll to position [0, 271]
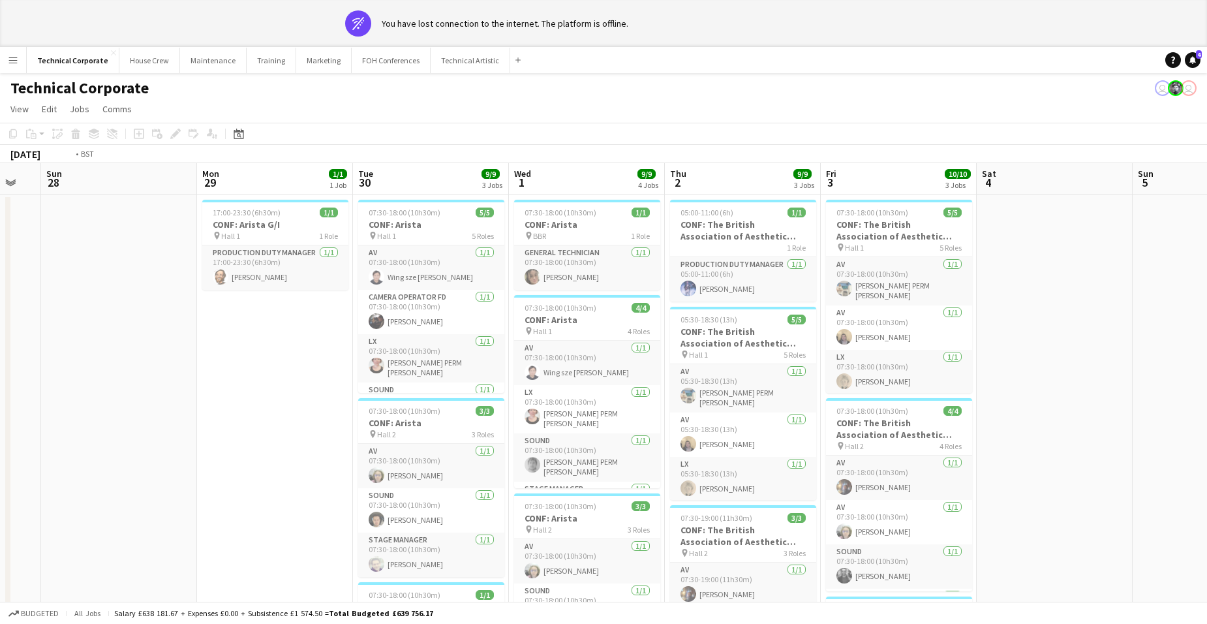
drag, startPoint x: 1133, startPoint y: 353, endPoint x: 179, endPoint y: 299, distance: 955.8
click at [226, 307] on app-calendar-viewport "Fri 26 Sat 27 Sun 28 Mon 29 1/1 1 Job Tue 30 9/9 3 Jobs Wed 1 9/9 4 Jobs Thu 2 …" at bounding box center [603, 588] width 1207 height 851
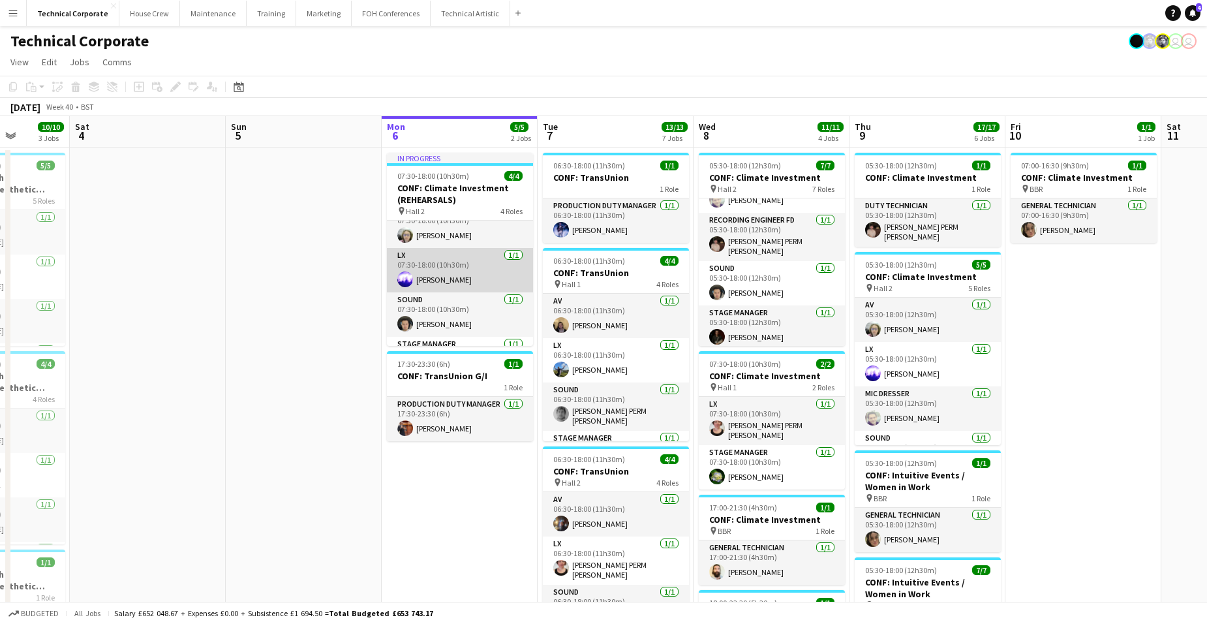
scroll to position [0, 0]
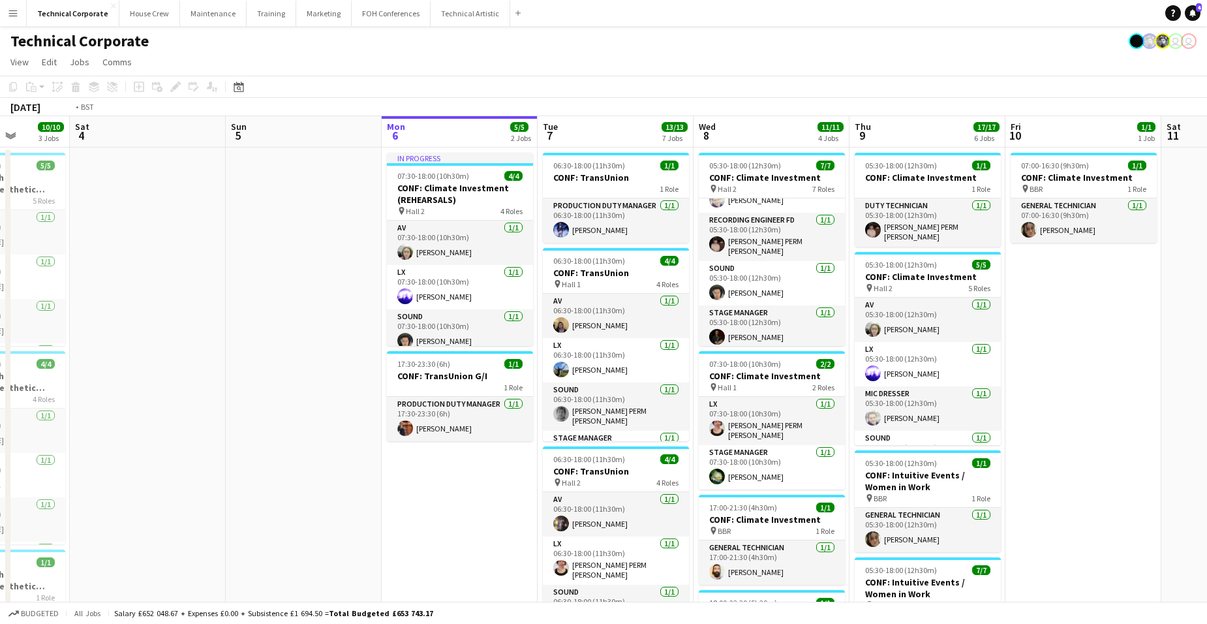
drag, startPoint x: 1082, startPoint y: 386, endPoint x: 548, endPoint y: 410, distance: 534.1
click at [349, 405] on app-calendar-viewport "Wed 1 9/9 4 Jobs Thu 2 9/9 3 Jobs Fri 3 10/10 3 Jobs Sat 4 Sun 5 Mon 6 5/5 2 Jo…" at bounding box center [603, 589] width 1207 height 947
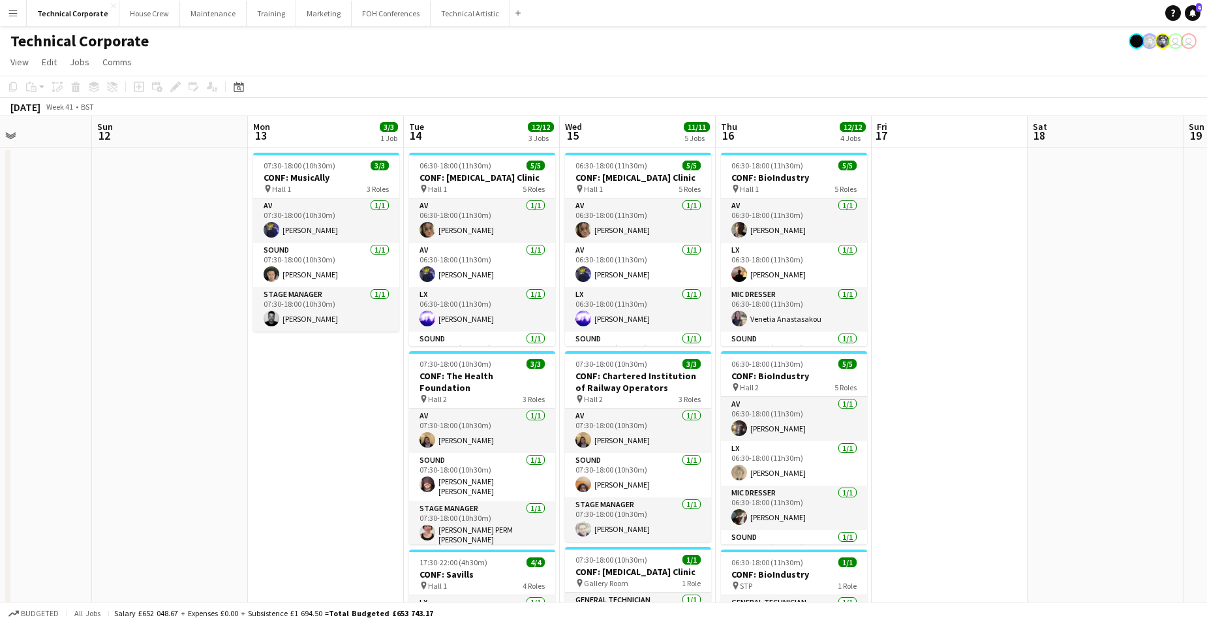
scroll to position [0, 531]
drag, startPoint x: 859, startPoint y: 399, endPoint x: 367, endPoint y: 410, distance: 492.0
click at [367, 410] on app-calendar-viewport "Wed 8 11/11 4 Jobs Thu 9 17/17 6 Jobs Fri 10 1/1 1 Job Sat 11 Sun 12 Mon 13 3/3…" at bounding box center [603, 589] width 1207 height 947
